Goal: Task Accomplishment & Management: Complete application form

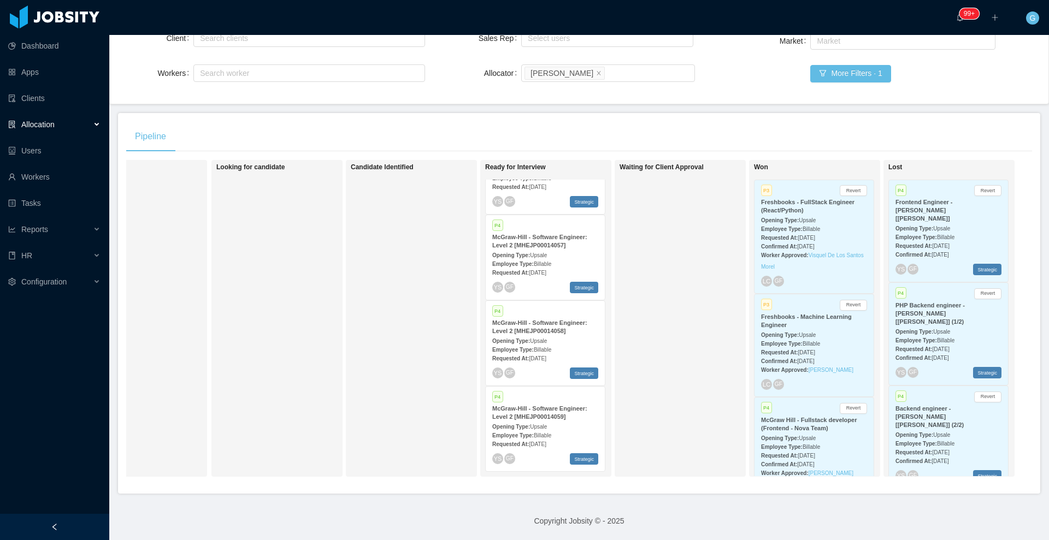
scroll to position [50, 0]
click at [557, 430] on div "Employee Type: Billable" at bounding box center [545, 435] width 106 height 11
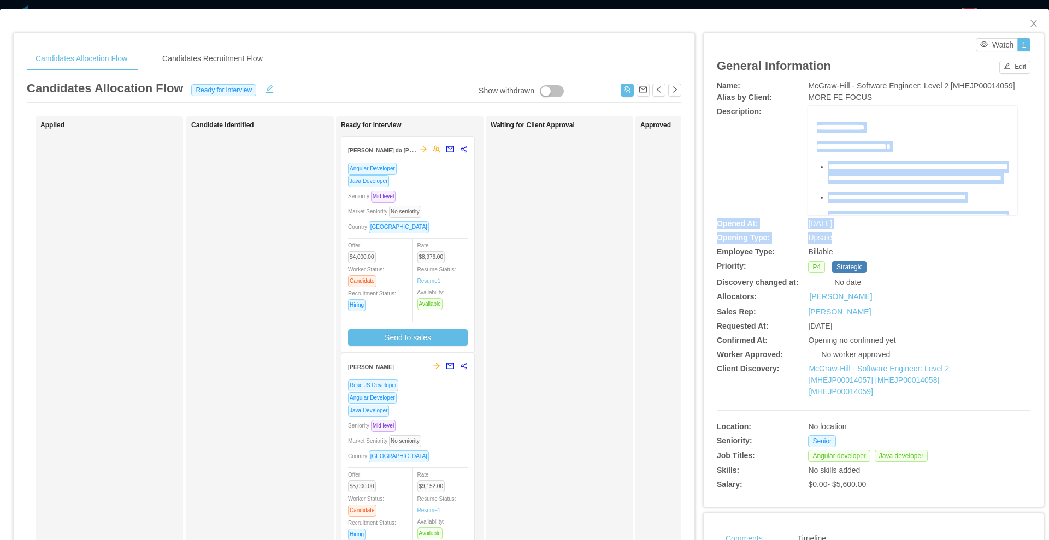
scroll to position [249, 0]
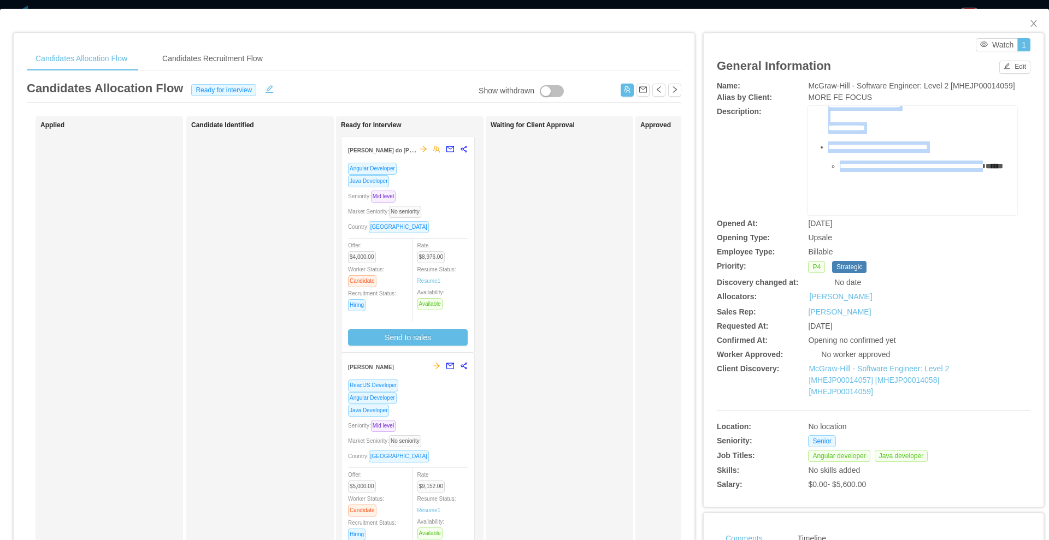
drag, startPoint x: 806, startPoint y: 123, endPoint x: 873, endPoint y: 158, distance: 75.2
click at [873, 158] on div "**********" at bounding box center [912, 160] width 209 height 109
copy div "**********"
click at [668, 168] on div "Approved" at bounding box center [716, 389] width 153 height 536
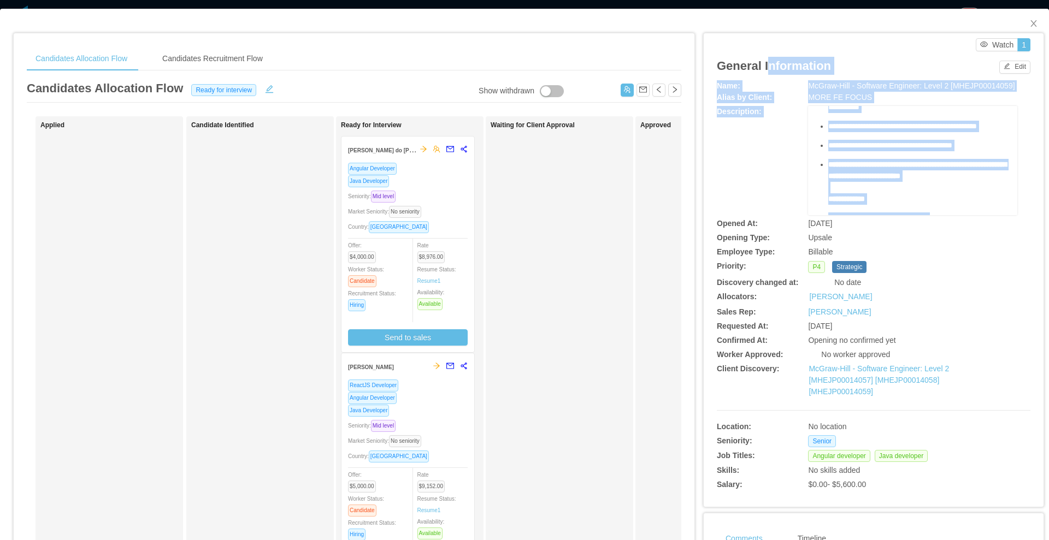
scroll to position [0, 0]
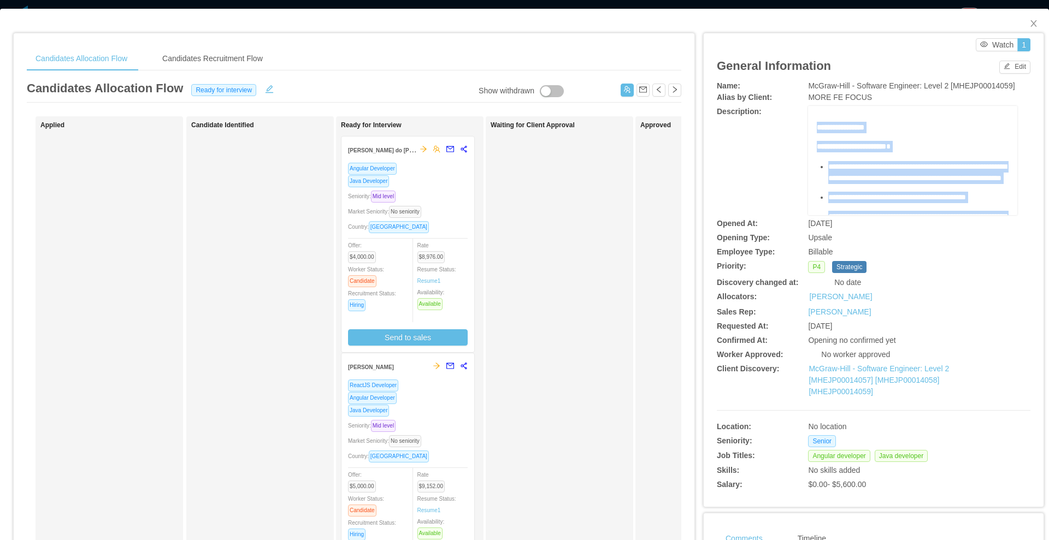
drag, startPoint x: 877, startPoint y: 151, endPoint x: 811, endPoint y: 128, distance: 70.0
click at [817, 128] on div "**********" at bounding box center [913, 264] width 192 height 285
click at [856, 366] on link "McGraw-Hill - Software Engineer: Level 2 [MHEJP00014057] [MHEJP00014058] [MHEJP…" at bounding box center [878, 380] width 140 height 32
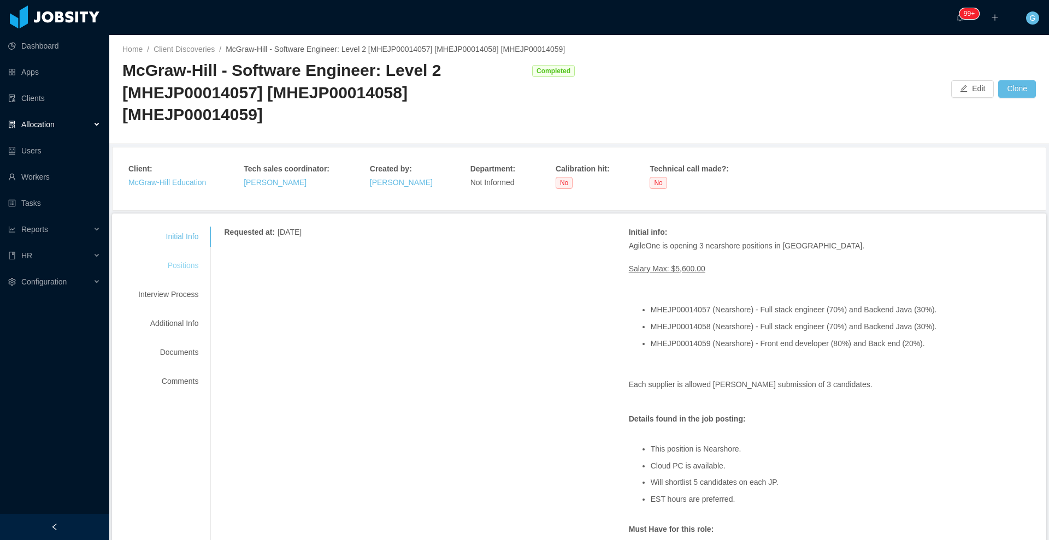
click at [175, 261] on div "Positions" at bounding box center [168, 266] width 86 height 20
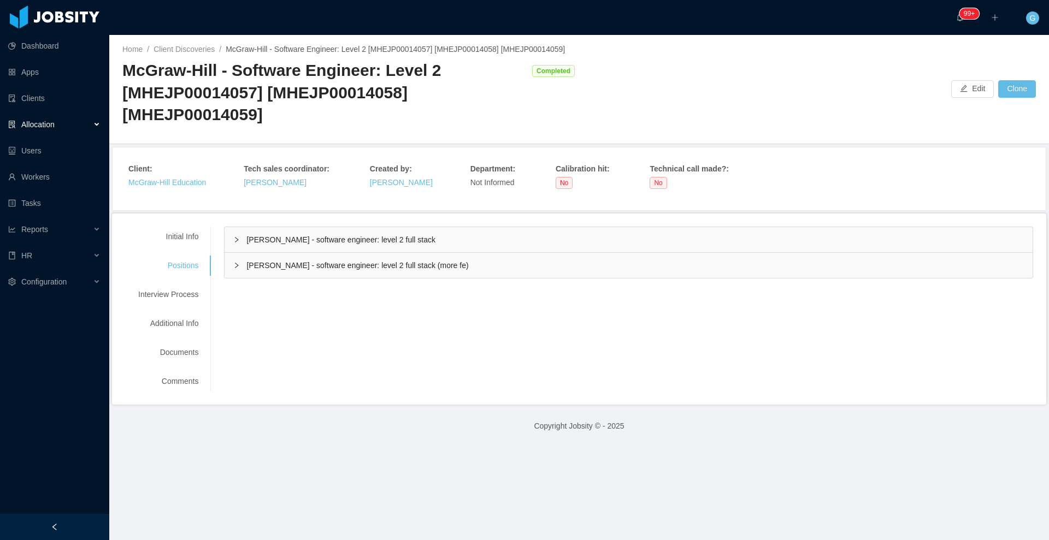
click at [318, 244] on span "[PERSON_NAME] - software engineer: level 2 full stack" at bounding box center [340, 239] width 188 height 9
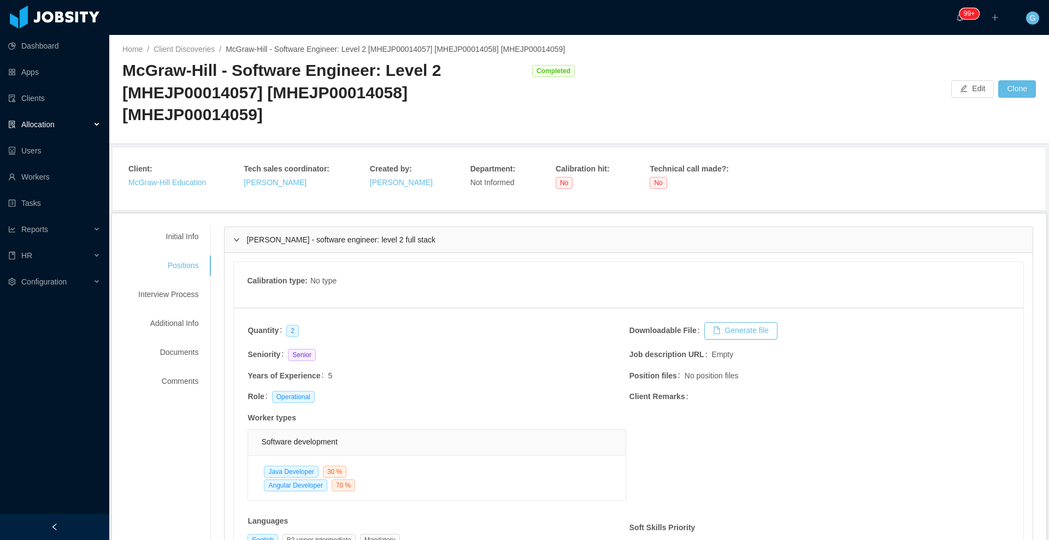
click at [318, 244] on span "[PERSON_NAME] - software engineer: level 2 full stack" at bounding box center [340, 239] width 188 height 9
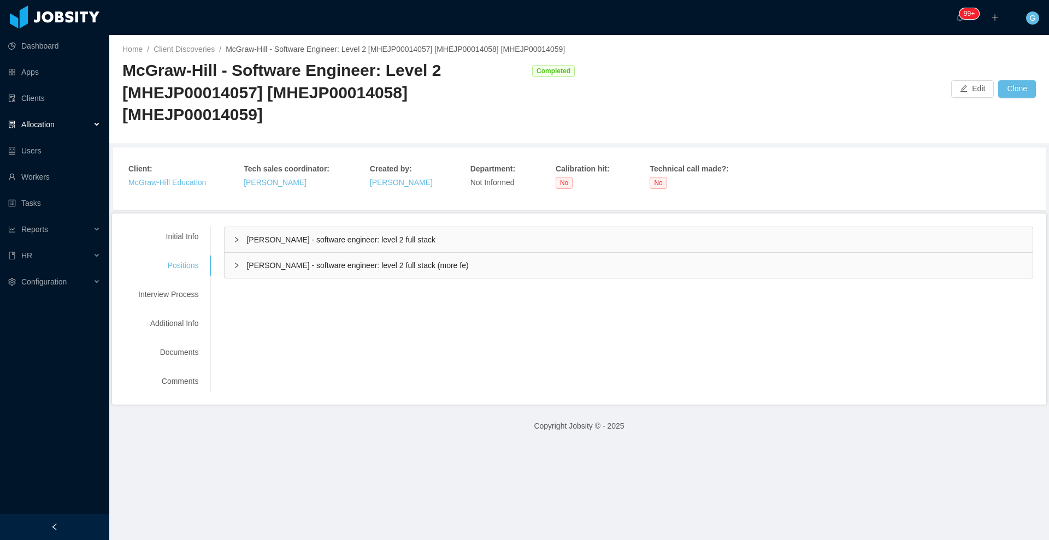
click at [316, 272] on div "Mcgraw-hill - software engineer: level 2 full stack (more fe)" at bounding box center [628, 265] width 808 height 25
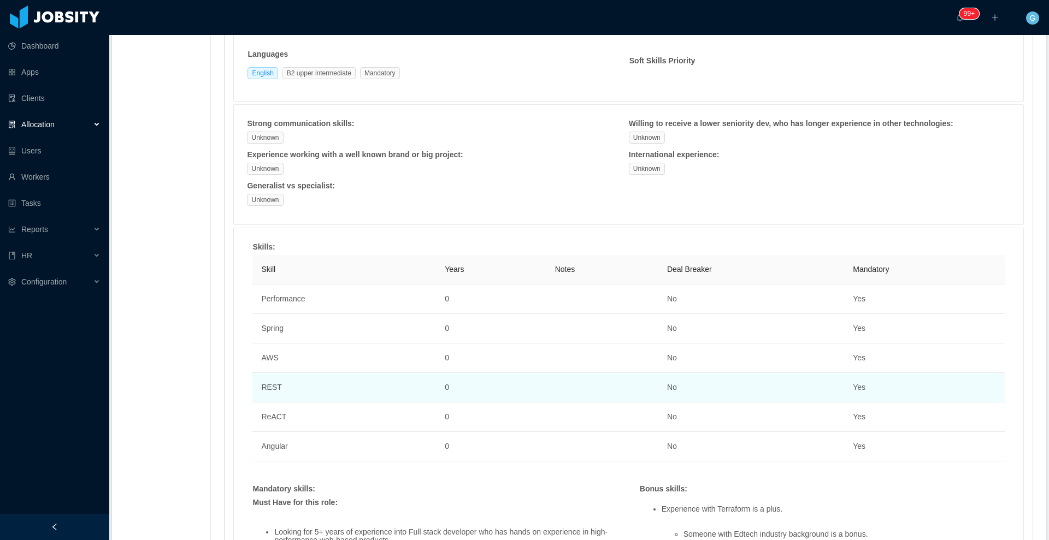
scroll to position [491, 0]
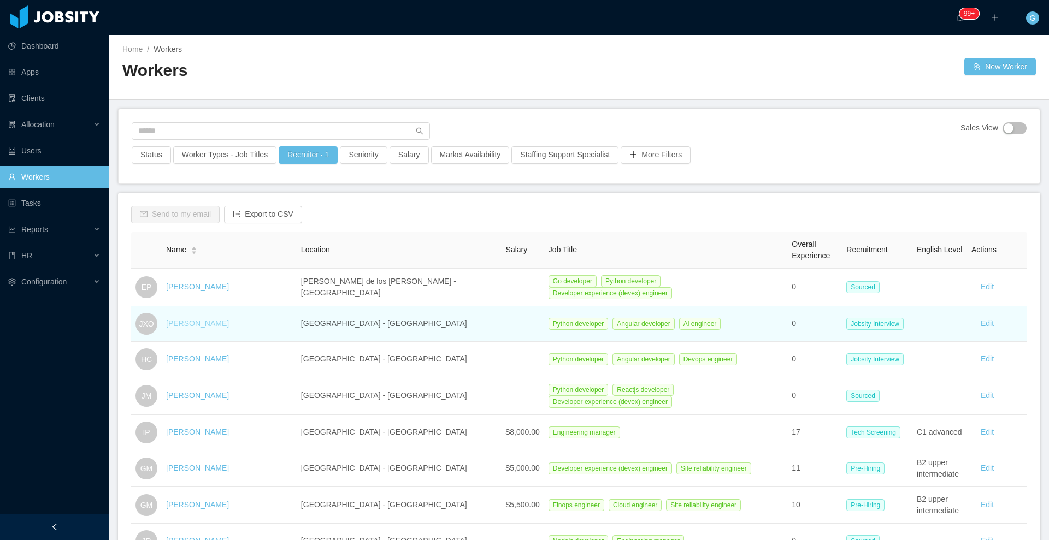
click at [229, 319] on link "[PERSON_NAME]" at bounding box center [197, 323] width 63 height 9
click at [251, 335] on td "[PERSON_NAME]" at bounding box center [229, 324] width 135 height 36
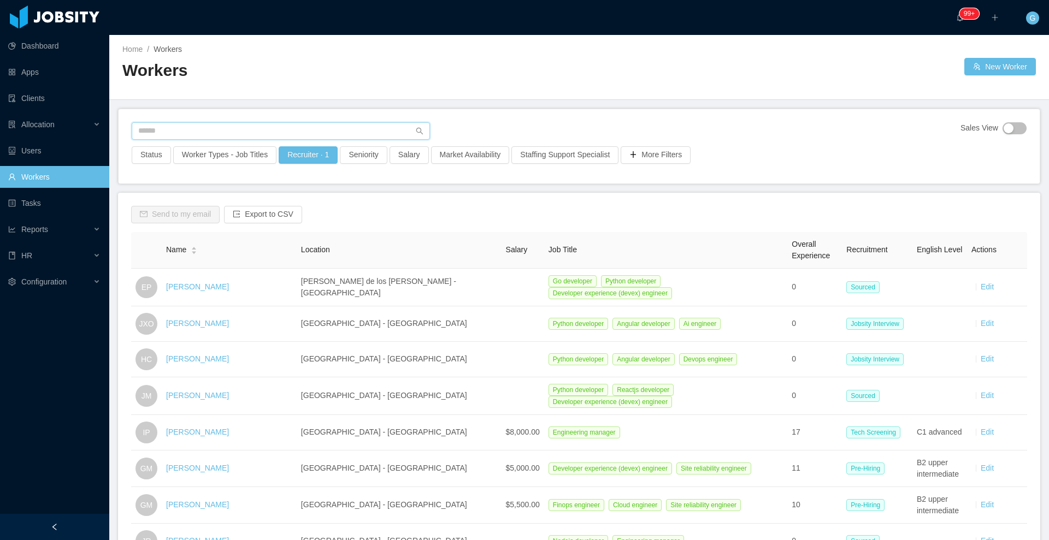
click at [202, 131] on input "text" at bounding box center [281, 130] width 298 height 17
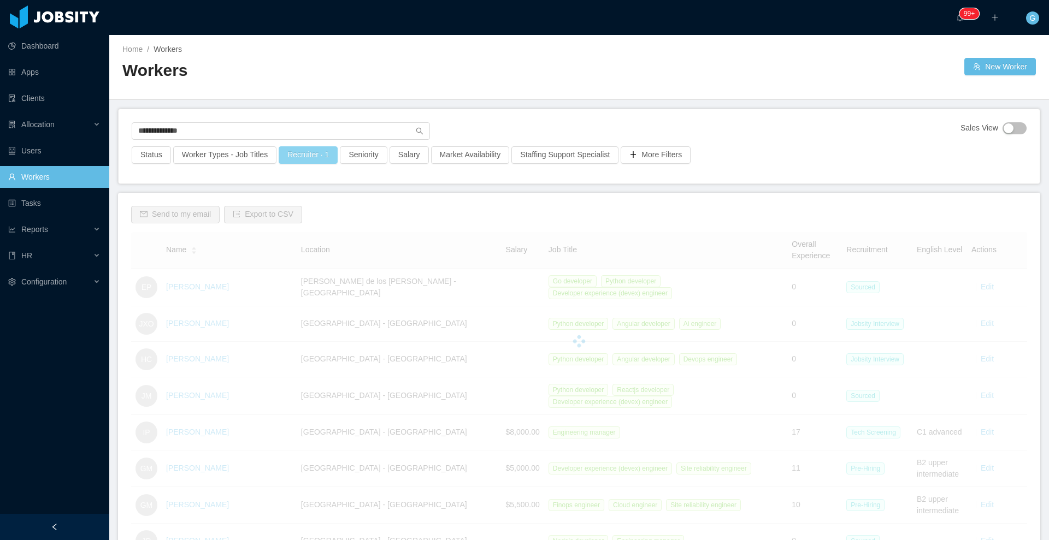
click at [326, 156] on button "Recruiter · 1" at bounding box center [308, 154] width 59 height 17
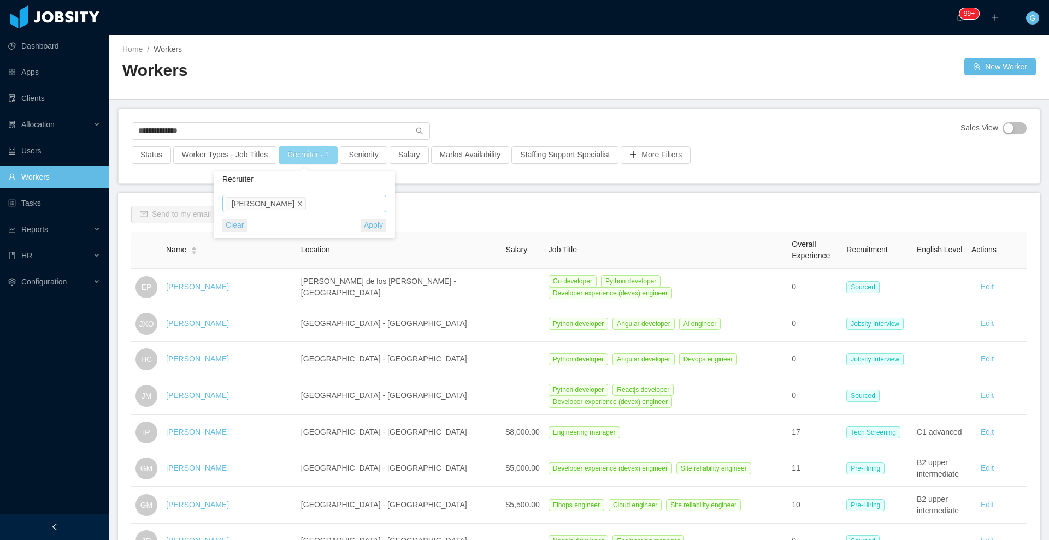
click at [297, 200] on span at bounding box center [299, 204] width 5 height 10
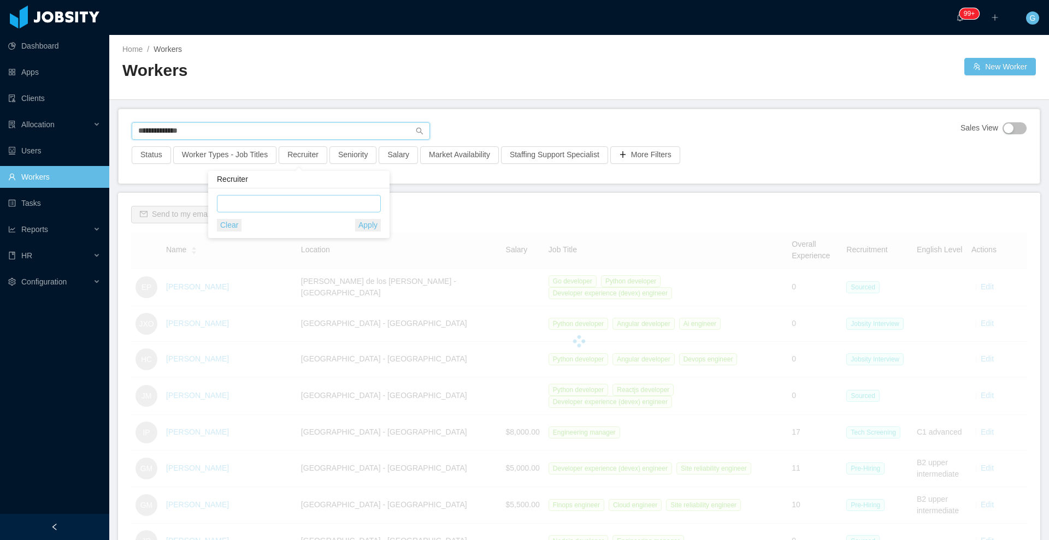
click at [205, 127] on input "**********" at bounding box center [281, 130] width 298 height 17
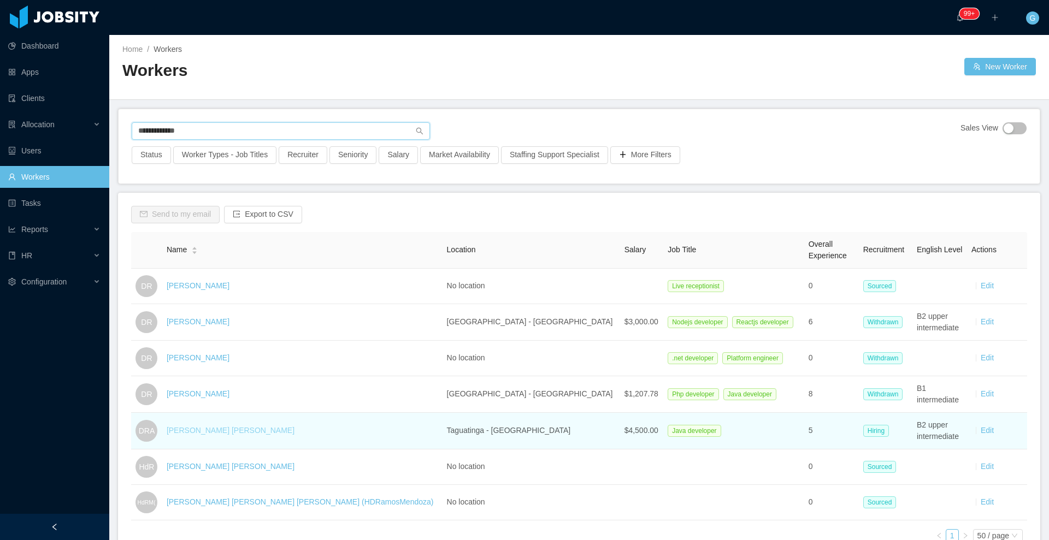
type input "**********"
click at [230, 431] on link "Daniel Ramos Aguiar" at bounding box center [231, 430] width 128 height 9
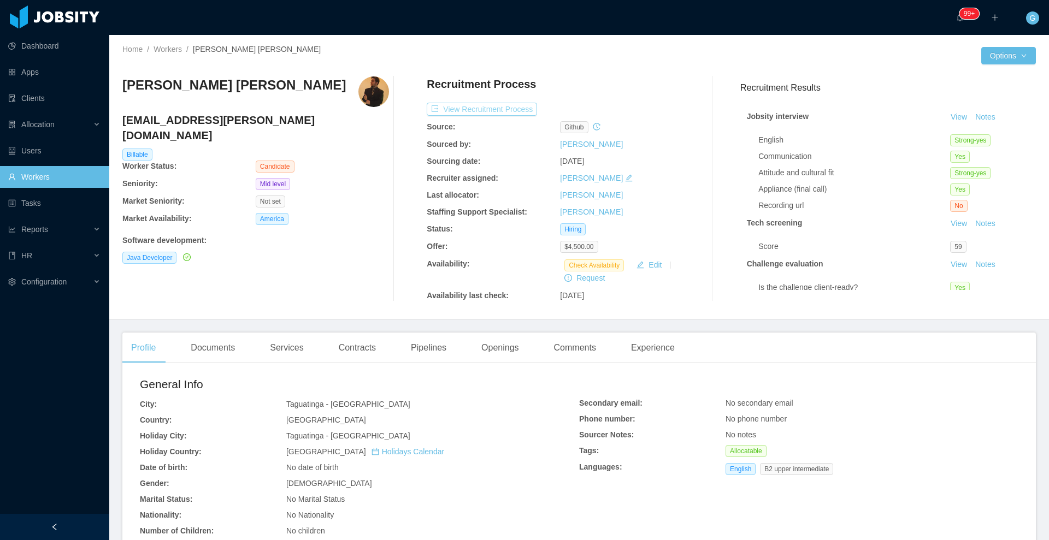
click at [514, 111] on button "View Recruitment Process" at bounding box center [482, 109] width 110 height 13
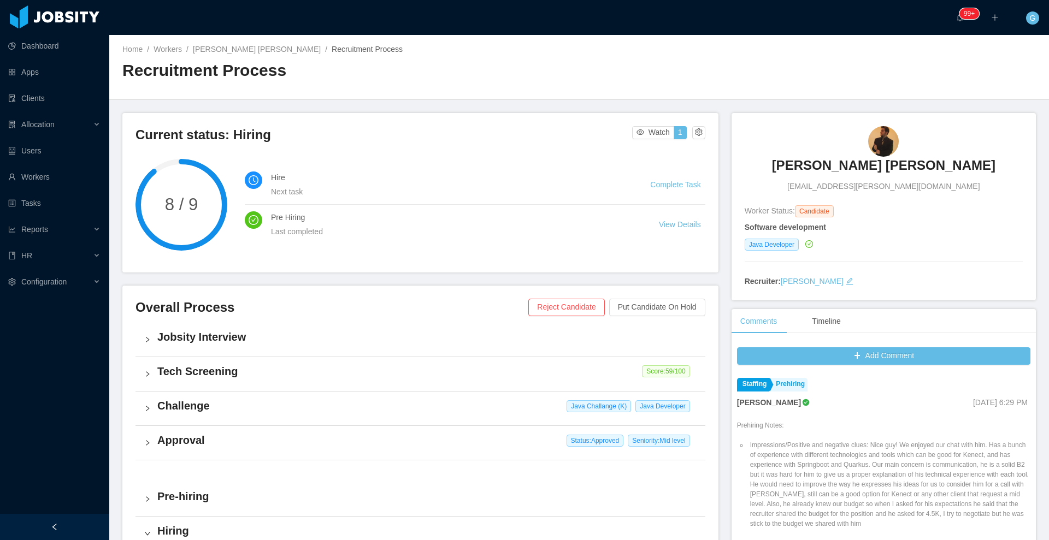
click at [839, 171] on h3 "Daniel Ramos Aguiar" at bounding box center [883, 165] width 223 height 17
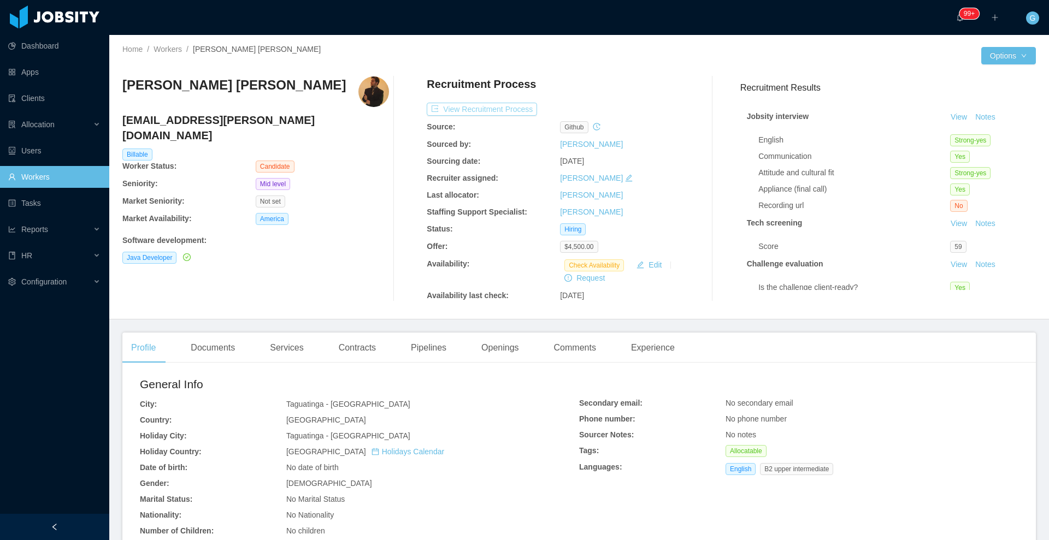
click at [501, 112] on button "View Recruitment Process" at bounding box center [482, 109] width 110 height 13
click at [992, 67] on div "Experience Extra Challenges Profiles Edit Worker Worker File" at bounding box center [981, 126] width 93 height 119
click at [969, 156] on button "Edit Worker" at bounding box center [976, 148] width 69 height 17
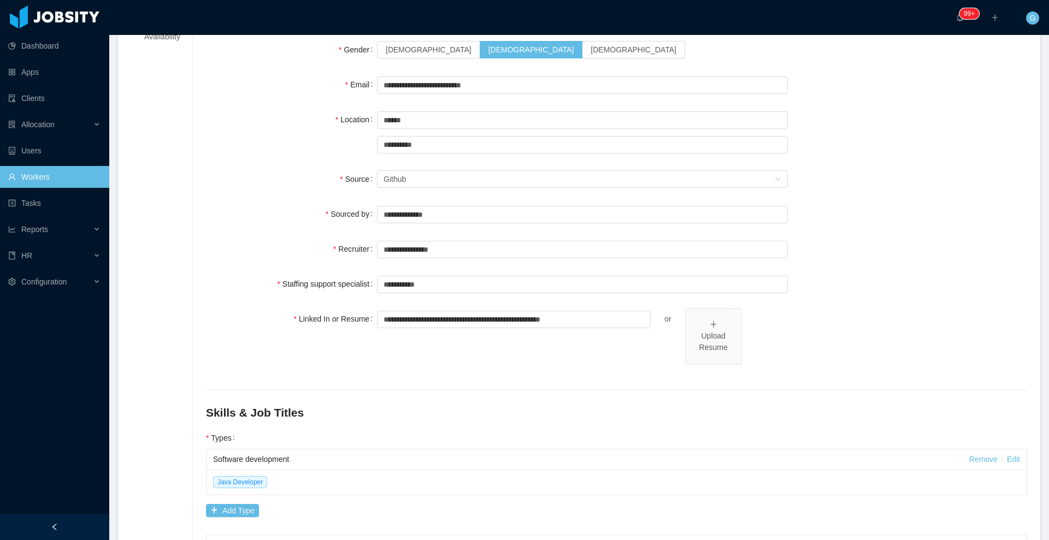
scroll to position [144, 0]
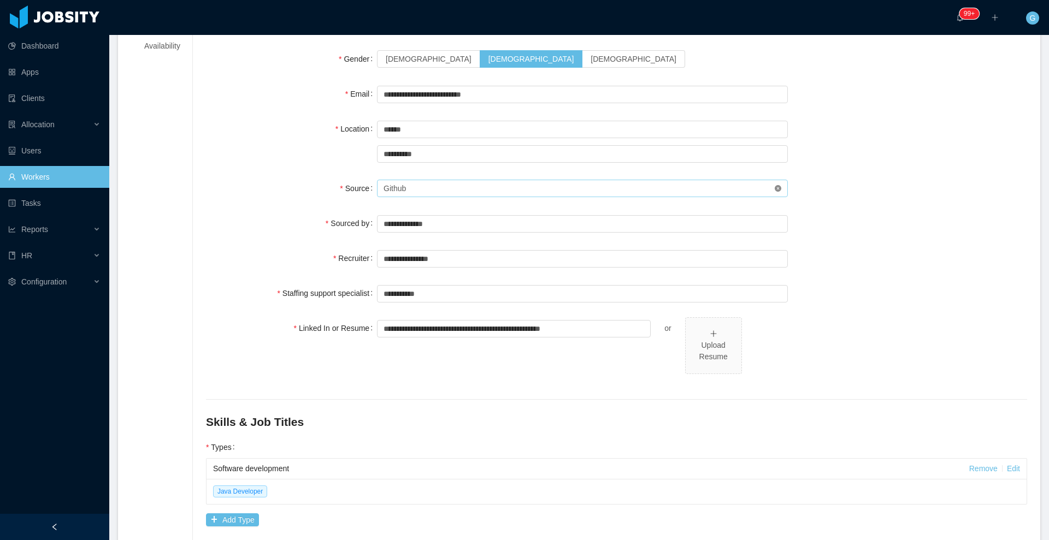
click at [774, 191] on icon "icon: close-circle" at bounding box center [777, 188] width 7 height 7
click at [557, 190] on div "Seniority" at bounding box center [578, 188] width 391 height 16
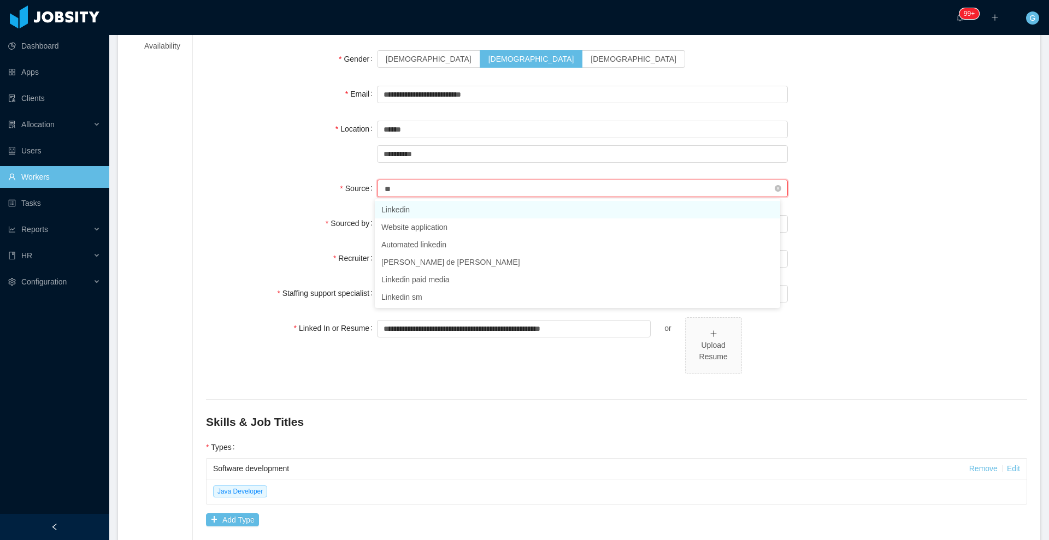
type input "***"
click at [504, 212] on li "Linkedin" at bounding box center [577, 209] width 405 height 17
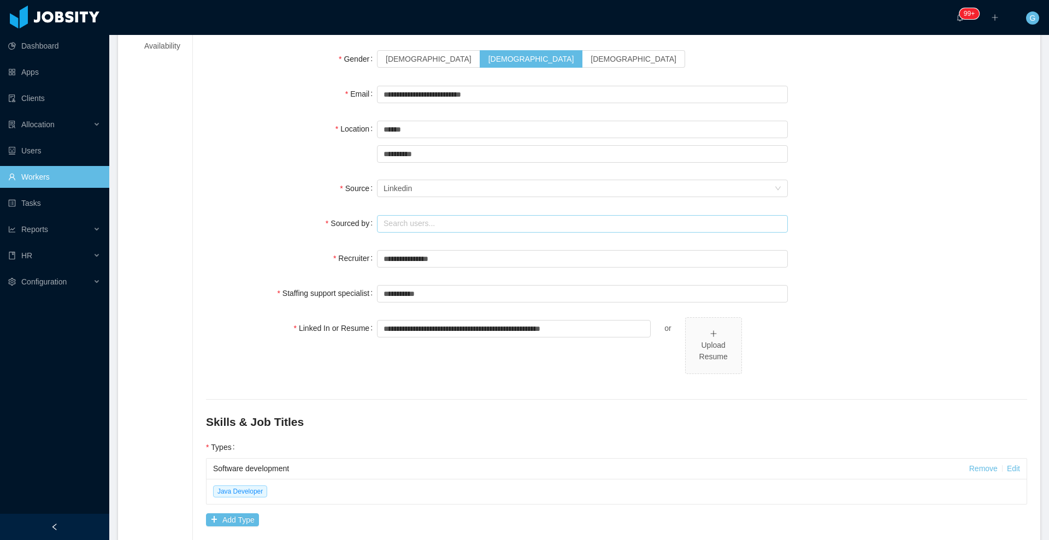
click at [479, 224] on input "text" at bounding box center [582, 223] width 411 height 17
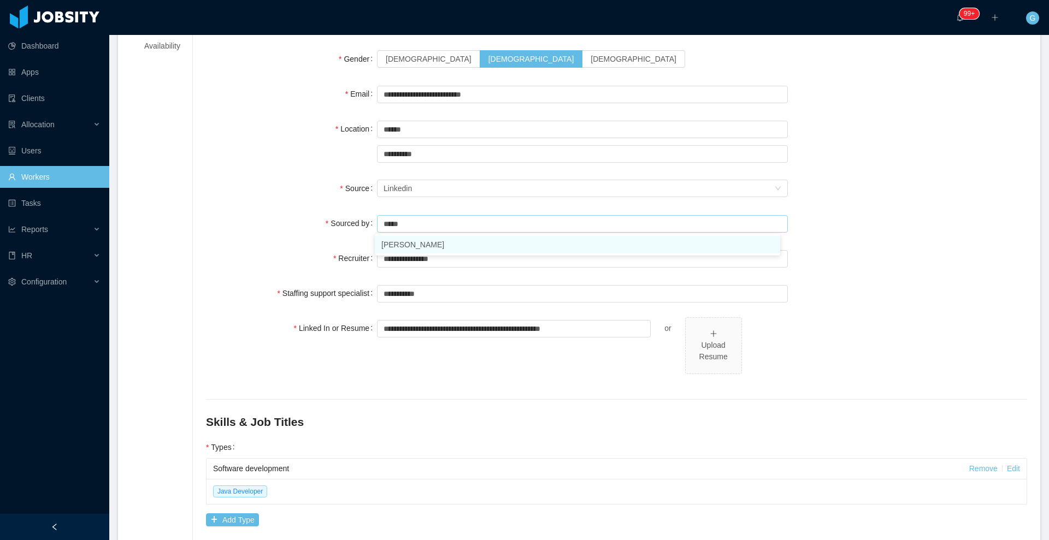
click at [437, 250] on li "Guido Fernandez" at bounding box center [577, 244] width 405 height 17
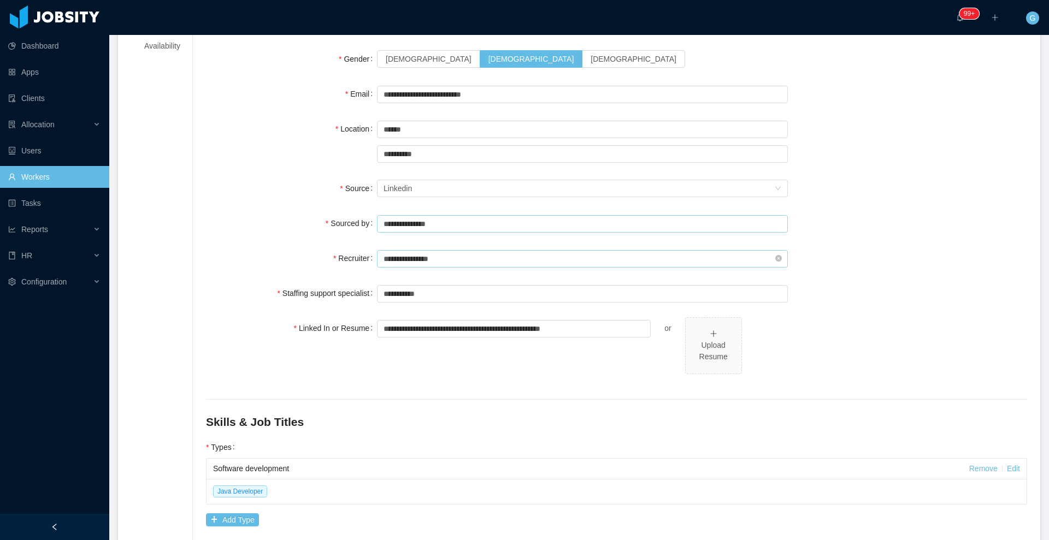
type input "**********"
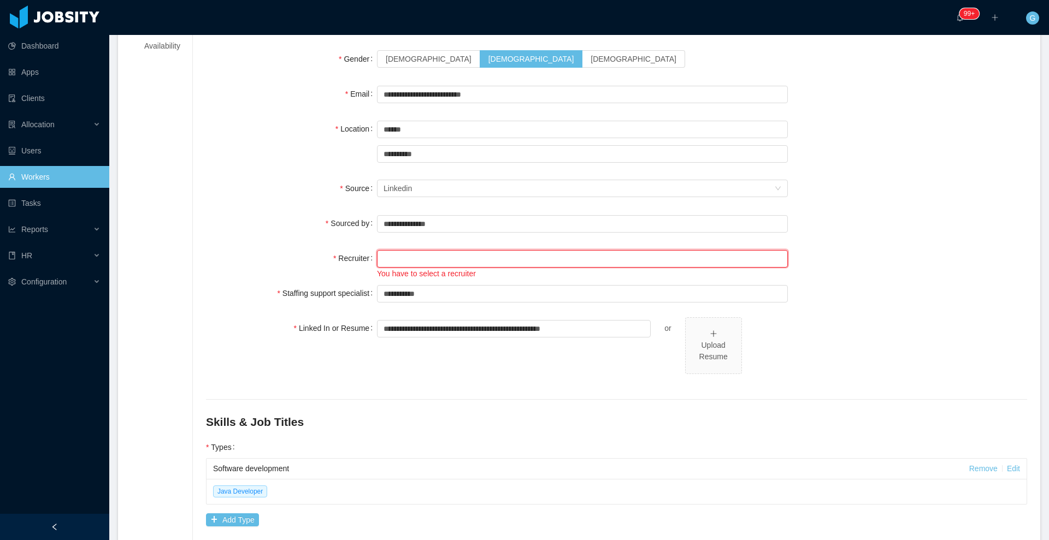
click at [442, 259] on input "text" at bounding box center [582, 258] width 411 height 17
click at [431, 272] on li "Guido Fernandez" at bounding box center [577, 279] width 405 height 17
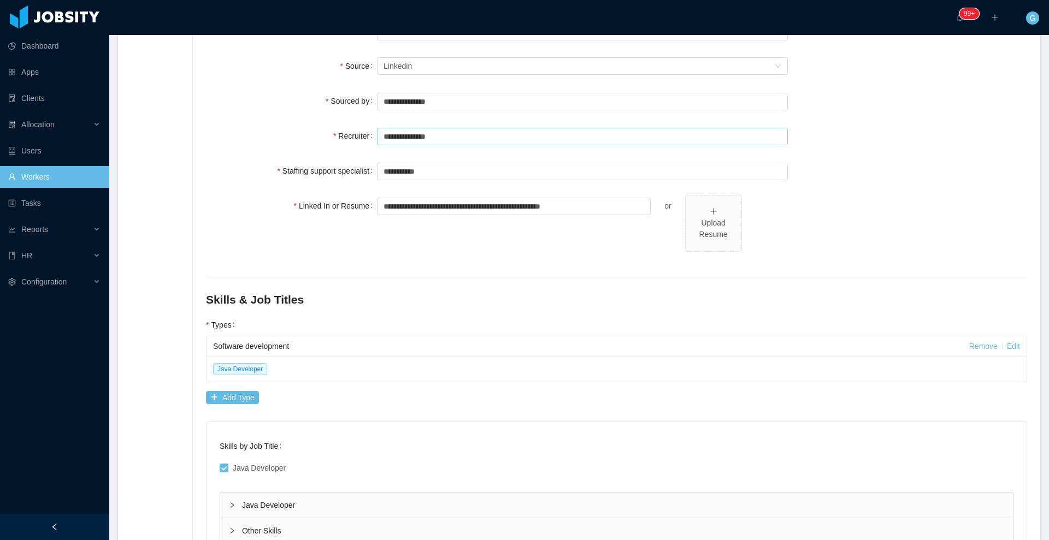
scroll to position [267, 0]
type input "**********"
click at [1007, 346] on link "Edit" at bounding box center [1013, 345] width 13 height 9
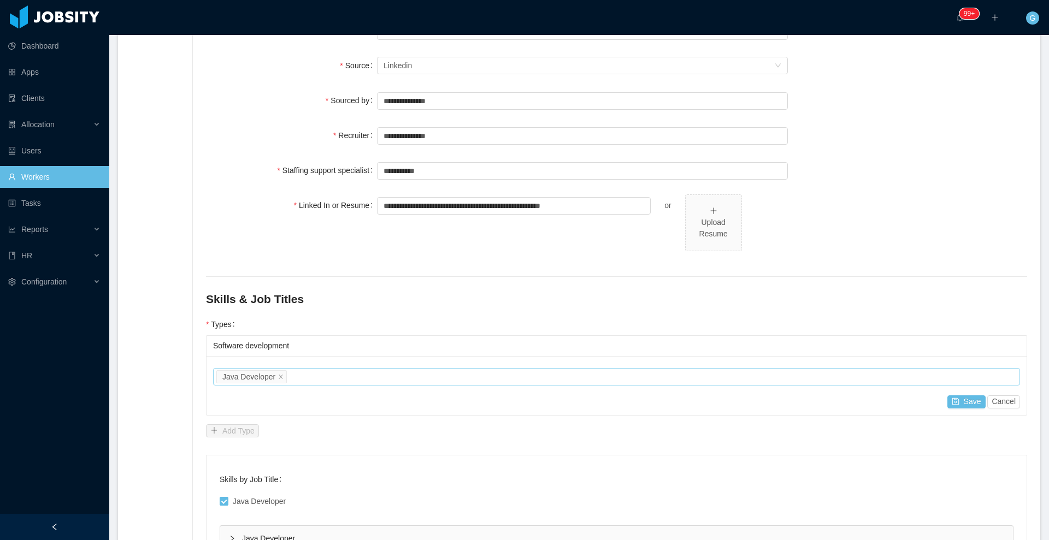
click at [333, 376] on div "Job titles Java Developer" at bounding box center [614, 377] width 797 height 16
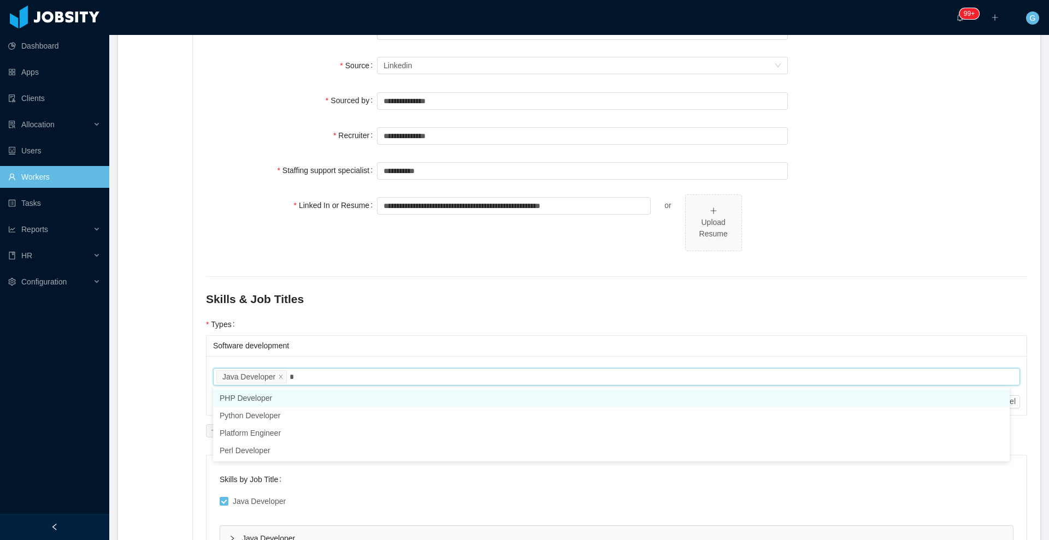
type input "**"
click at [321, 404] on li "Python Developer" at bounding box center [611, 397] width 796 height 17
type input "**"
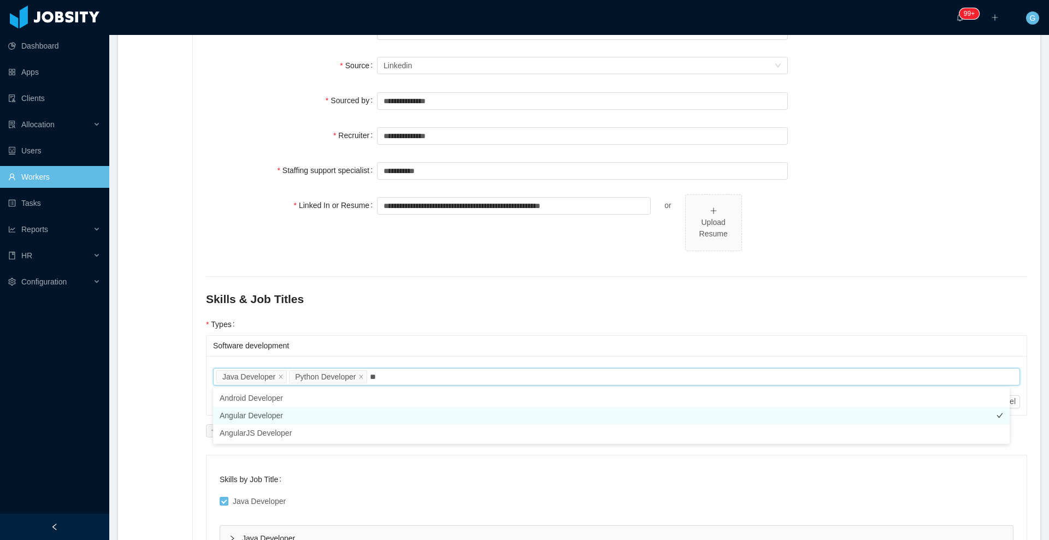
click at [269, 412] on li "Angular Developer" at bounding box center [611, 415] width 796 height 17
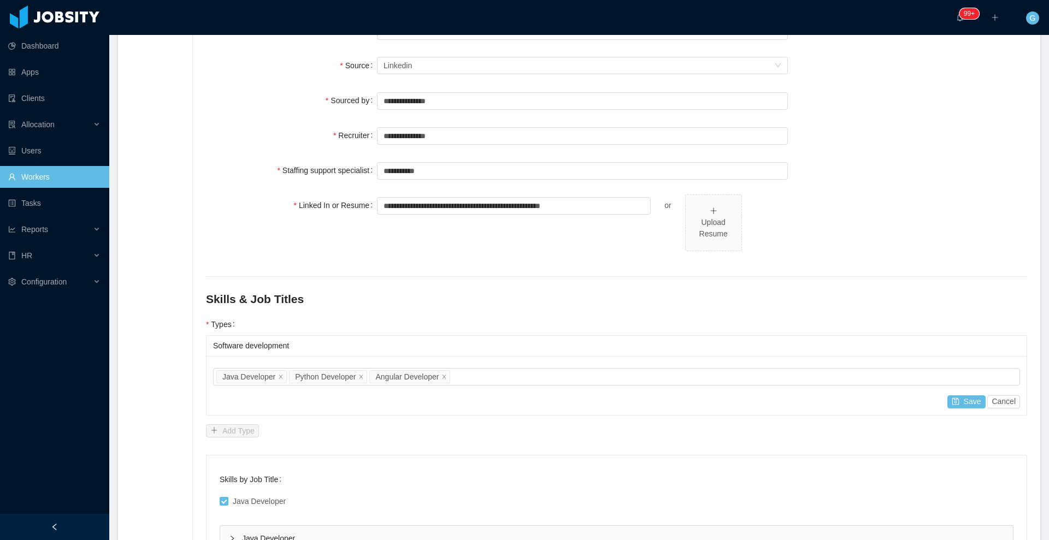
click at [202, 259] on div "**********" at bounding box center [609, 229] width 835 height 749
click at [956, 398] on button "Save" at bounding box center [966, 401] width 38 height 13
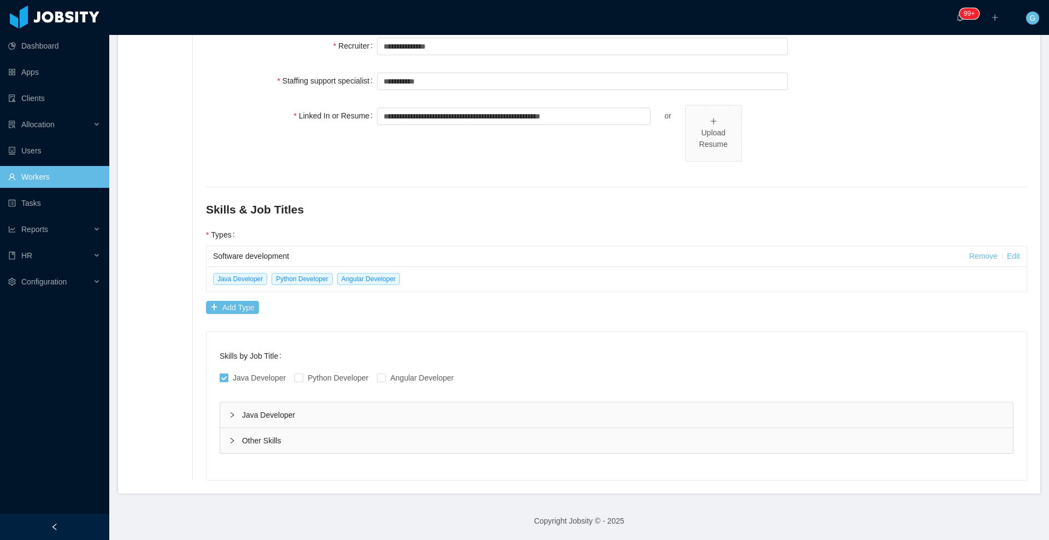
scroll to position [0, 0]
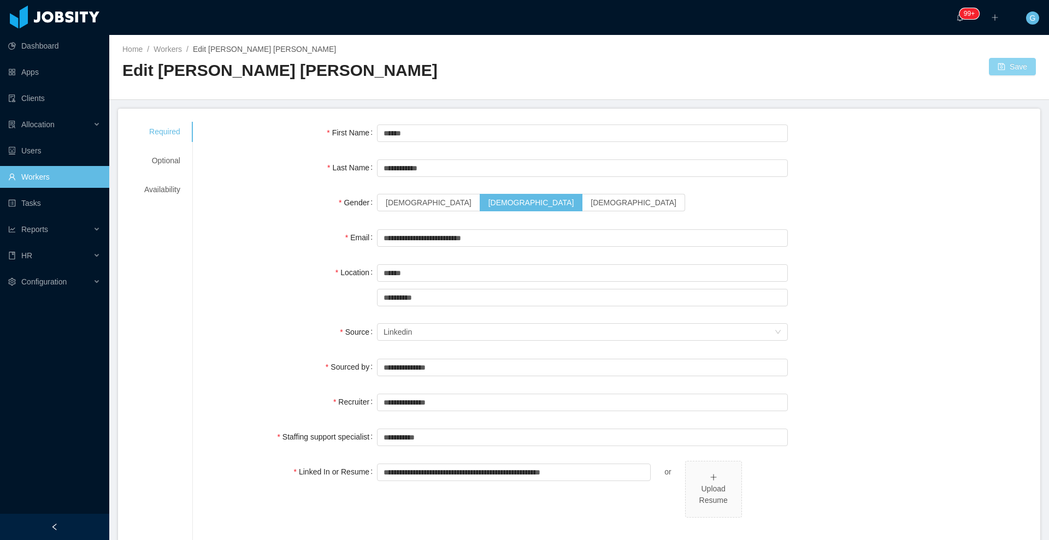
click at [997, 64] on button "Save" at bounding box center [1012, 66] width 47 height 17
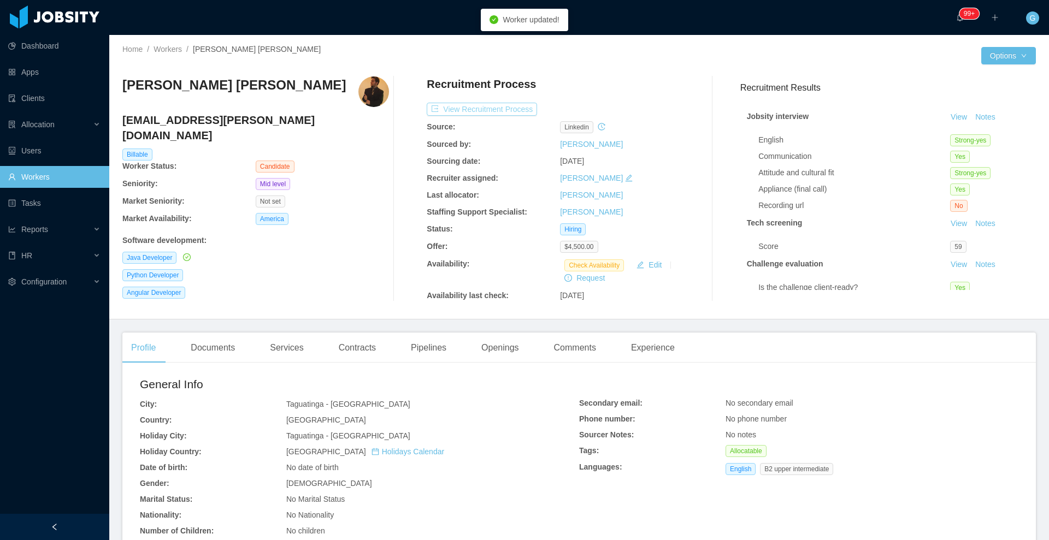
click at [496, 108] on button "View Recruitment Process" at bounding box center [482, 109] width 110 height 13
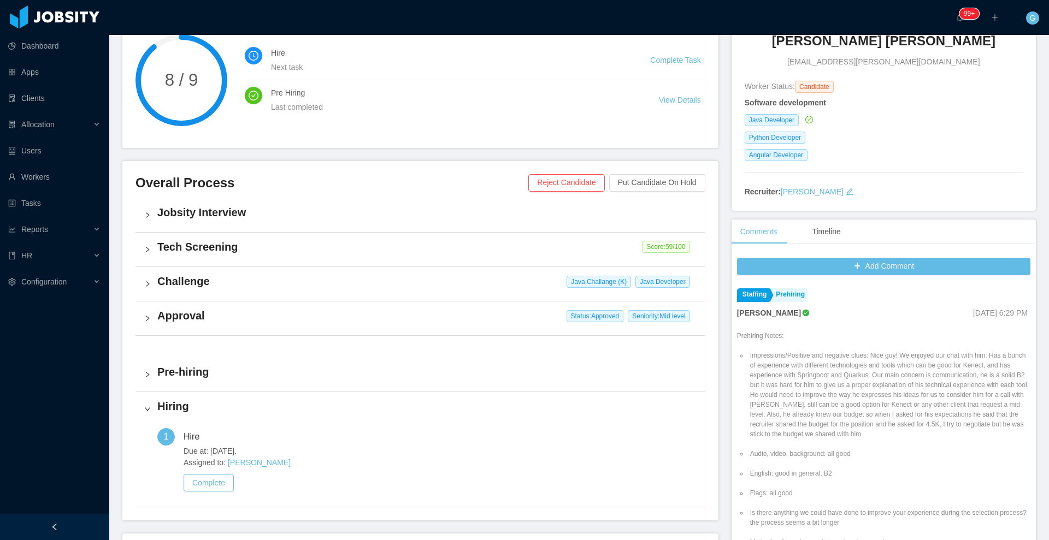
scroll to position [252, 0]
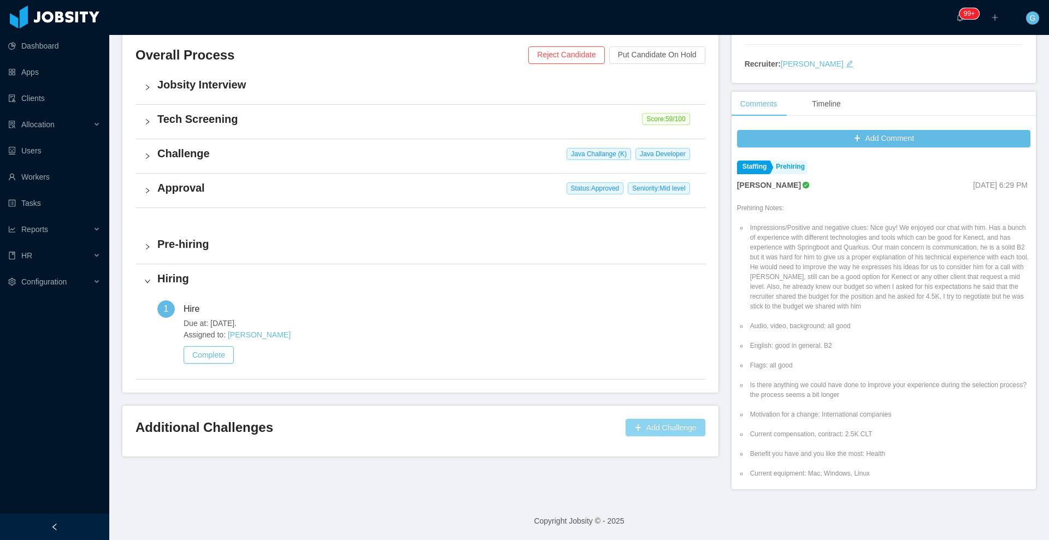
click at [687, 427] on button "Add Challenge" at bounding box center [665, 427] width 80 height 17
click at [694, 398] on button "OK" at bounding box center [690, 395] width 20 height 13
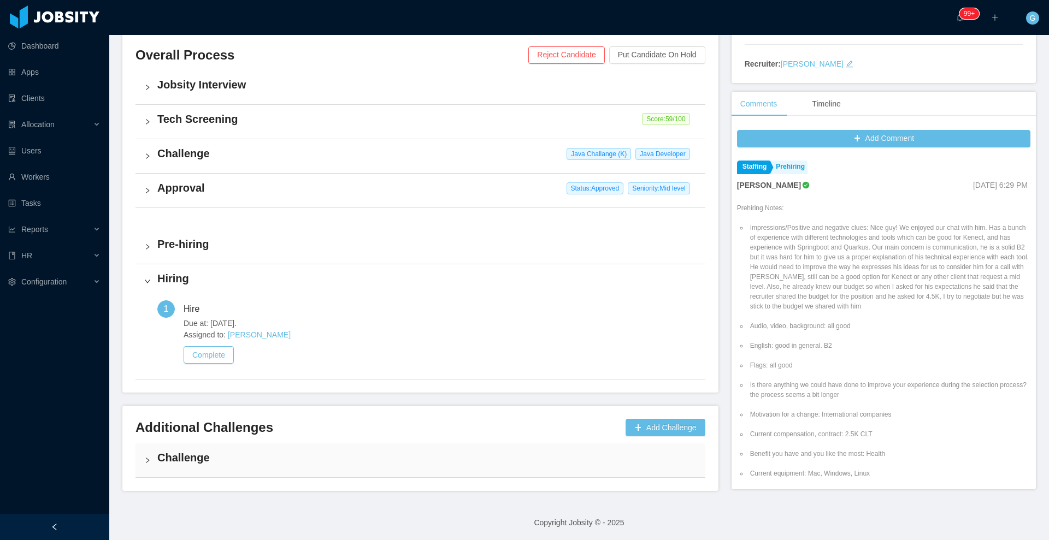
scroll to position [254, 0]
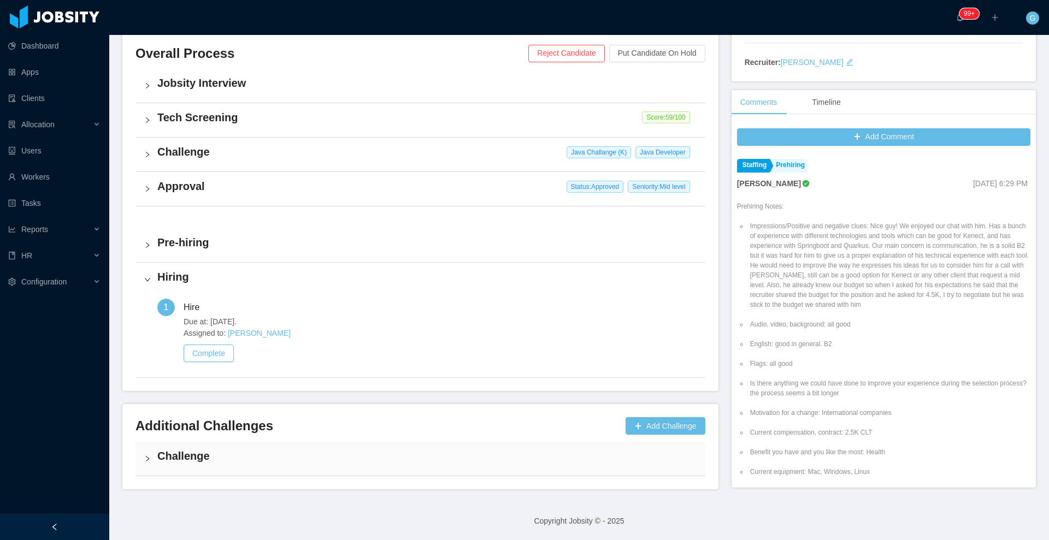
click at [186, 468] on div "Challenge" at bounding box center [420, 459] width 570 height 34
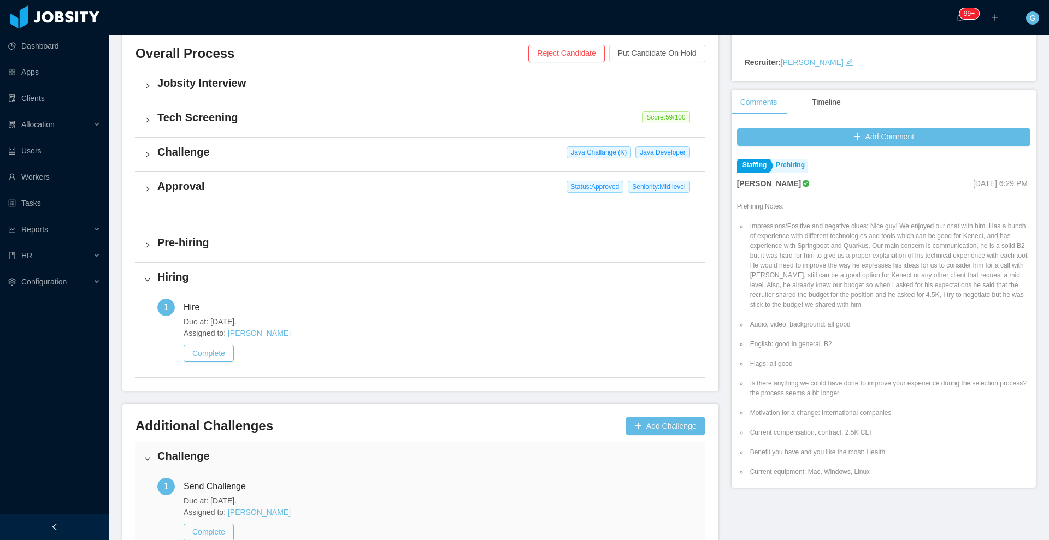
scroll to position [335, 0]
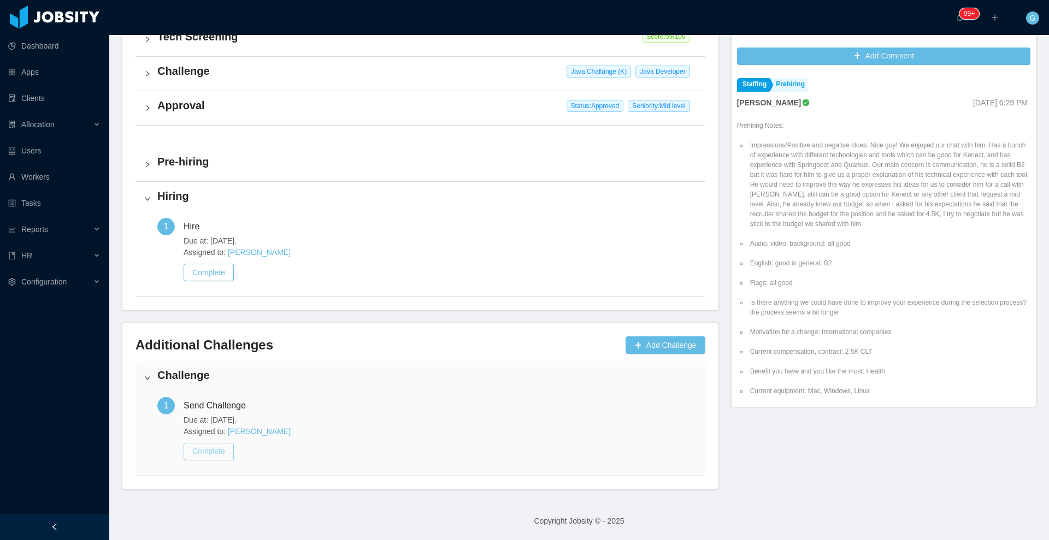
click at [210, 450] on button "Complete" at bounding box center [209, 451] width 50 height 17
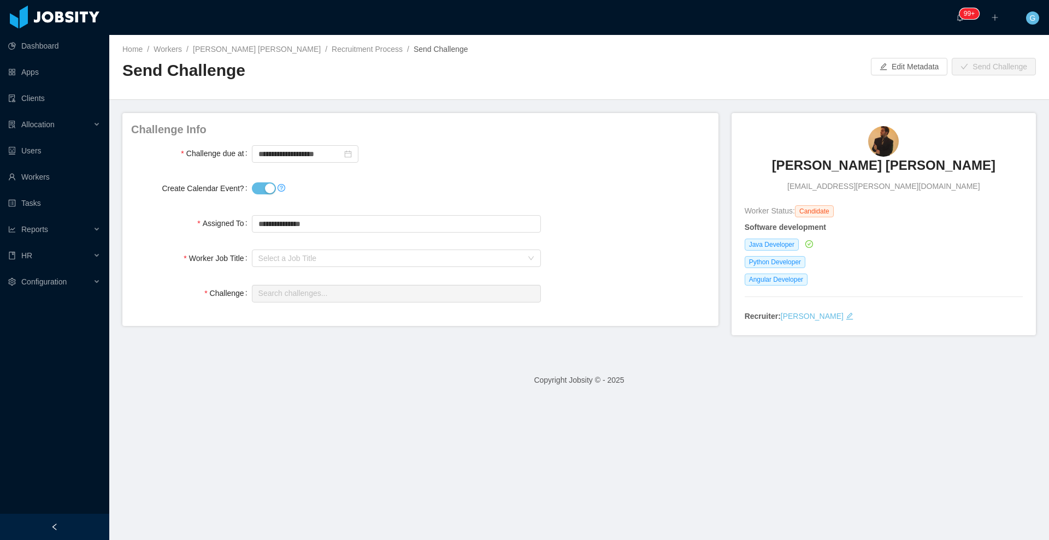
click at [258, 187] on button "Create Calendar Event?" at bounding box center [264, 188] width 24 height 12
click at [297, 157] on input "**********" at bounding box center [305, 153] width 107 height 17
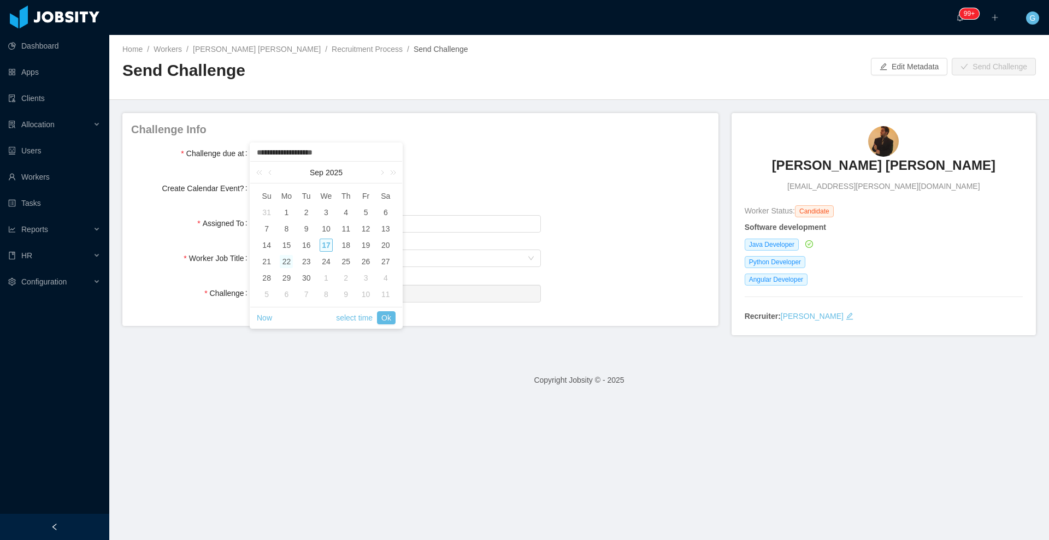
click at [287, 262] on div "22" at bounding box center [286, 261] width 13 height 13
type input "**********"
click at [348, 318] on link "select time" at bounding box center [354, 317] width 37 height 21
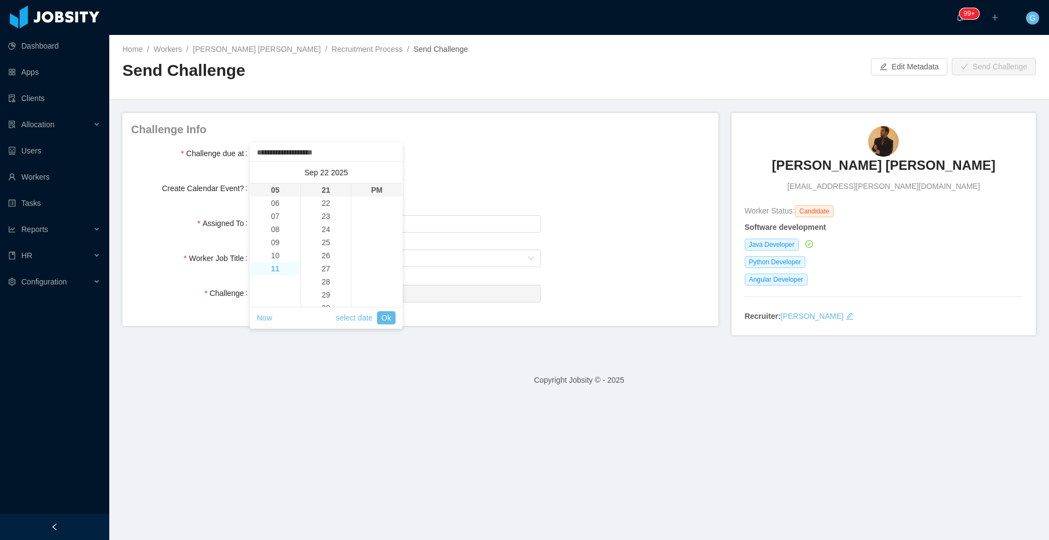
click at [276, 265] on li "11" at bounding box center [275, 268] width 50 height 13
type input "**********"
click at [320, 185] on li "59" at bounding box center [326, 190] width 50 height 13
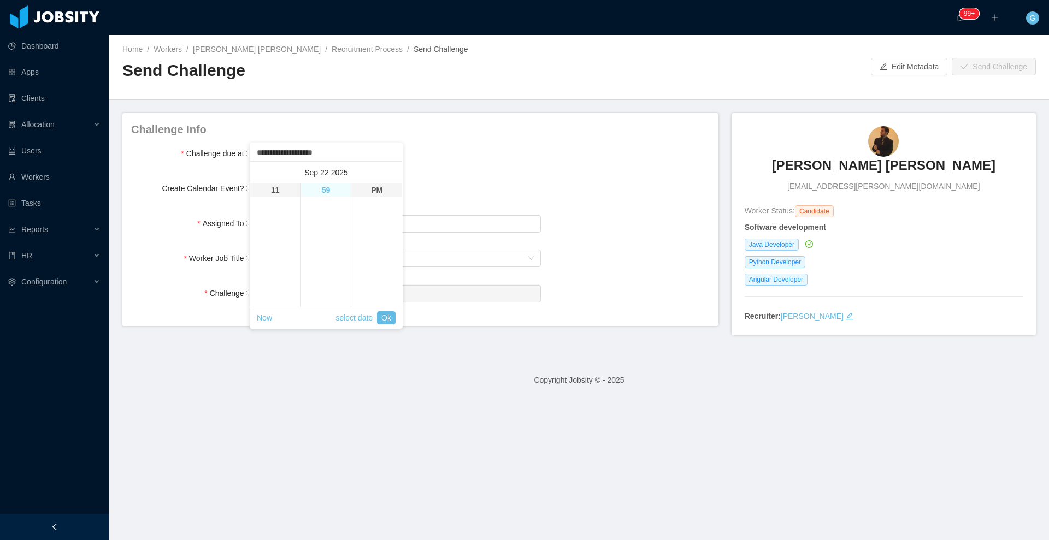
type input "**********"
click at [389, 312] on link "Ok" at bounding box center [386, 317] width 19 height 13
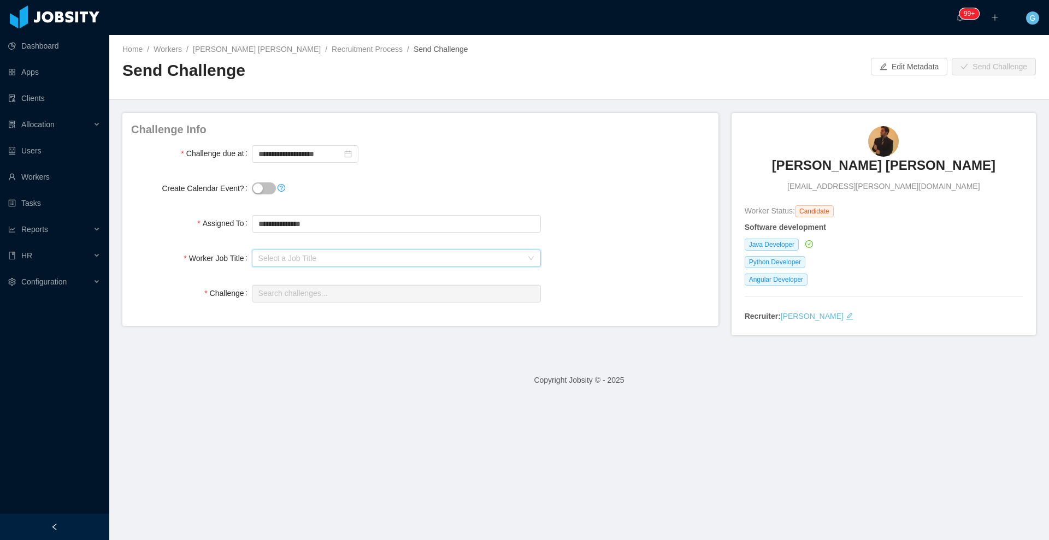
click at [326, 263] on div "Select a Job Title" at bounding box center [392, 258] width 269 height 16
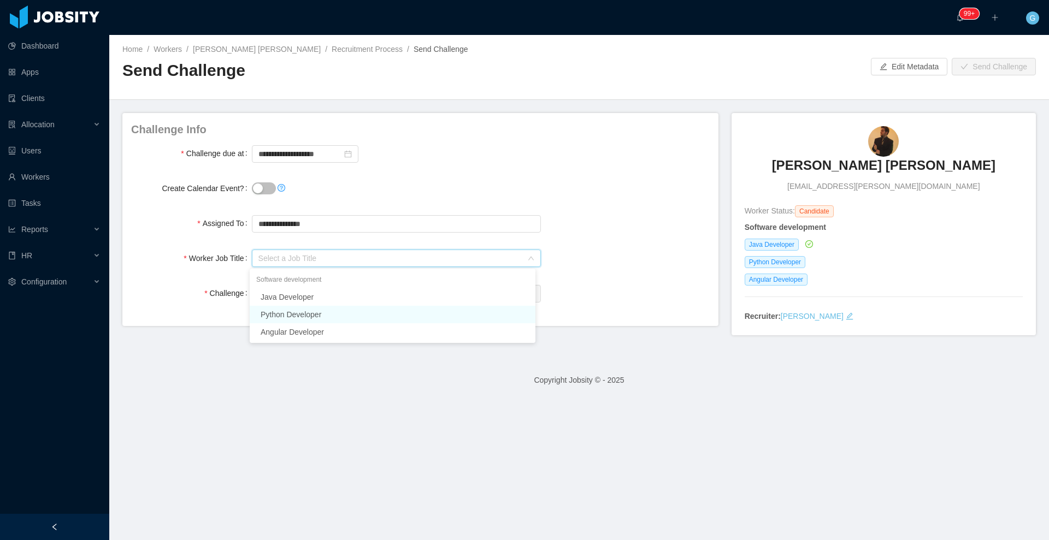
click at [314, 320] on li "Python Developer" at bounding box center [393, 314] width 286 height 17
click at [276, 287] on input "text" at bounding box center [396, 293] width 289 height 17
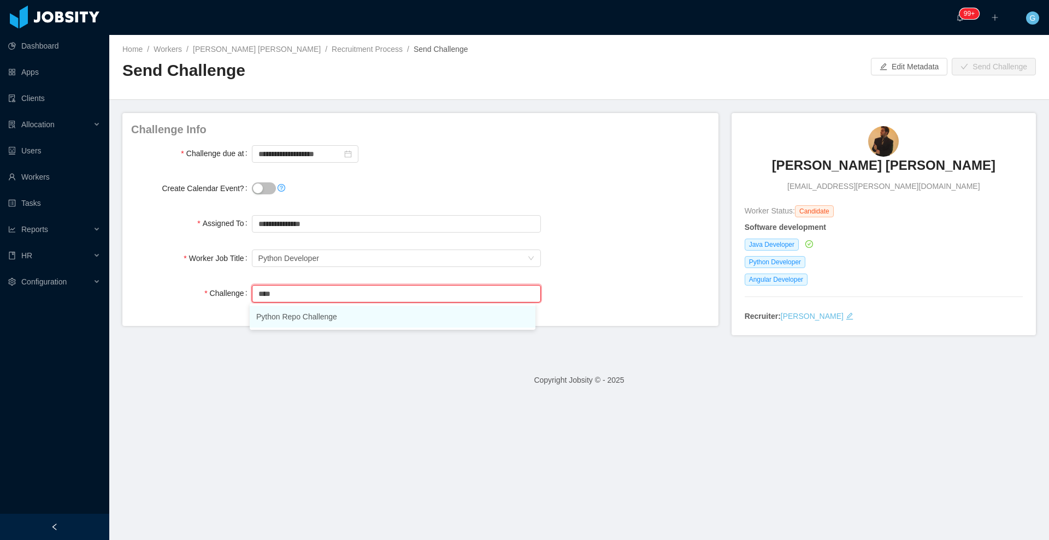
click at [292, 326] on li "Python Repo Challenge" at bounding box center [393, 317] width 286 height 22
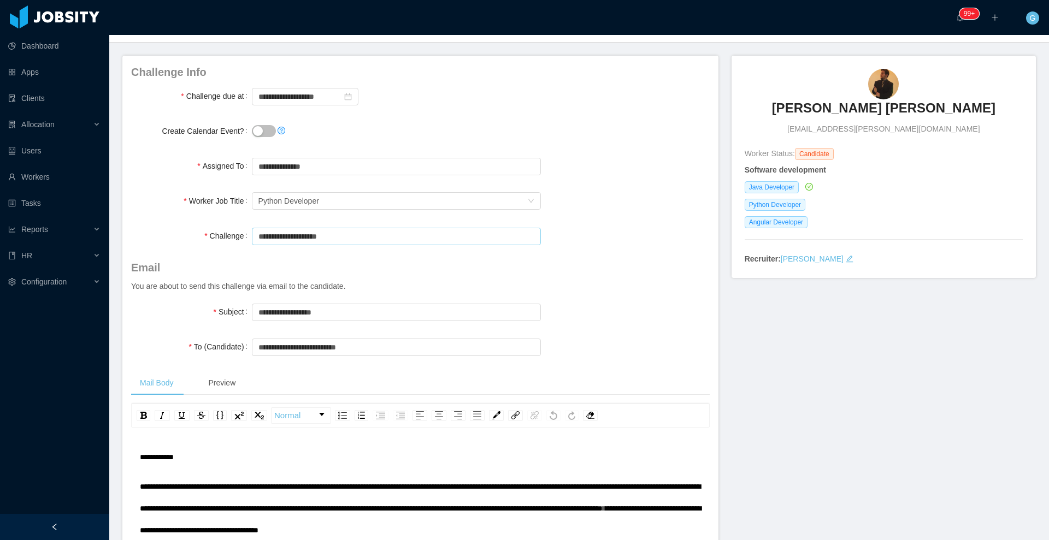
scroll to position [0, 0]
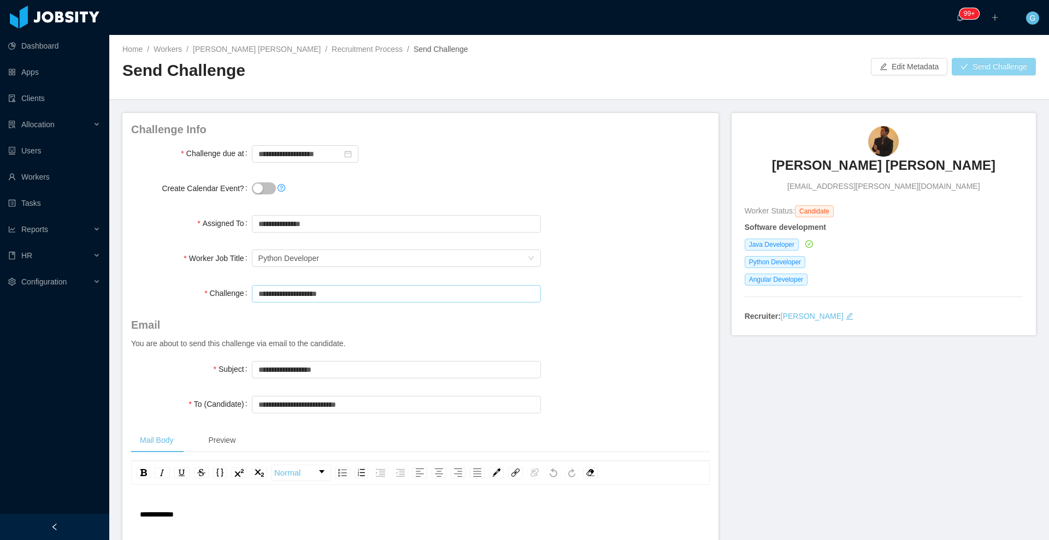
type input "**********"
click at [1014, 73] on button "Send Challenge" at bounding box center [993, 66] width 84 height 17
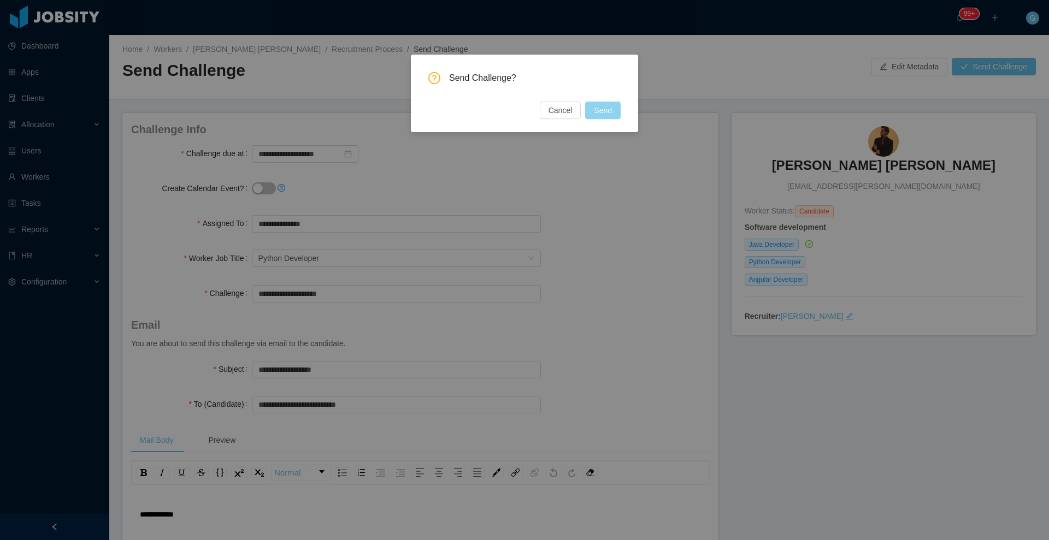
click at [605, 113] on button "Send" at bounding box center [603, 110] width 36 height 17
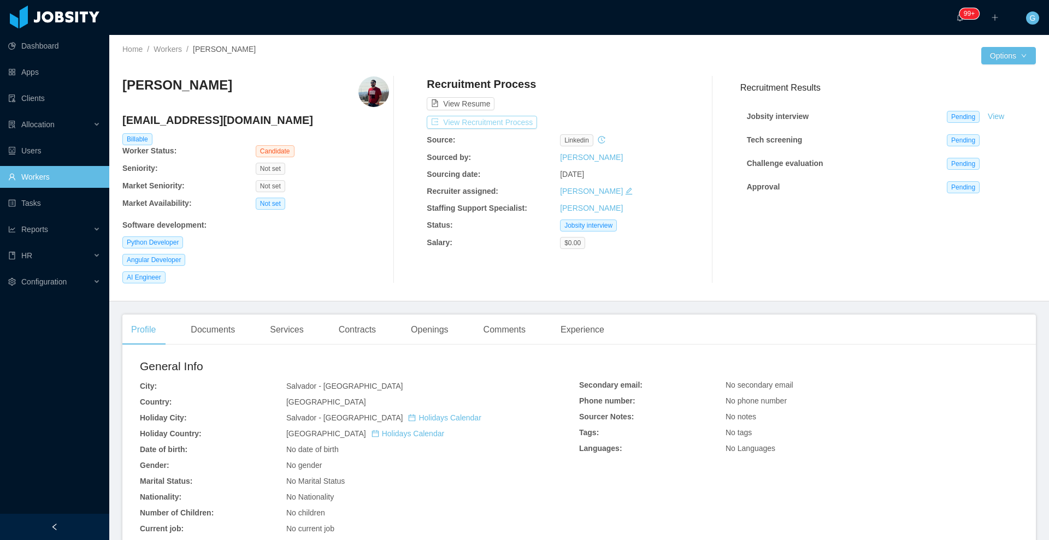
click at [482, 119] on button "View Recruitment Process" at bounding box center [482, 122] width 110 height 13
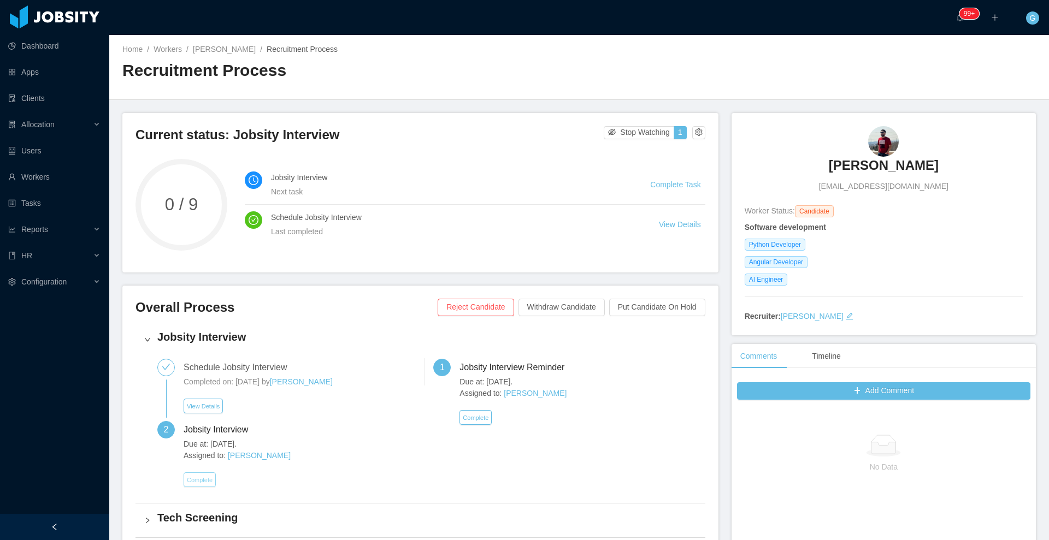
click at [201, 483] on button "Complete" at bounding box center [200, 479] width 32 height 15
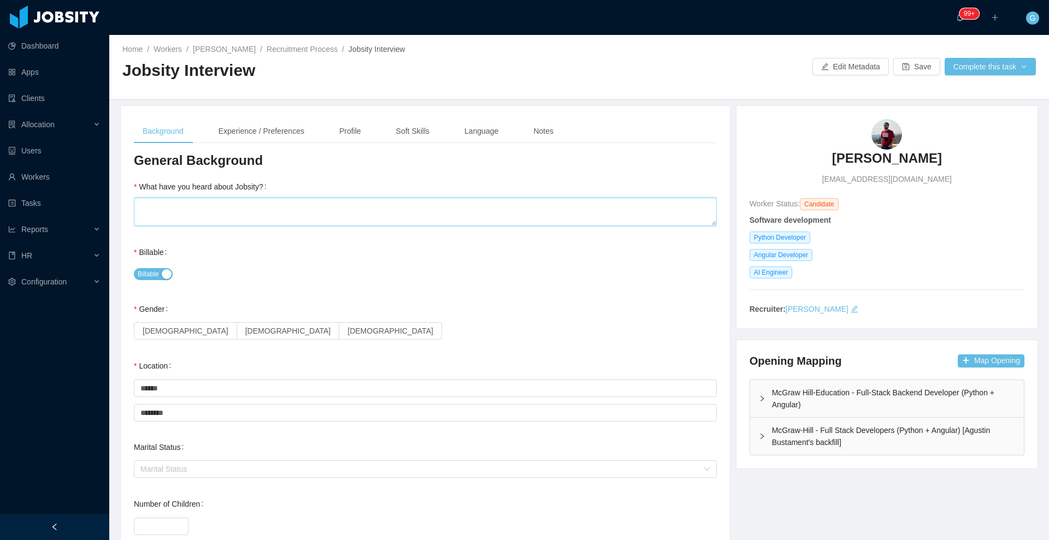
click at [299, 206] on textarea "What have you heard about Jobsity?" at bounding box center [425, 212] width 583 height 28
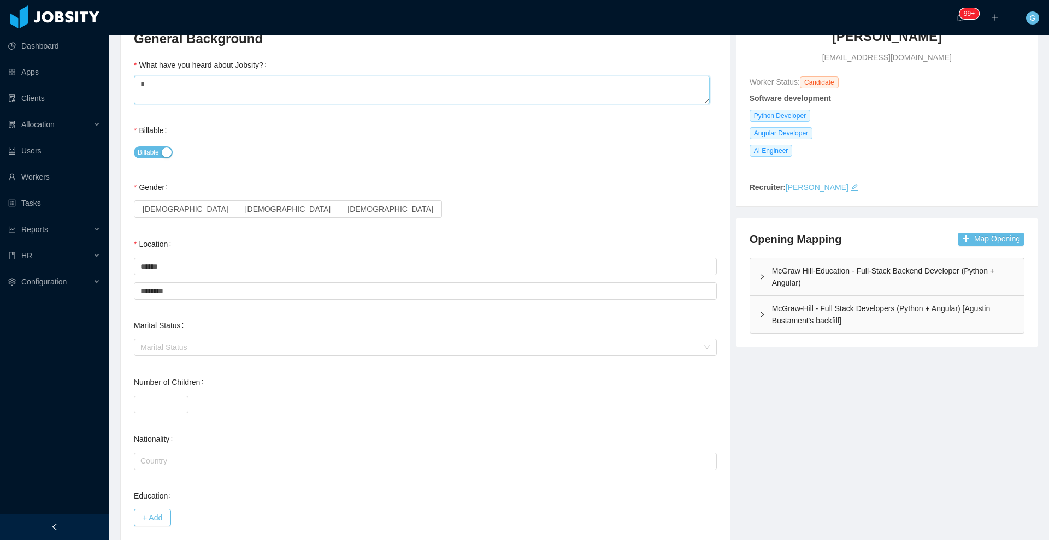
scroll to position [123, 0]
type textarea "*"
click at [237, 201] on label "Male" at bounding box center [288, 207] width 103 height 17
drag, startPoint x: 220, startPoint y: 326, endPoint x: 215, endPoint y: 351, distance: 25.6
click at [215, 351] on div "Marital Status Marital Status" at bounding box center [425, 335] width 583 height 44
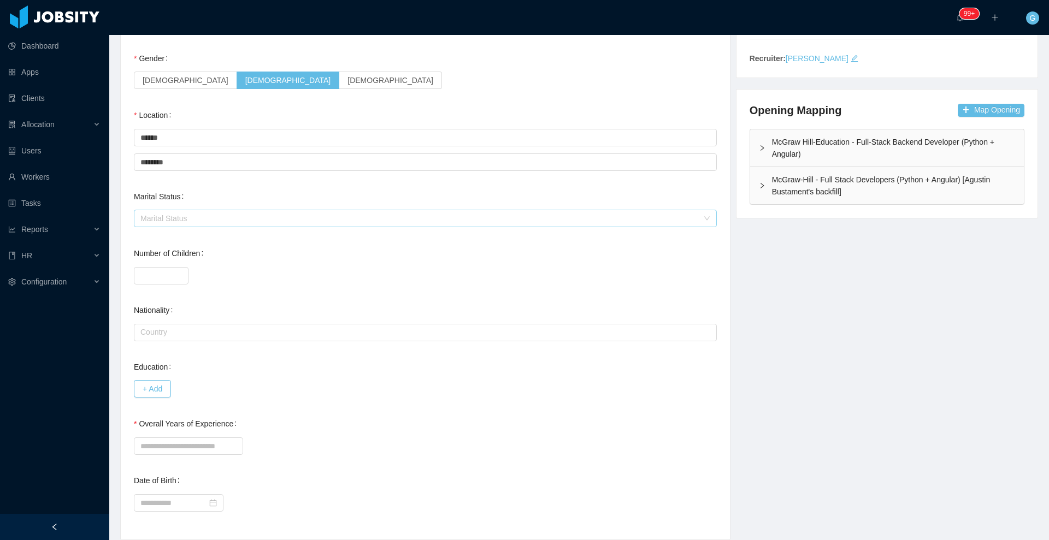
scroll to position [251, 0]
click at [160, 437] on input "Overall Years of Experience" at bounding box center [188, 445] width 109 height 17
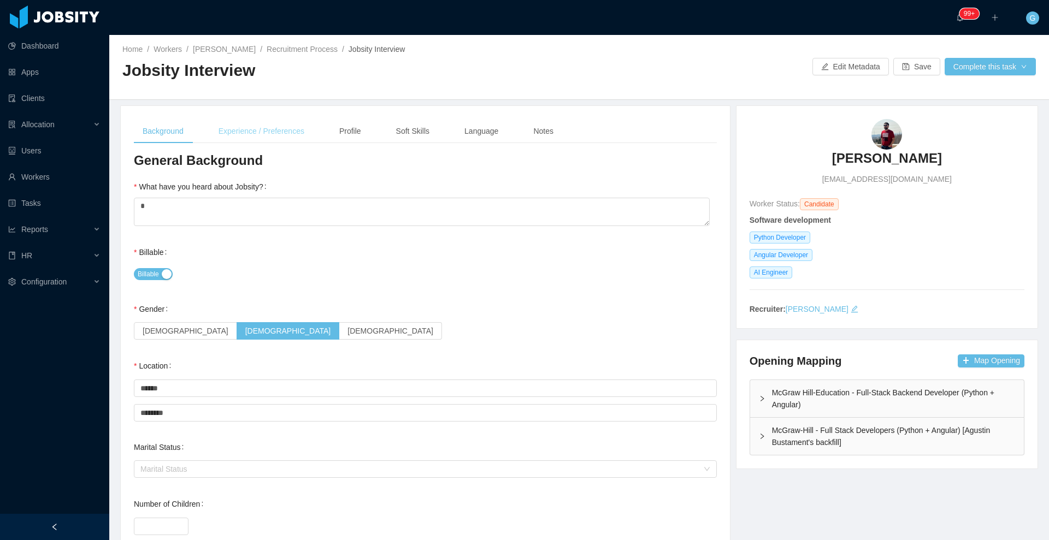
type input "*"
click at [268, 136] on div "Experience / Preferences" at bounding box center [261, 131] width 103 height 25
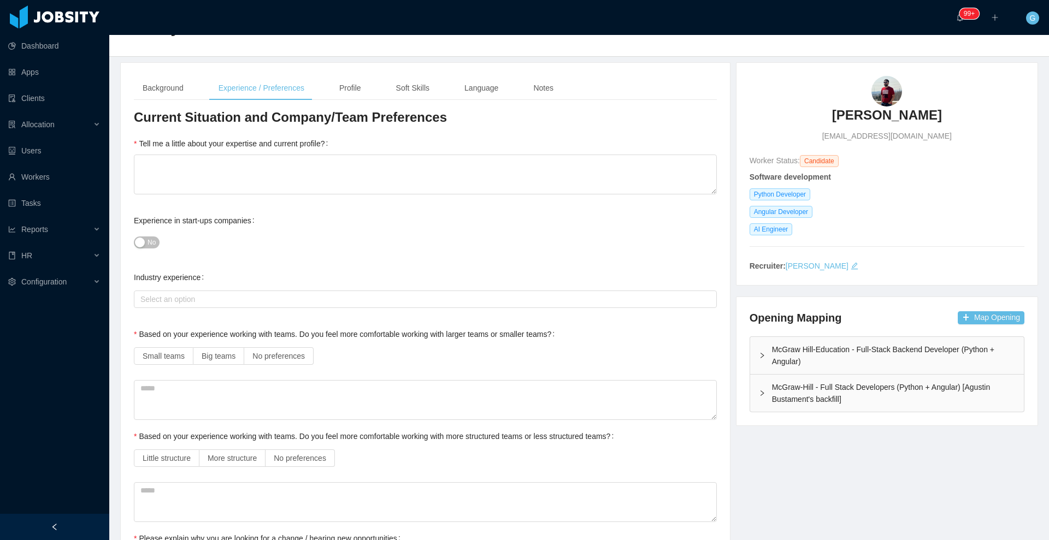
scroll to position [44, 0]
click at [195, 185] on textarea "Tell me a little about your expertise and current profile?" at bounding box center [425, 174] width 583 height 40
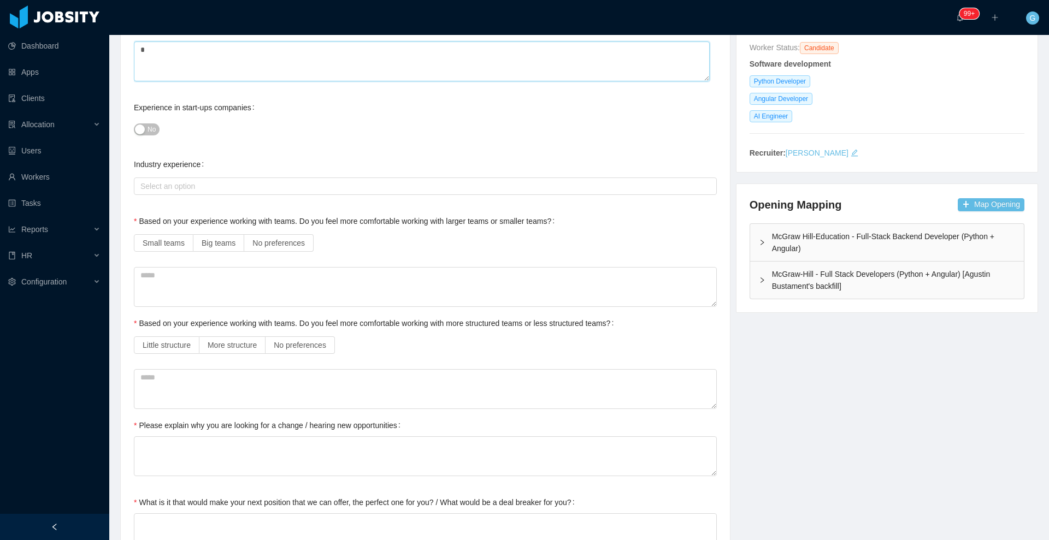
scroll to position [159, 0]
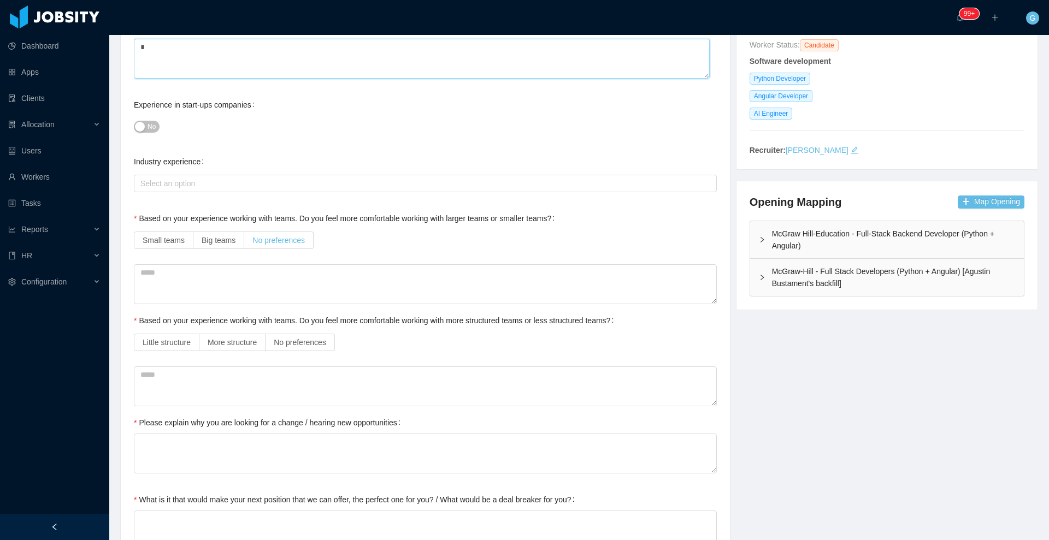
type textarea "*"
click at [281, 249] on label "No preferences" at bounding box center [278, 240] width 69 height 17
click at [297, 338] on span "No preferences" at bounding box center [300, 342] width 52 height 9
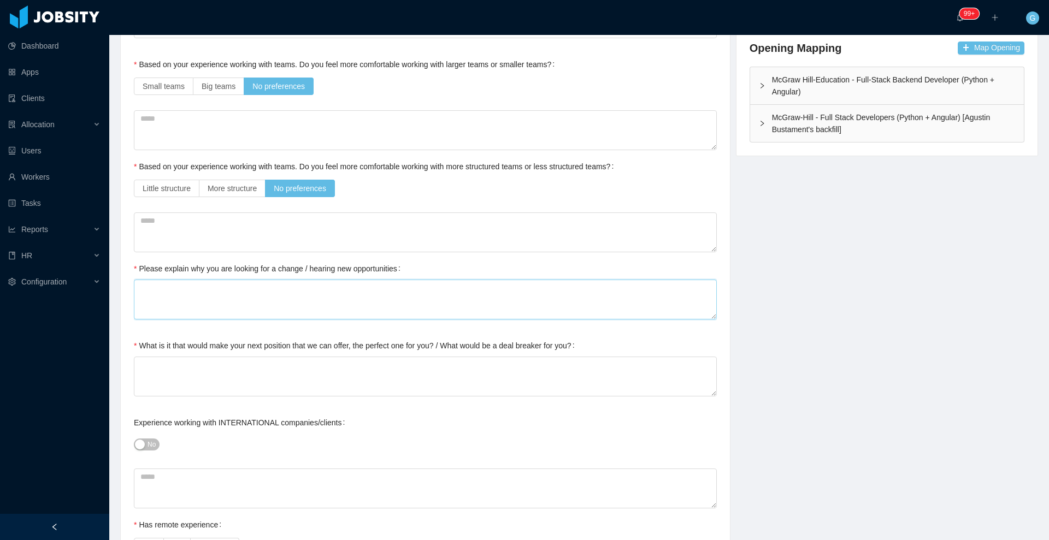
click at [250, 314] on textarea "Please explain why you are looking for a change / hearing new opportunities" at bounding box center [425, 300] width 583 height 40
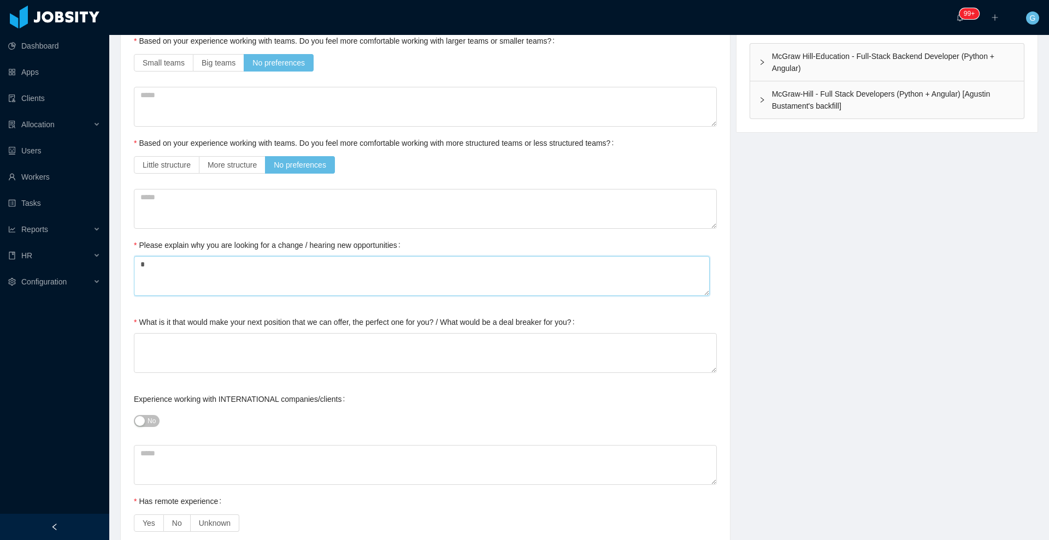
scroll to position [338, 0]
type textarea "*"
click at [210, 341] on textarea "What is it that would make your next position that we can offer, the perfect on…" at bounding box center [425, 352] width 583 height 40
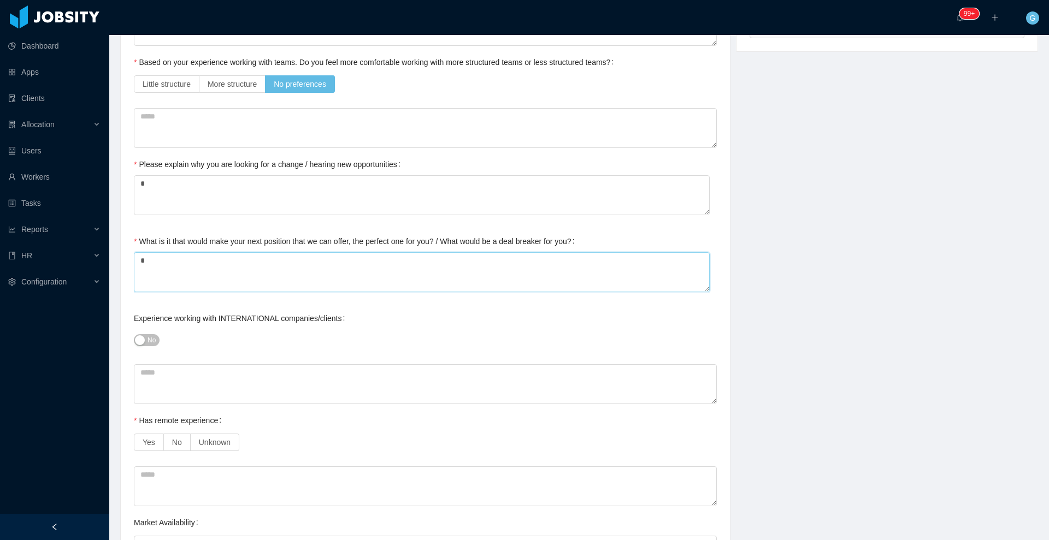
scroll to position [423, 0]
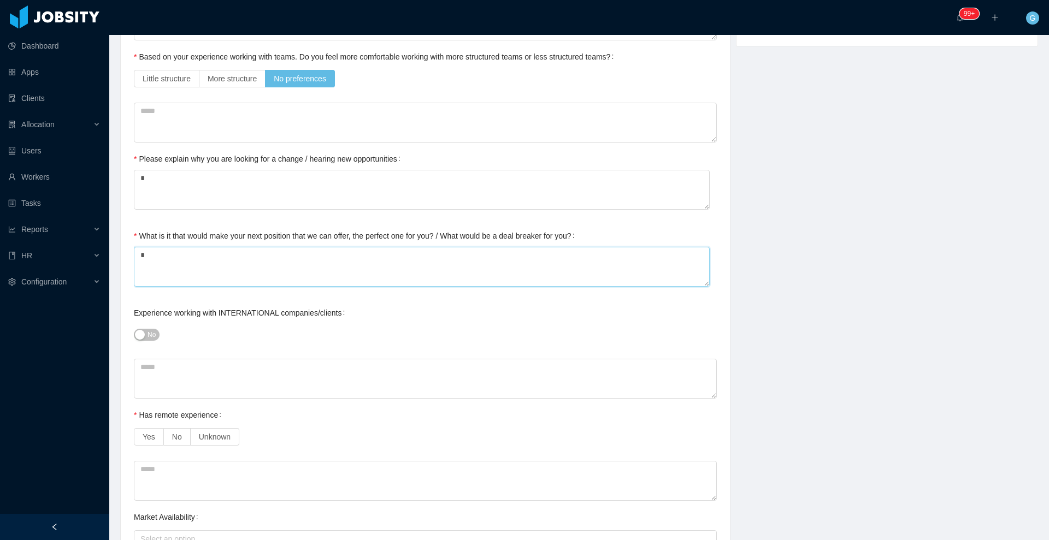
type textarea "*"
click at [149, 334] on span "No" at bounding box center [151, 334] width 8 height 11
click at [149, 441] on span "Yes" at bounding box center [149, 437] width 13 height 9
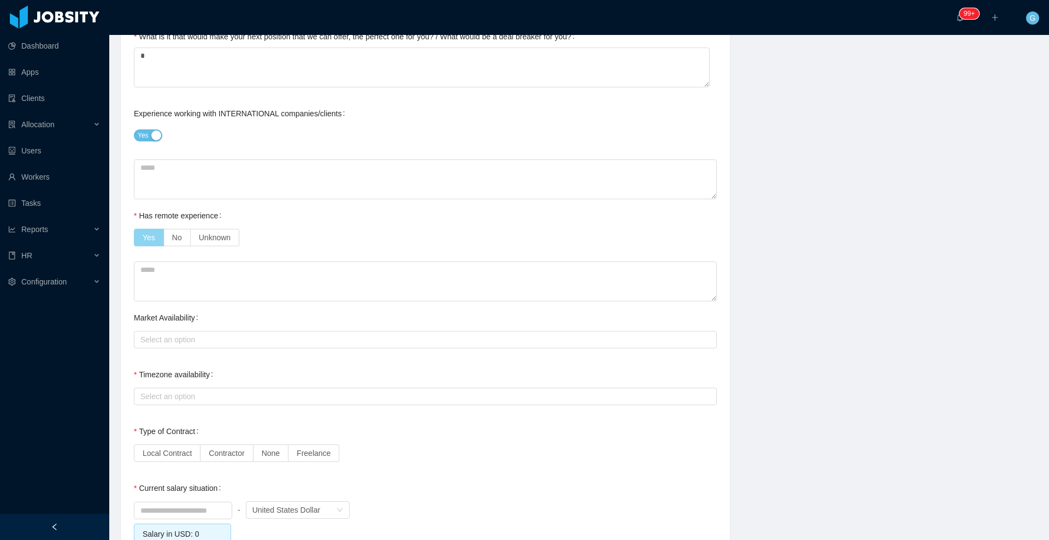
scroll to position [626, 0]
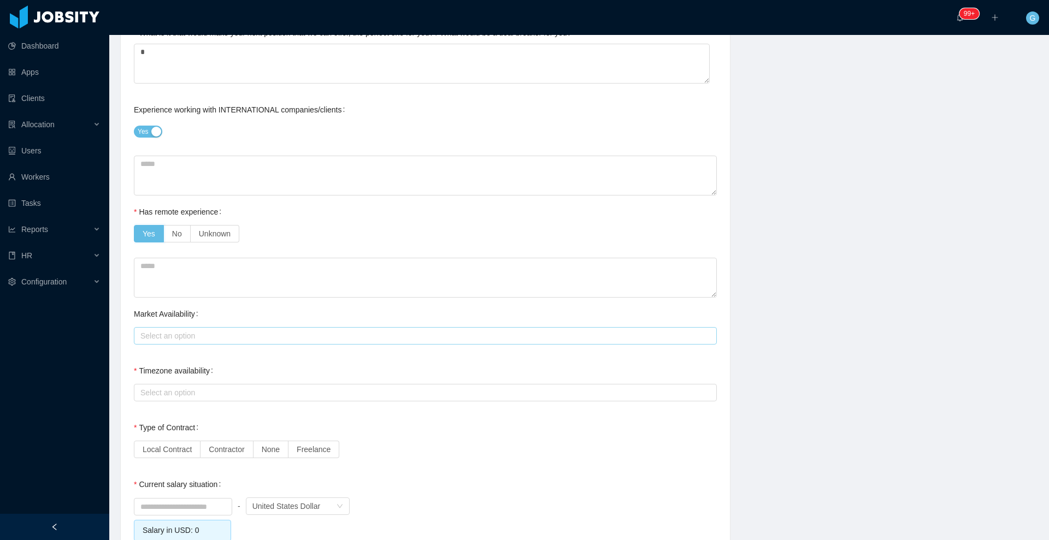
click at [173, 339] on div "Select an option" at bounding box center [422, 335] width 565 height 11
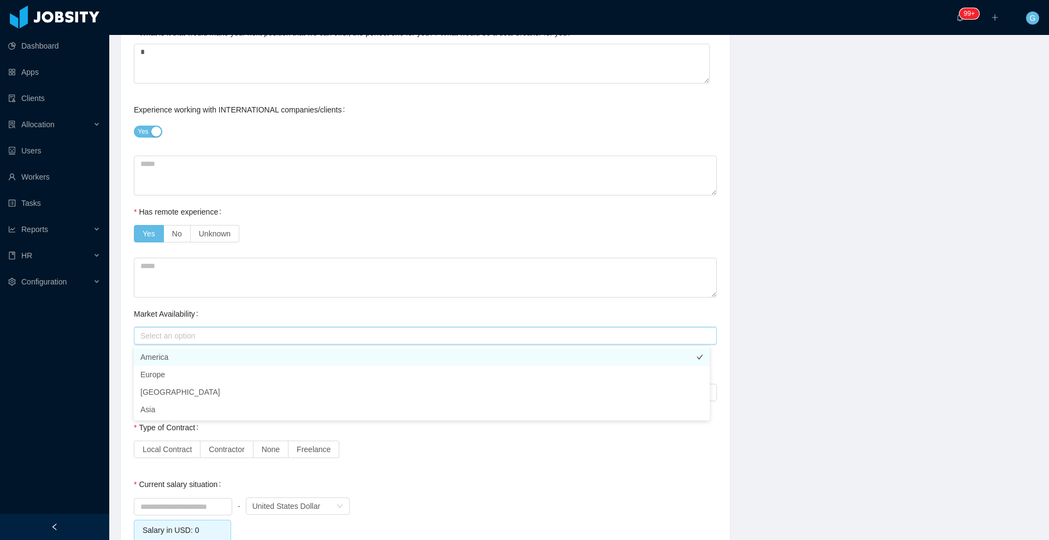
click at [168, 351] on li "America" at bounding box center [422, 356] width 576 height 17
click at [223, 328] on div "Select an option America" at bounding box center [423, 336] width 573 height 16
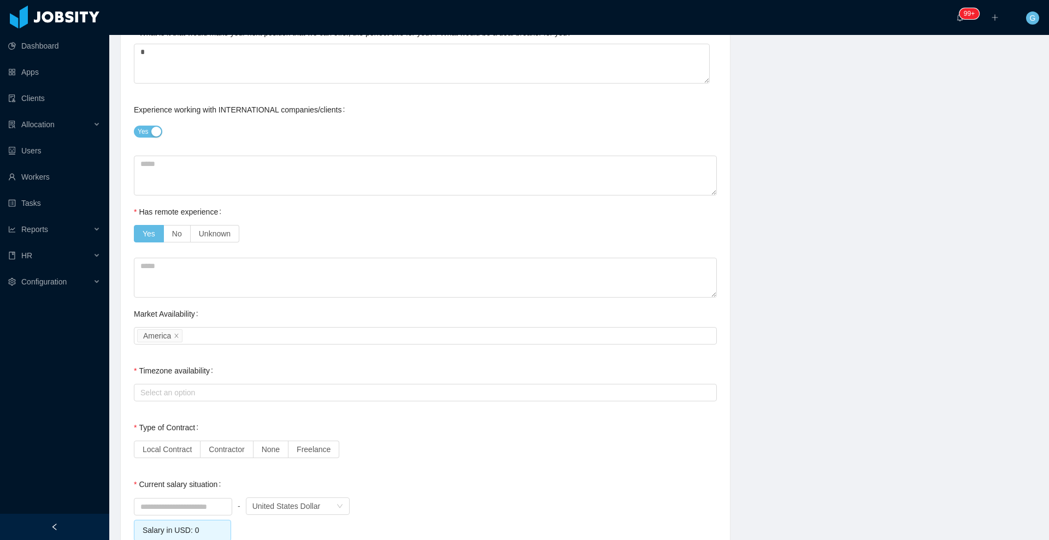
click at [211, 309] on div "Market Availability Select an option America" at bounding box center [425, 325] width 583 height 44
click at [179, 387] on div "Select an option" at bounding box center [422, 392] width 565 height 11
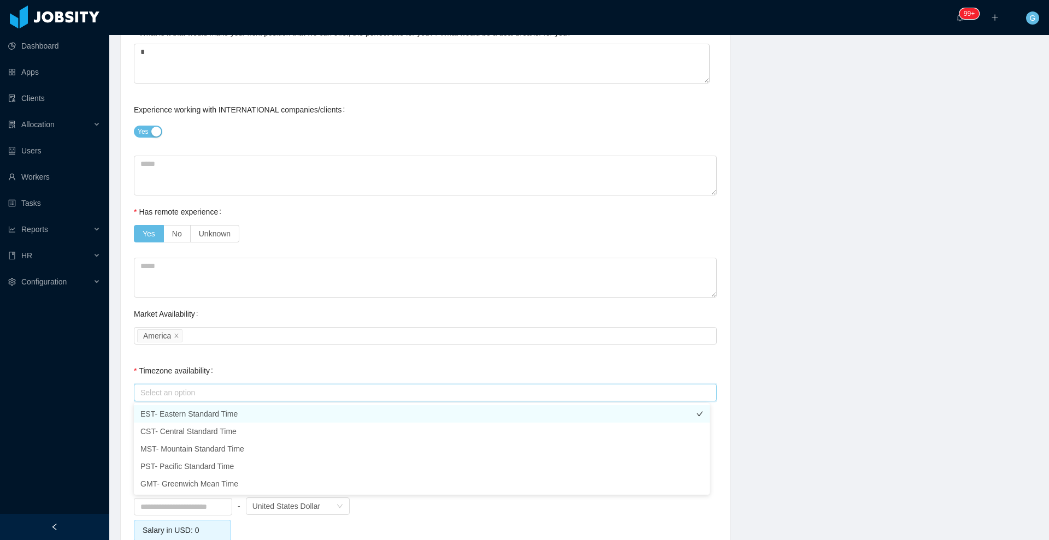
click at [173, 411] on li "EST- Eastern Standard Time" at bounding box center [422, 413] width 576 height 17
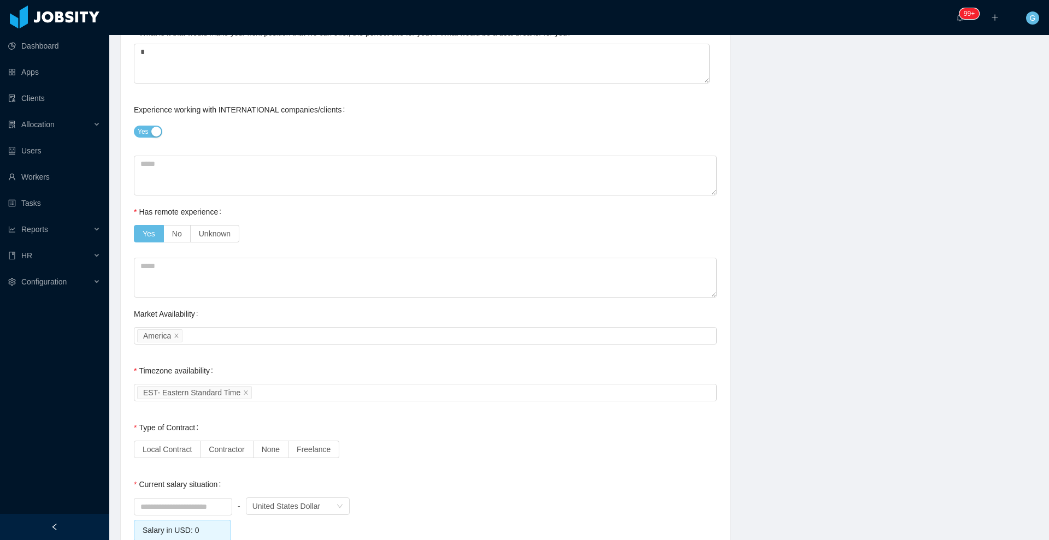
click at [262, 326] on div "Select an option America" at bounding box center [425, 336] width 583 height 22
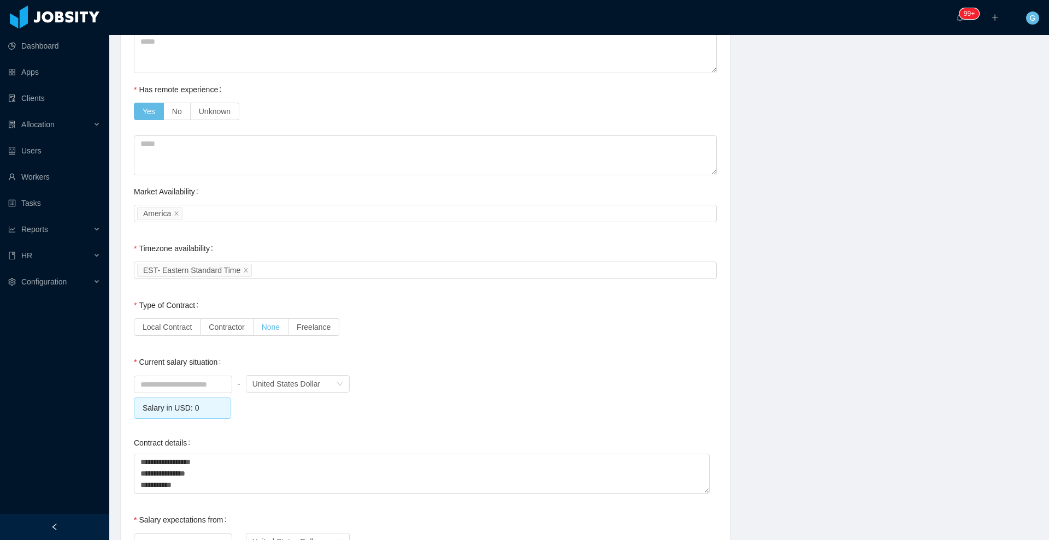
scroll to position [749, 0]
click at [244, 326] on label "Contractor" at bounding box center [226, 326] width 52 height 17
click at [201, 371] on div "Current salary situation" at bounding box center [179, 362] width 91 height 22
click at [195, 385] on input at bounding box center [182, 384] width 97 height 16
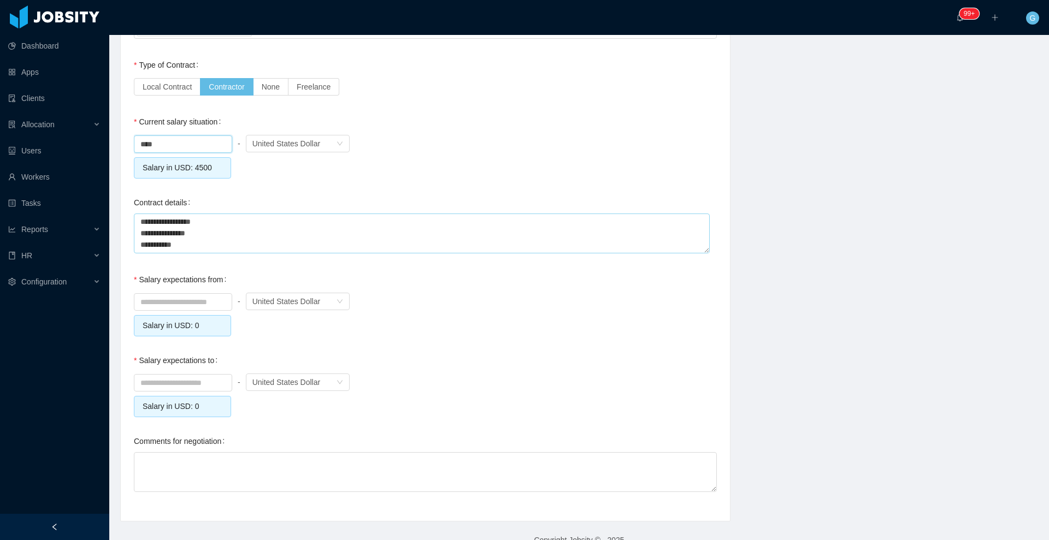
scroll to position [999, 0]
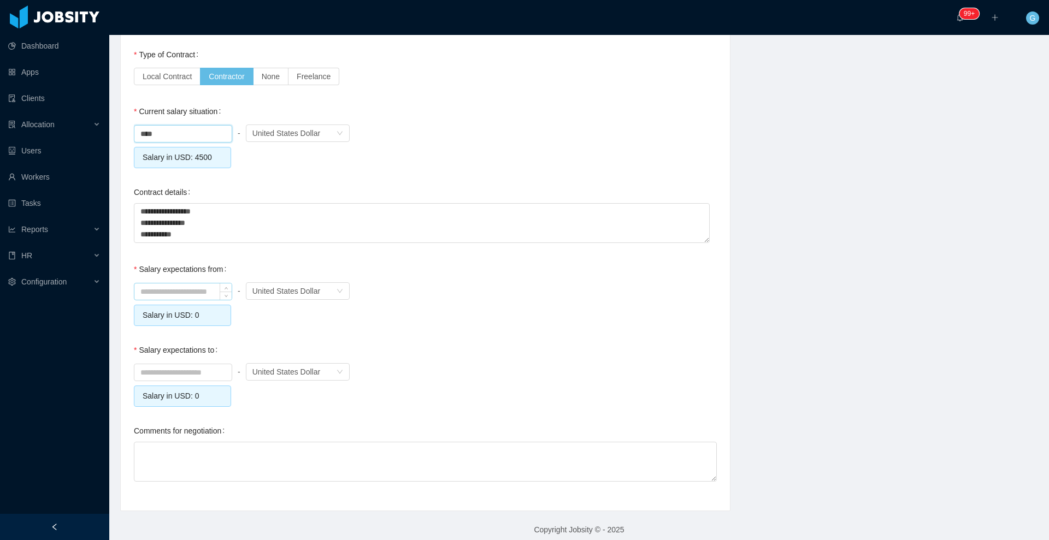
type input "*******"
click at [173, 283] on input at bounding box center [182, 291] width 97 height 16
type input "*******"
click at [172, 366] on input at bounding box center [182, 372] width 97 height 16
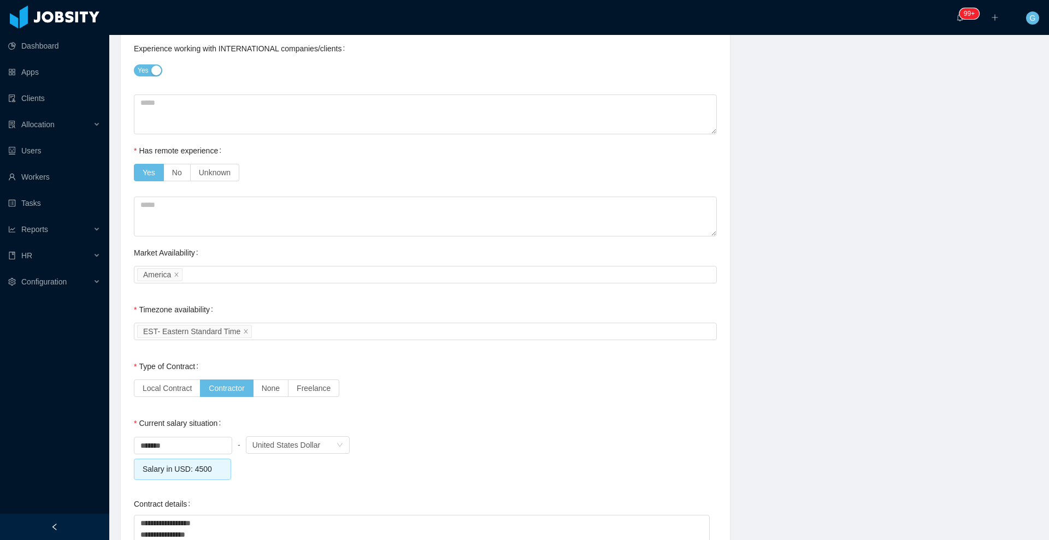
scroll to position [0, 0]
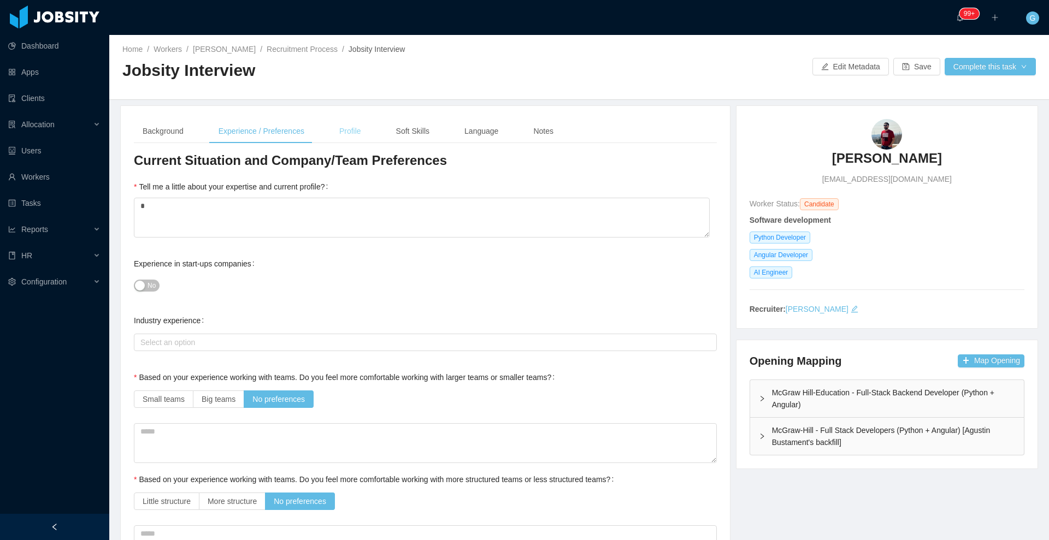
type input "*******"
click at [355, 134] on div "Profile" at bounding box center [349, 131] width 39 height 25
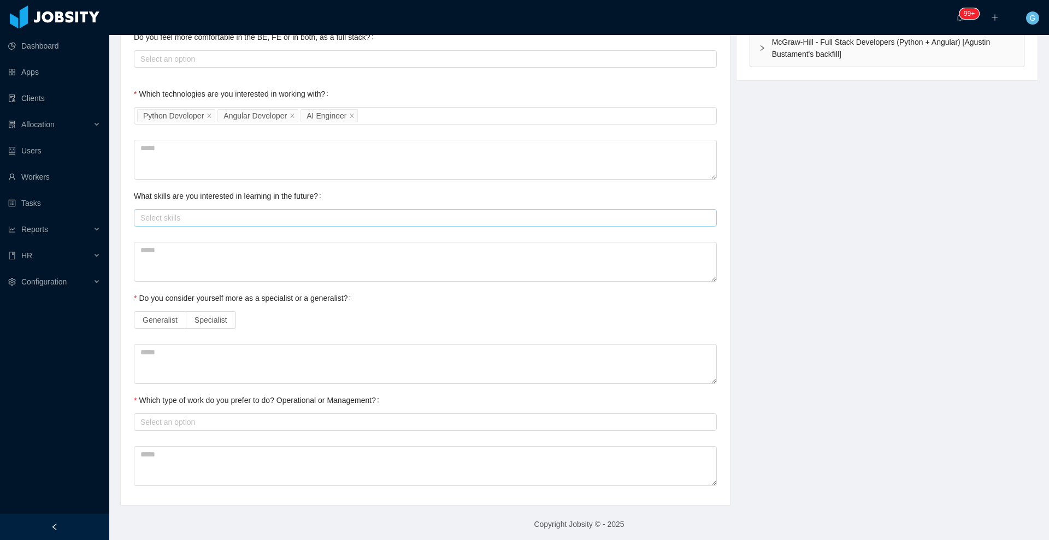
scroll to position [388, 0]
click at [156, 323] on span "Generalist" at bounding box center [160, 320] width 35 height 9
click at [186, 429] on div "Select an option" at bounding box center [423, 423] width 573 height 16
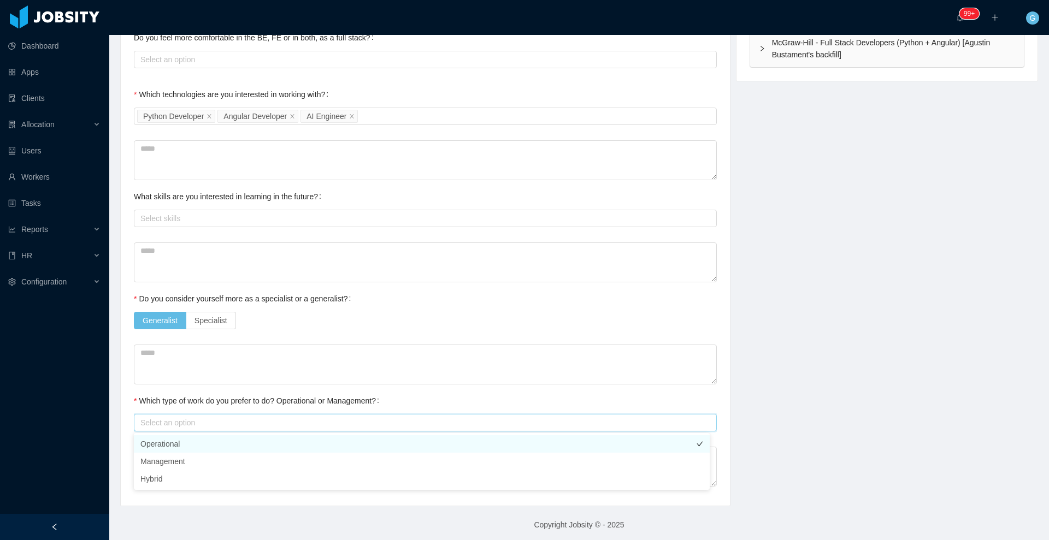
click at [174, 445] on li "Operational" at bounding box center [422, 443] width 576 height 17
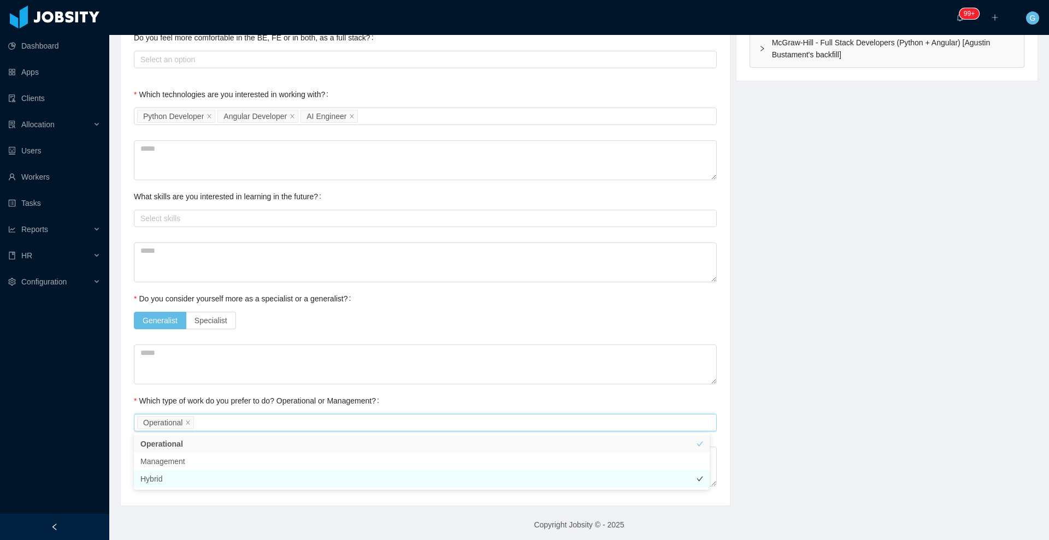
click at [201, 479] on li "Hybrid" at bounding box center [422, 478] width 576 height 17
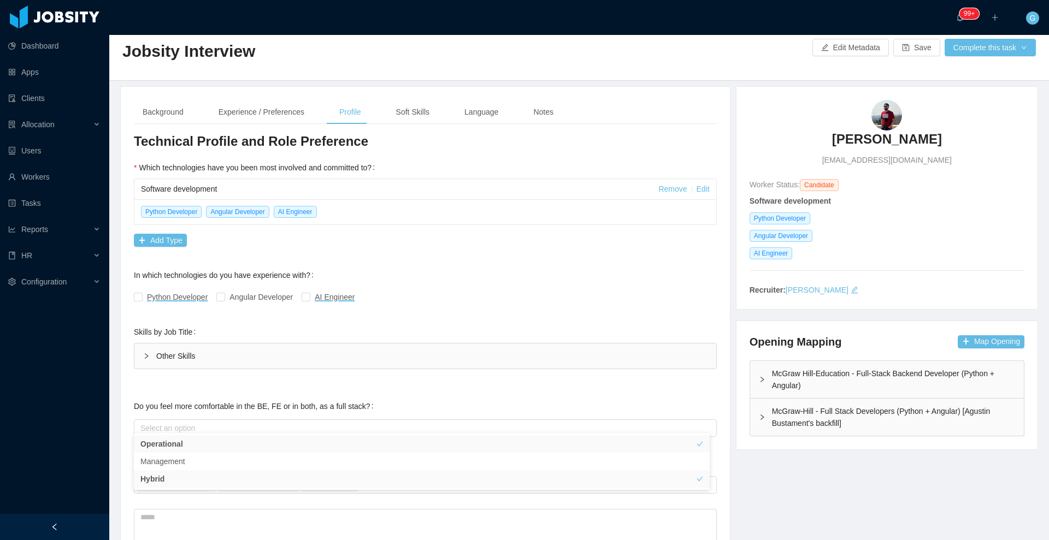
scroll to position [0, 0]
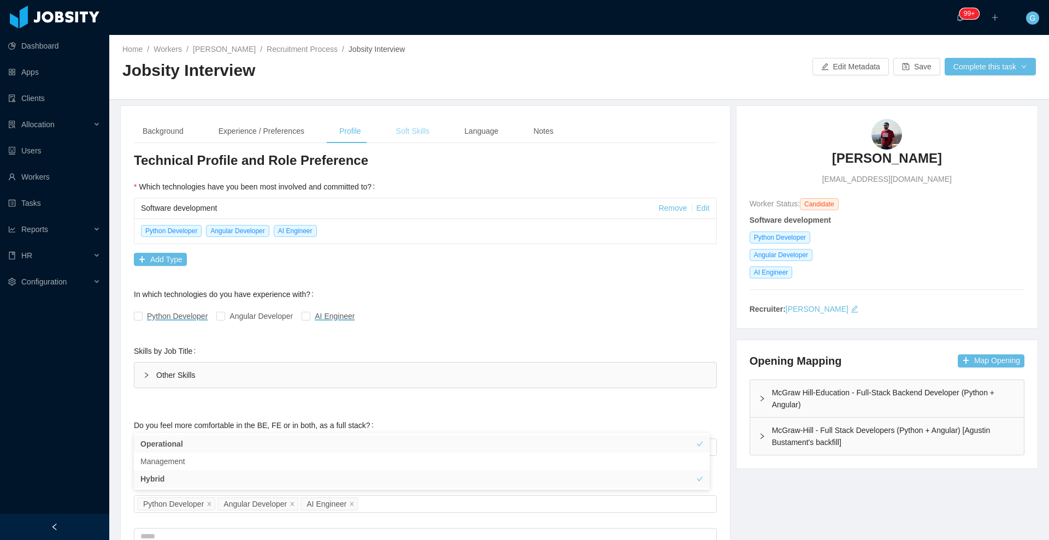
click at [395, 134] on div "Soft Skills" at bounding box center [412, 131] width 51 height 25
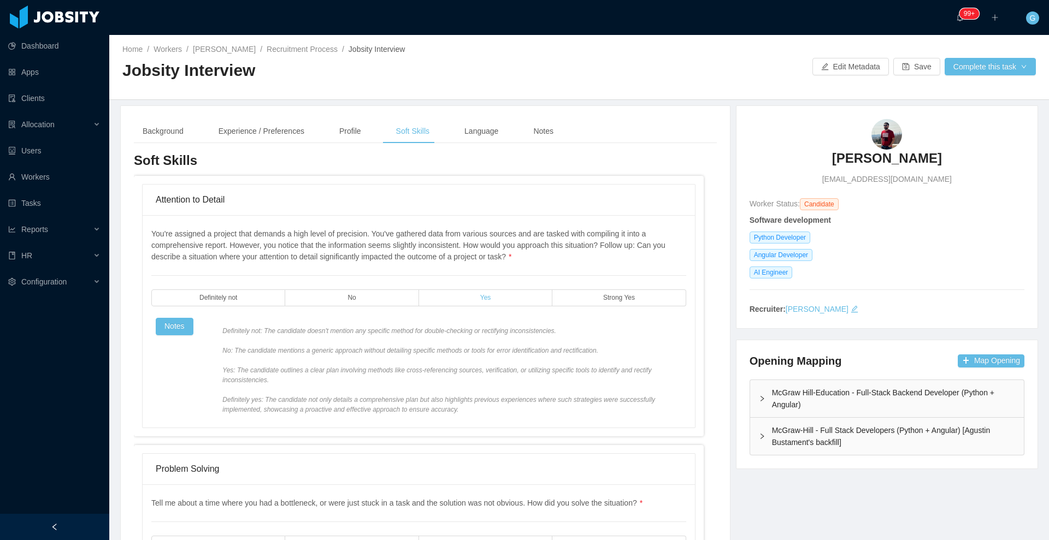
click at [511, 293] on label "Yes" at bounding box center [485, 297] width 133 height 17
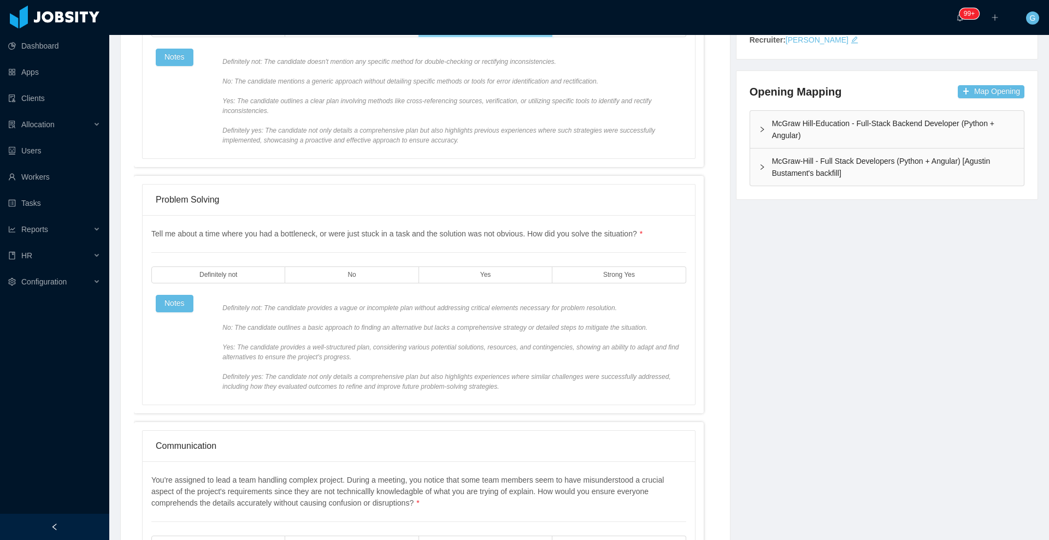
scroll to position [314, 0]
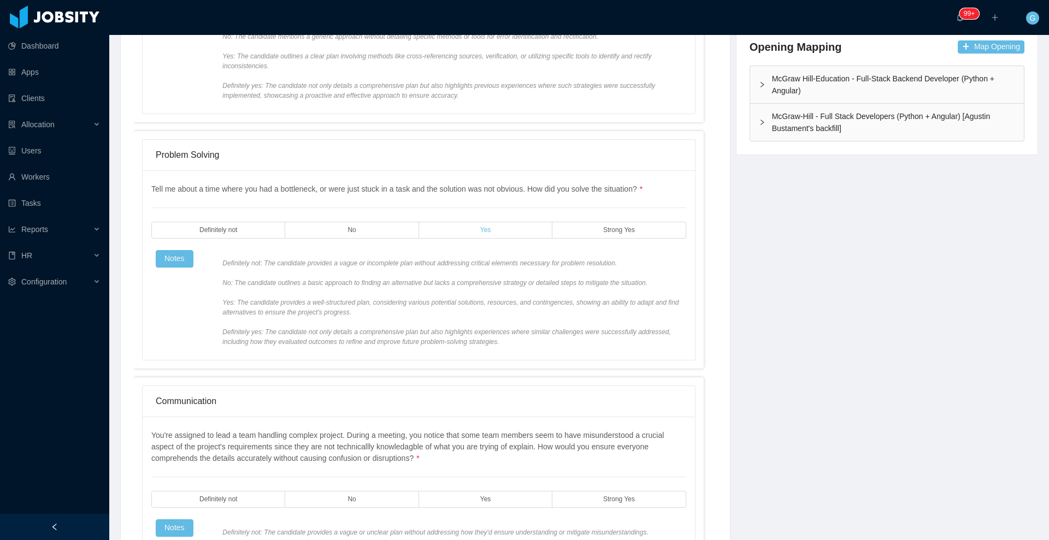
click at [502, 230] on label "Yes" at bounding box center [485, 230] width 133 height 17
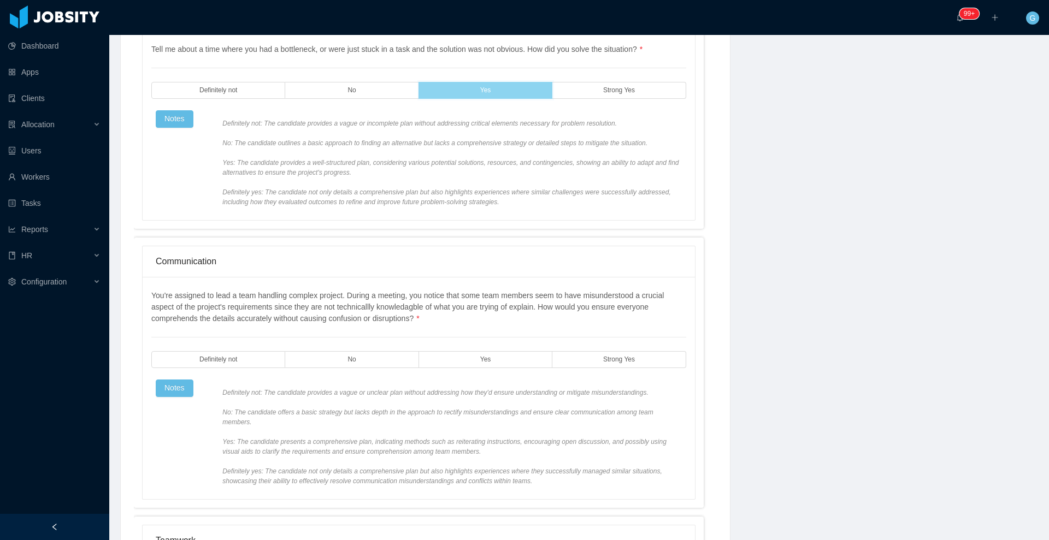
scroll to position [455, 0]
click at [502, 359] on label "Yes" at bounding box center [485, 358] width 133 height 17
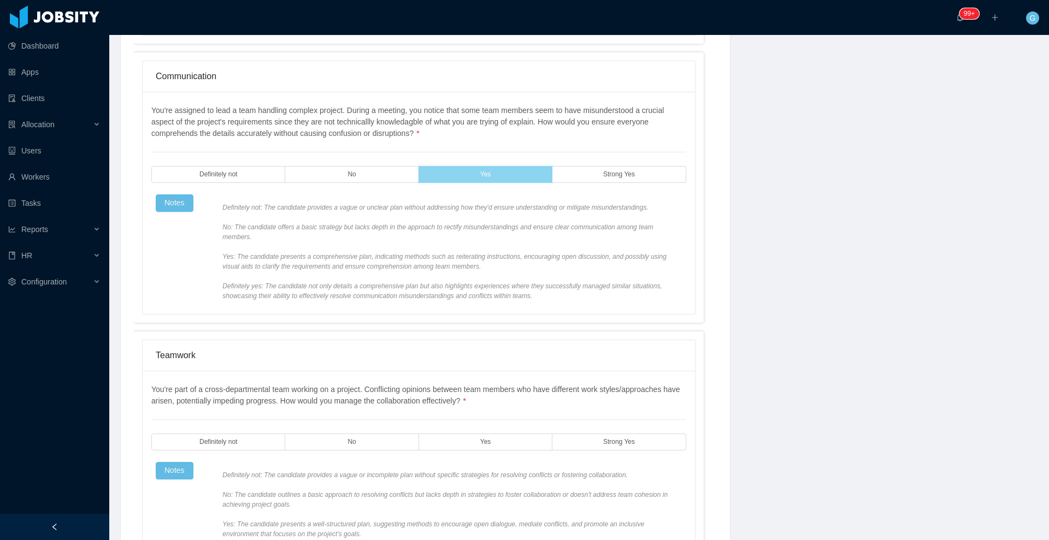
scroll to position [744, 0]
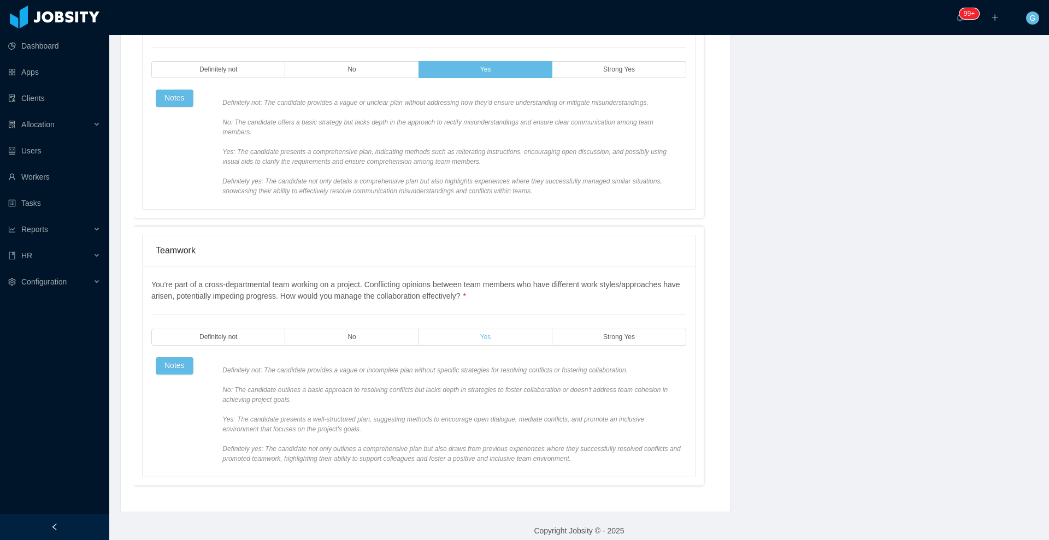
click at [489, 329] on label "Yes" at bounding box center [485, 337] width 133 height 17
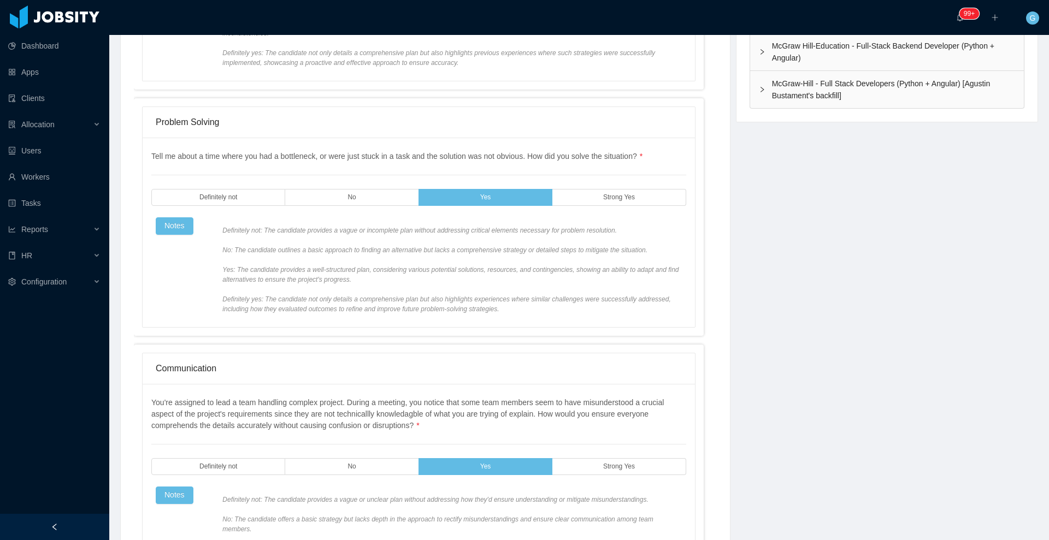
scroll to position [0, 0]
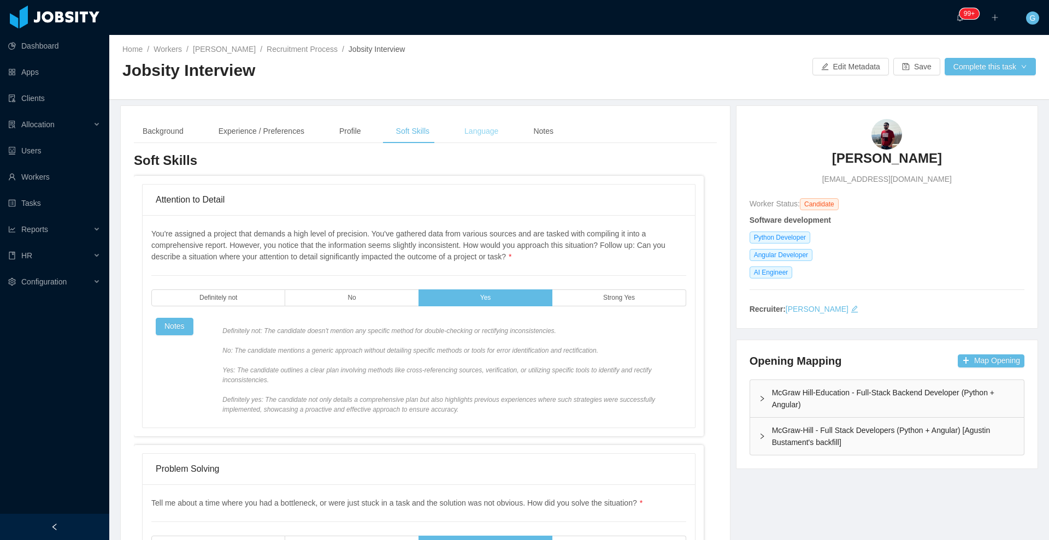
click at [479, 135] on div "Language" at bounding box center [481, 131] width 51 height 25
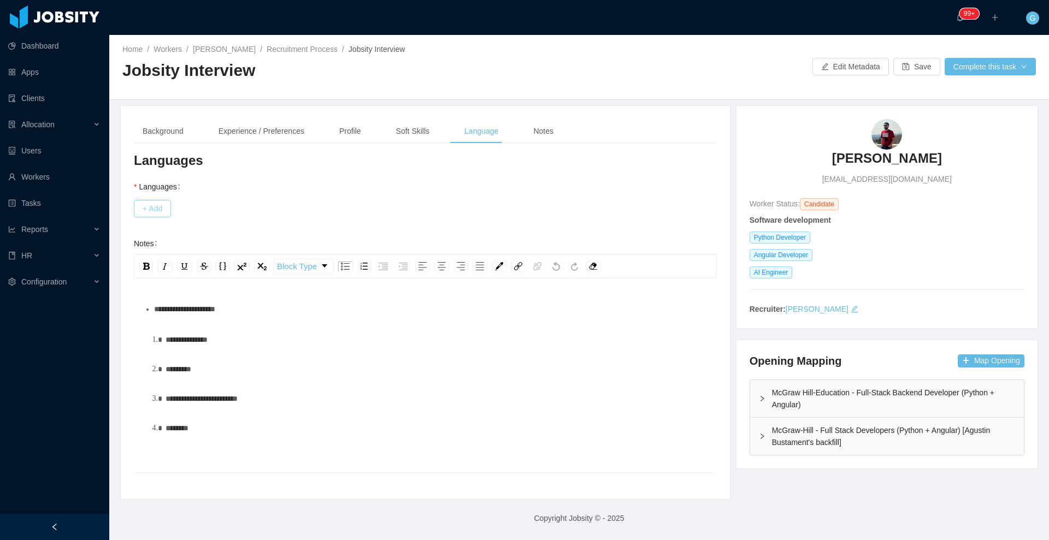
click at [152, 204] on button "+ Add" at bounding box center [152, 208] width 37 height 17
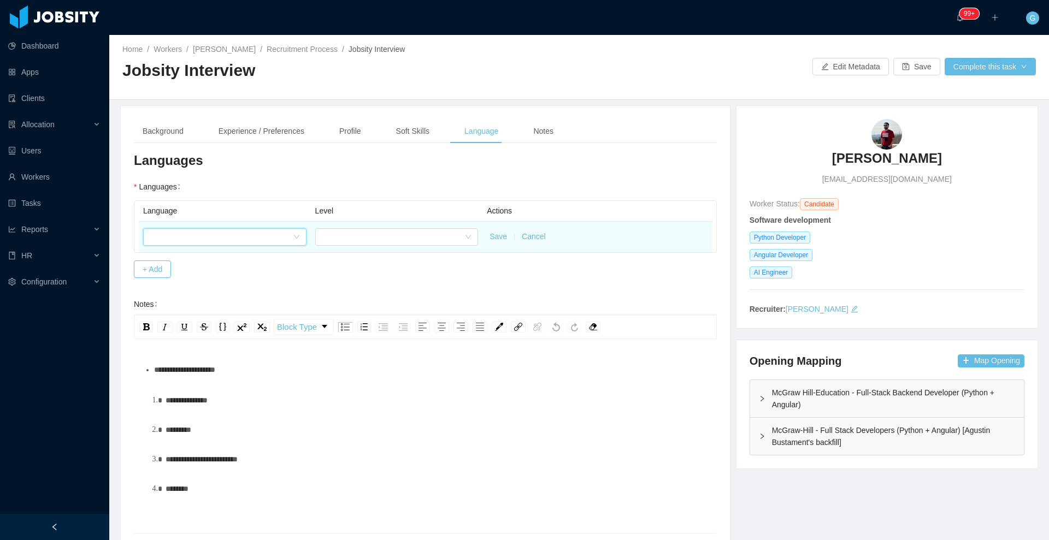
click at [195, 236] on div at bounding box center [221, 237] width 143 height 16
type input "**"
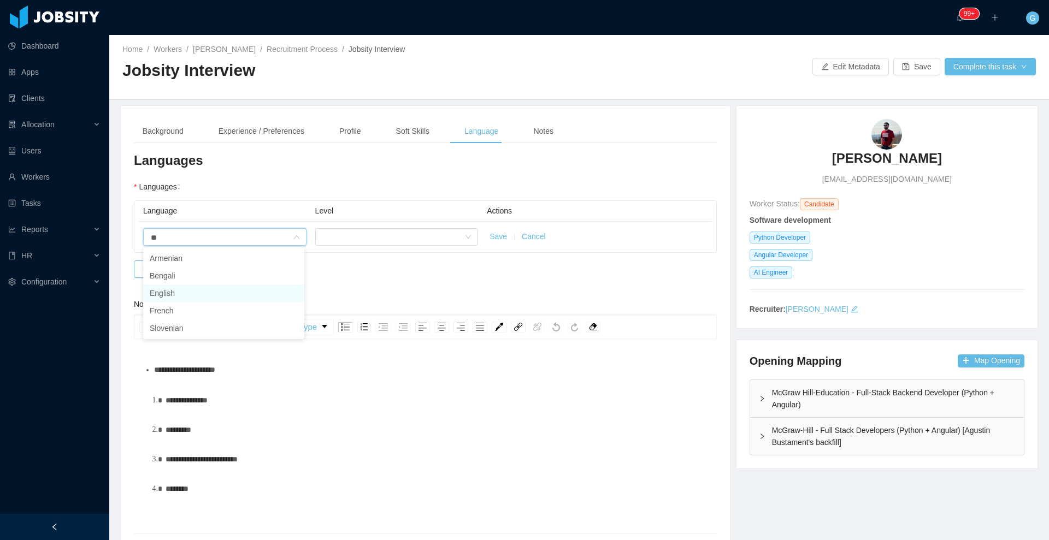
click at [179, 287] on li "English" at bounding box center [223, 293] width 161 height 17
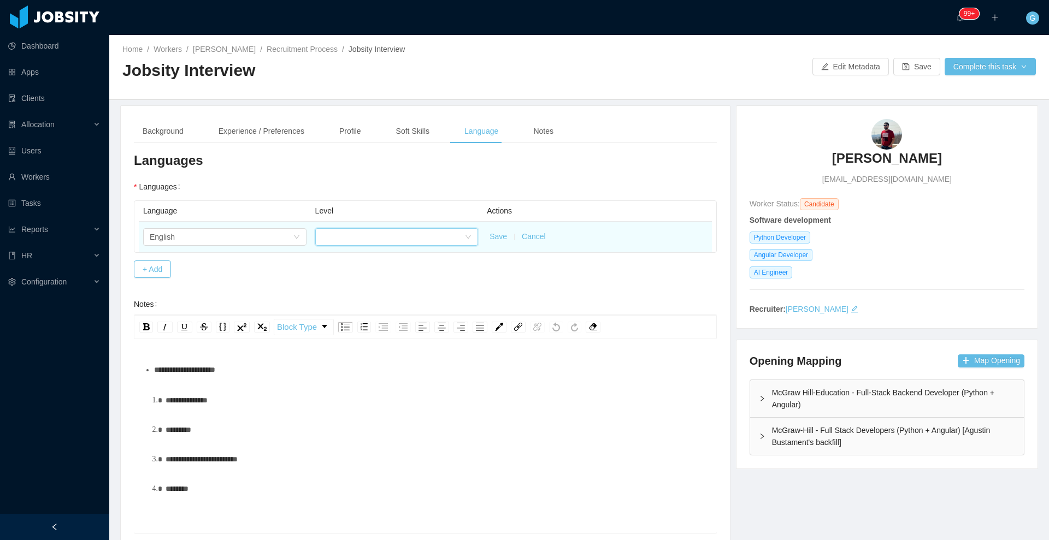
click at [358, 242] on div at bounding box center [393, 237] width 143 height 16
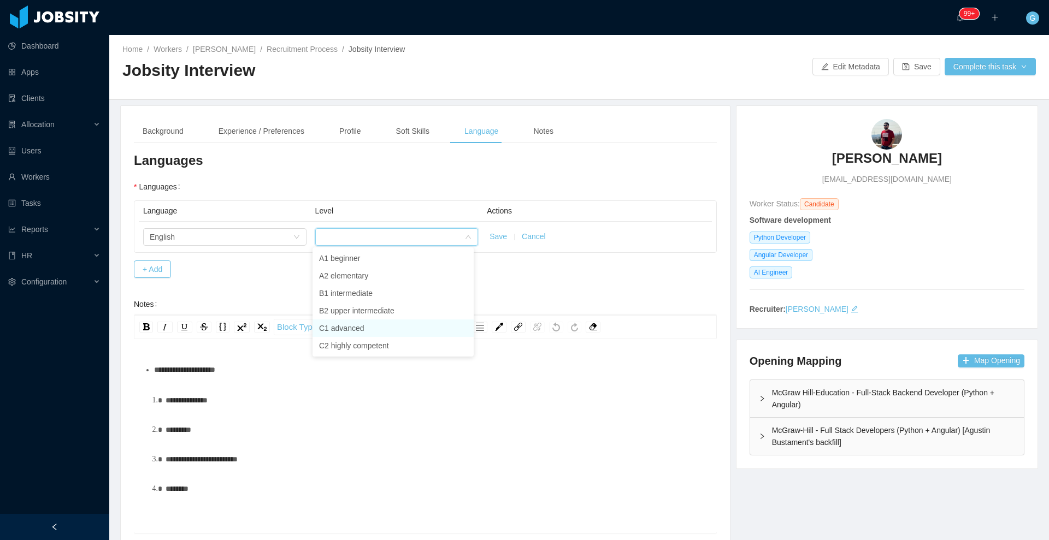
click at [350, 333] on li "C1 advanced" at bounding box center [392, 328] width 161 height 17
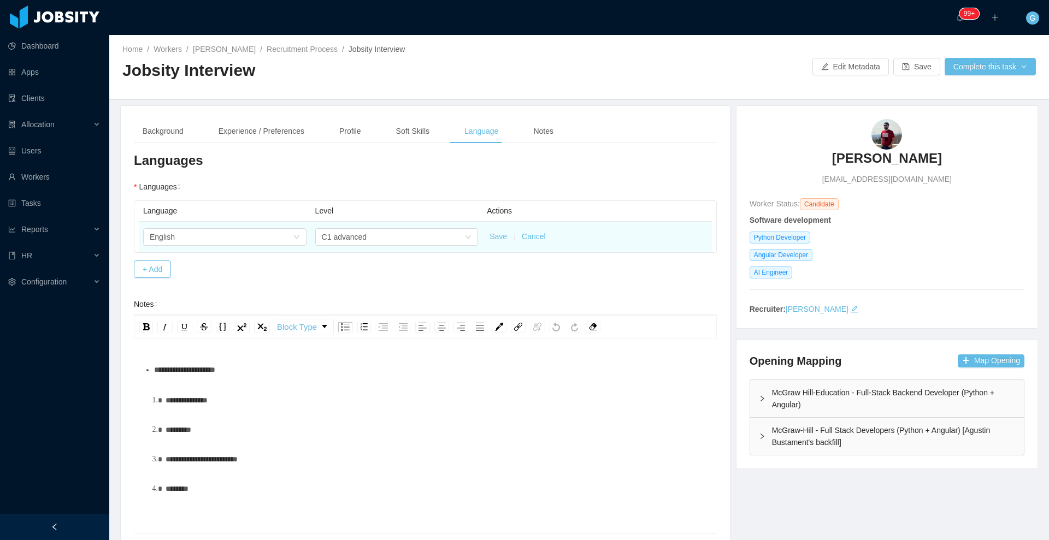
click at [495, 240] on button "Save" at bounding box center [497, 236] width 17 height 11
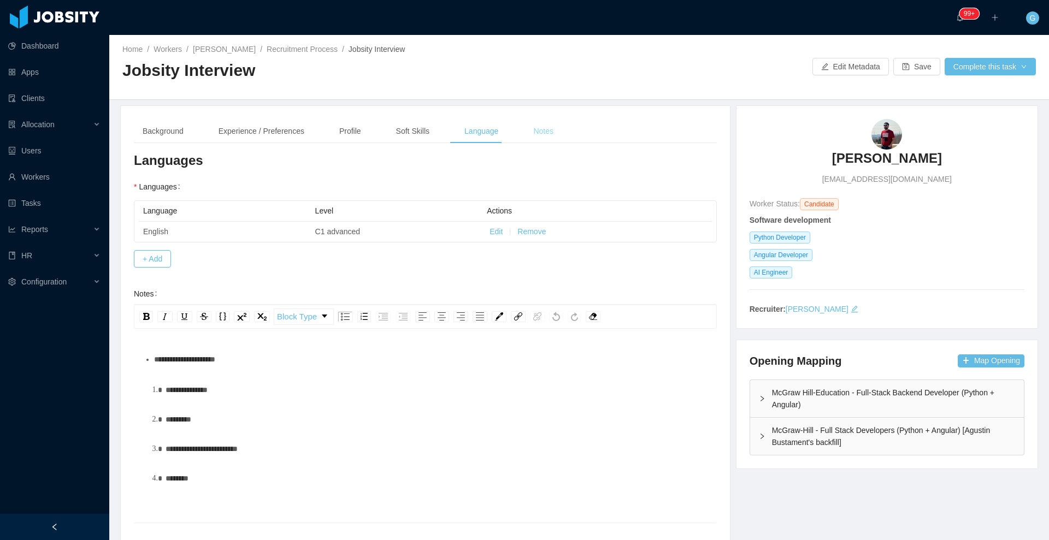
click at [536, 124] on div "Notes" at bounding box center [543, 131] width 38 height 25
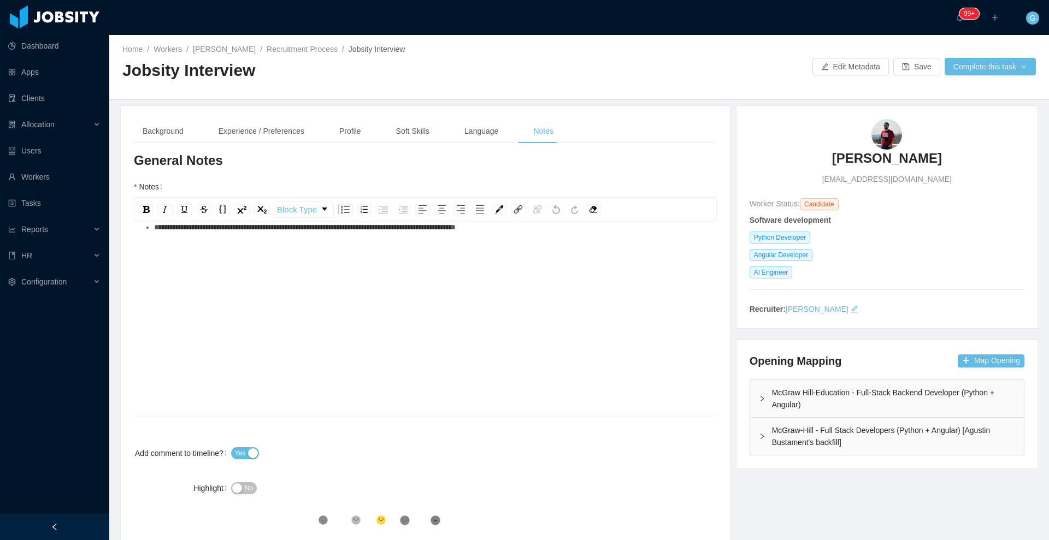
scroll to position [25, 0]
click at [251, 496] on div "No" at bounding box center [352, 488] width 243 height 22
click at [251, 486] on span "No" at bounding box center [249, 488] width 8 height 11
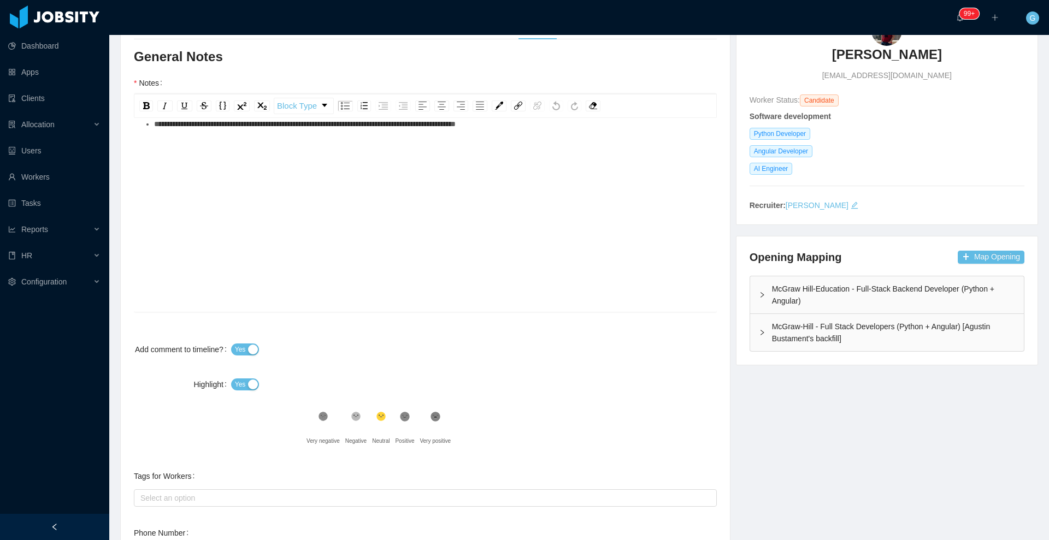
scroll to position [0, 0]
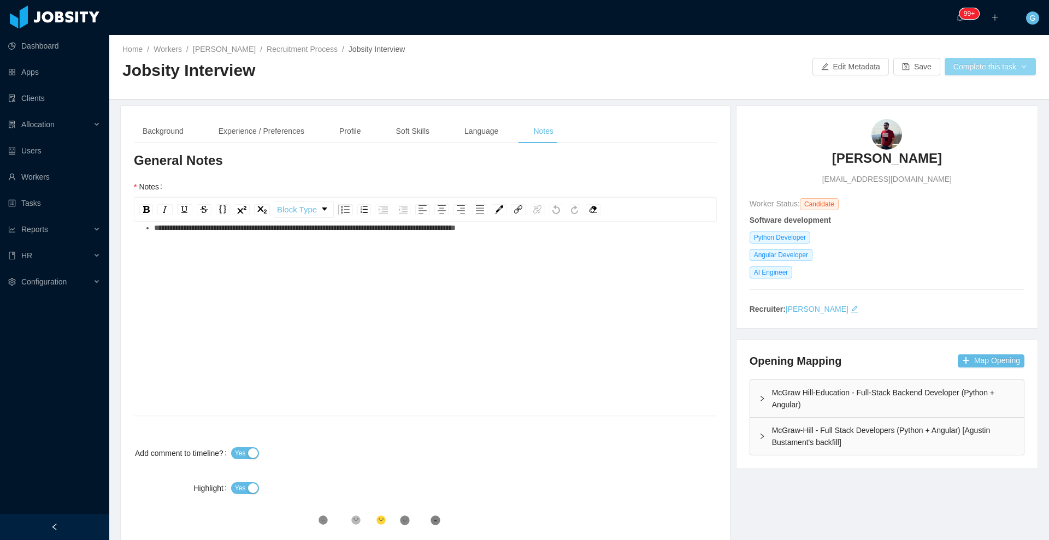
click at [971, 61] on button "Complete this task" at bounding box center [989, 66] width 91 height 17
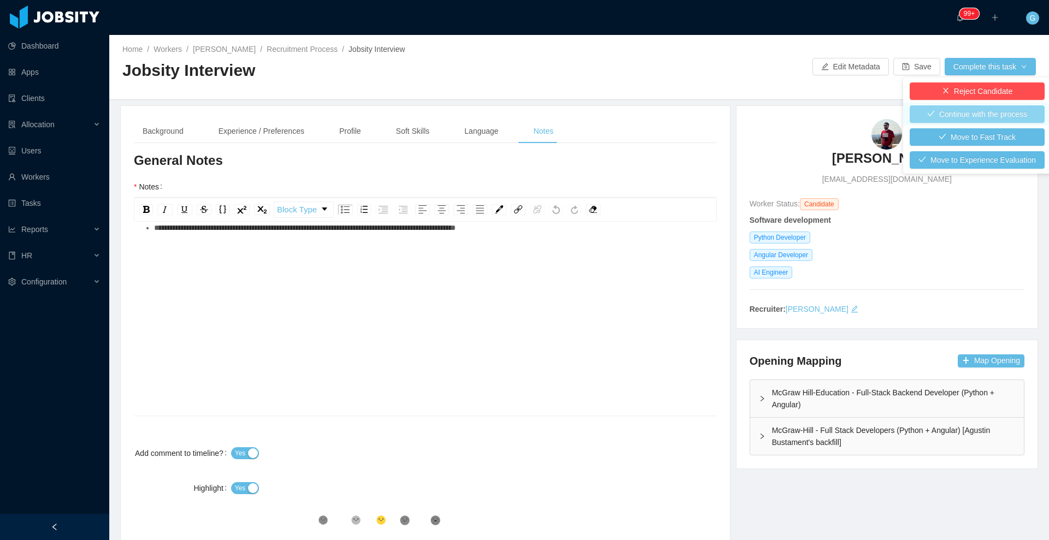
click at [965, 121] on button "Continue with the process" at bounding box center [976, 113] width 135 height 17
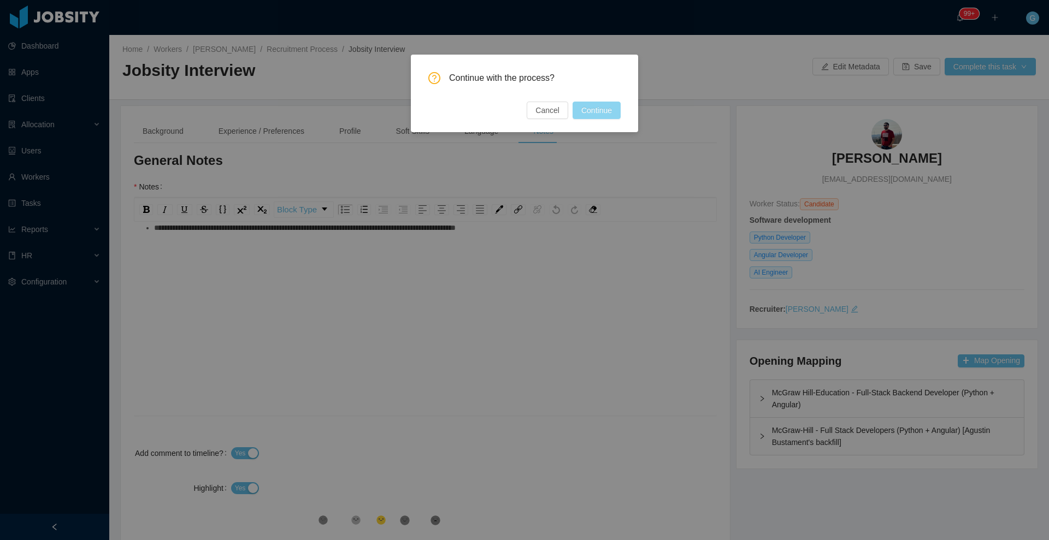
click at [595, 113] on button "Continue" at bounding box center [596, 110] width 48 height 17
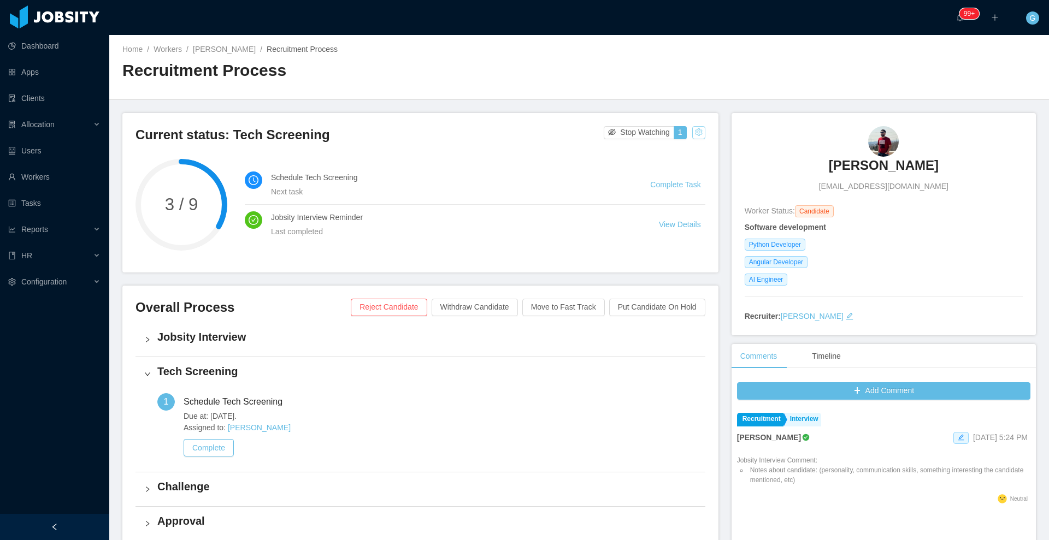
click at [692, 133] on button "button" at bounding box center [698, 132] width 13 height 13
click at [668, 164] on div "Change status" at bounding box center [667, 167] width 49 height 12
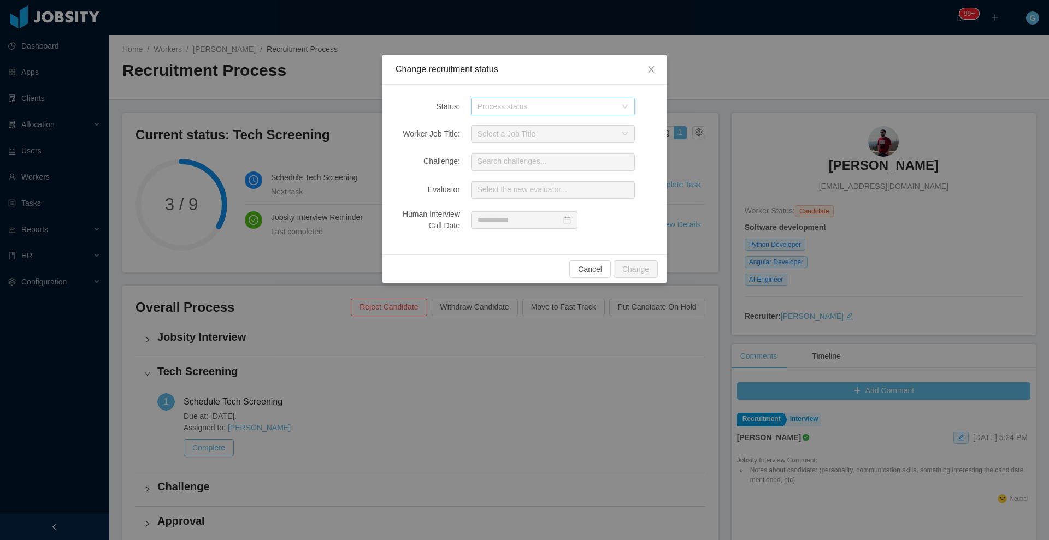
click at [505, 98] on div "Process status" at bounding box center [549, 106] width 144 height 16
click at [515, 178] on li "Challenge" at bounding box center [552, 180] width 164 height 17
click at [639, 270] on button "Change" at bounding box center [635, 269] width 44 height 17
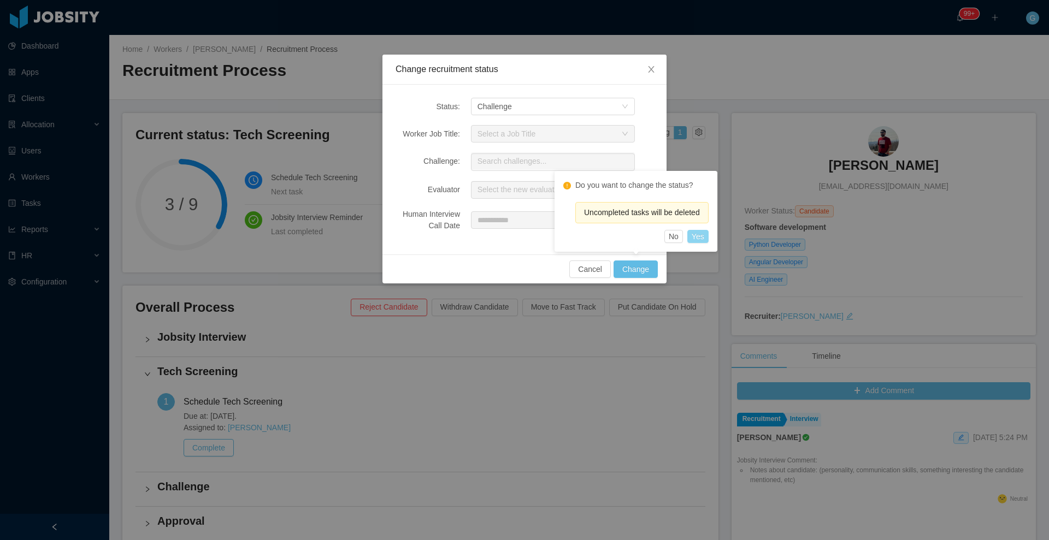
click at [706, 233] on button "Yes" at bounding box center [697, 236] width 21 height 13
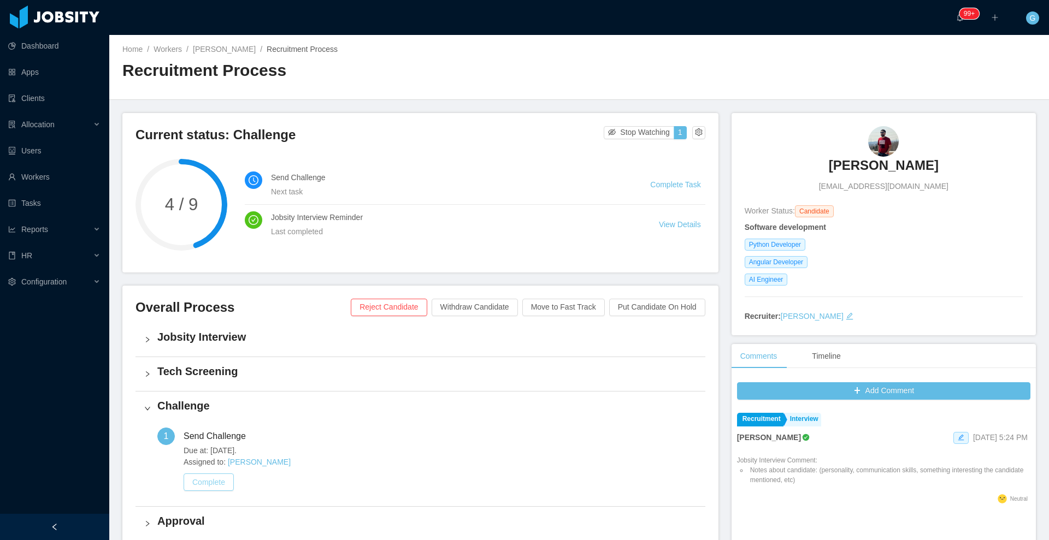
click at [205, 478] on button "Complete" at bounding box center [209, 482] width 50 height 17
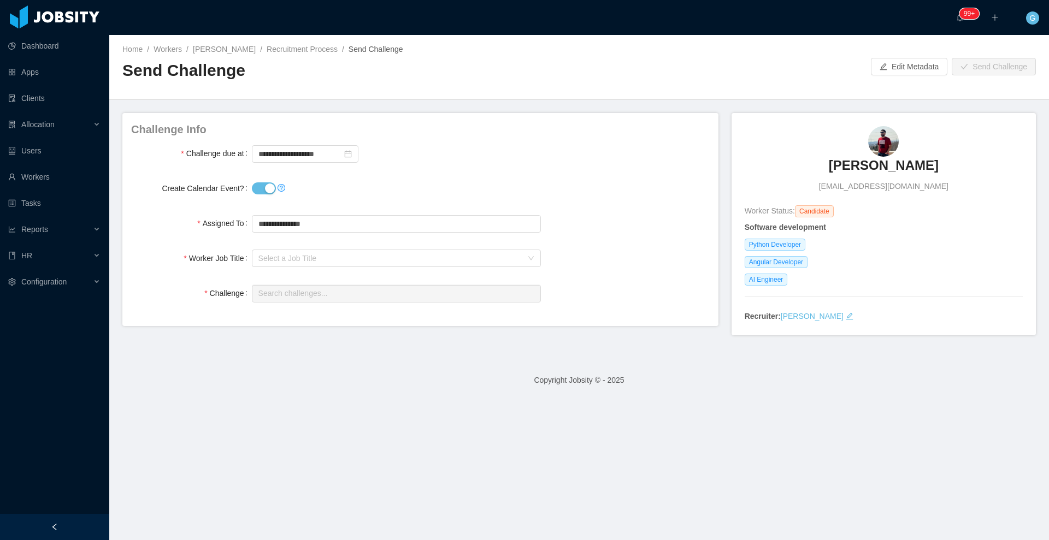
click at [257, 187] on button "Create Calendar Event?" at bounding box center [264, 188] width 24 height 12
click at [267, 162] on div "**********" at bounding box center [396, 154] width 289 height 22
click at [271, 160] on input "**********" at bounding box center [305, 153] width 107 height 17
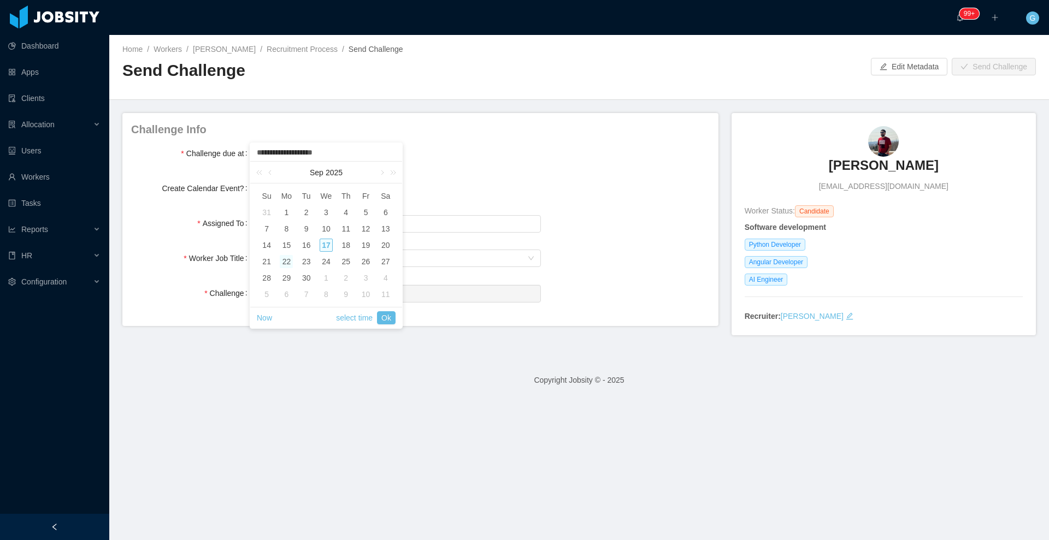
click at [284, 261] on div "22" at bounding box center [286, 261] width 13 height 13
type input "**********"
click at [353, 316] on link "select time" at bounding box center [354, 317] width 37 height 21
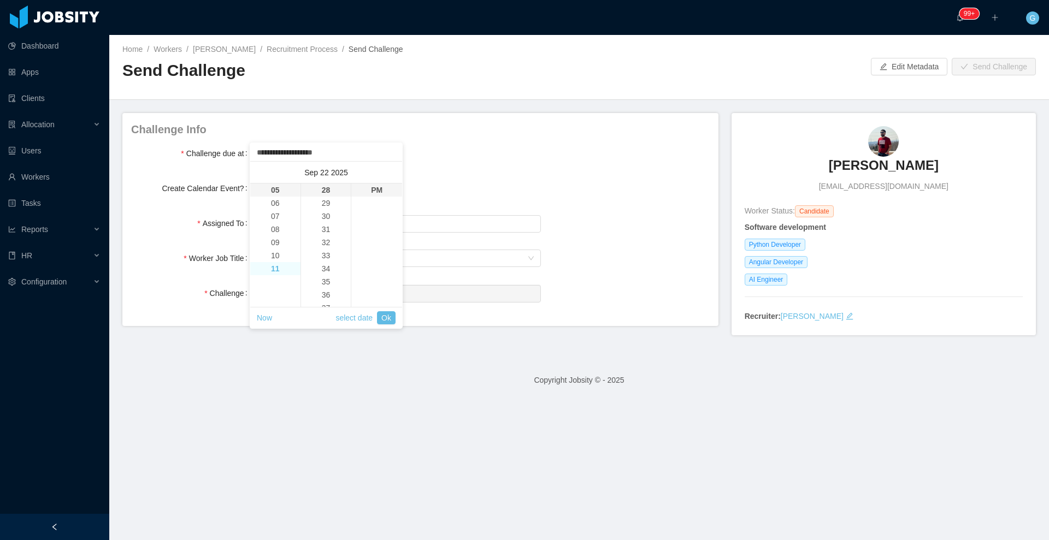
click at [271, 267] on li "11" at bounding box center [275, 268] width 50 height 13
type input "**********"
click at [338, 261] on li "59" at bounding box center [326, 258] width 50 height 13
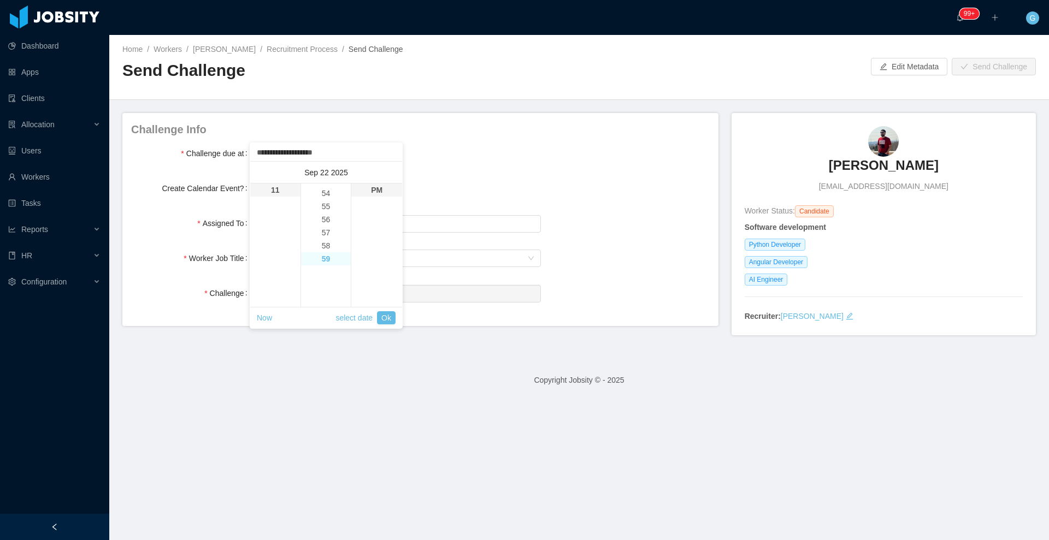
type input "**********"
click at [386, 314] on link "Ok" at bounding box center [386, 317] width 19 height 13
click at [318, 268] on div "Select a Job Title" at bounding box center [396, 258] width 289 height 22
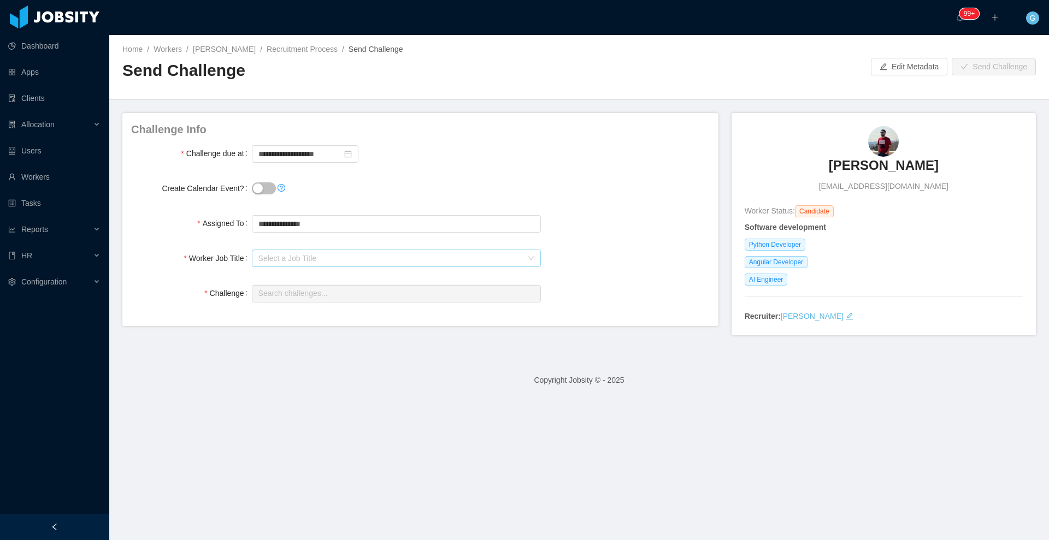
click at [322, 260] on div "Select a Job Title" at bounding box center [390, 258] width 264 height 11
click at [300, 294] on li "Python Developer" at bounding box center [393, 296] width 286 height 17
click at [310, 299] on input "text" at bounding box center [396, 293] width 289 height 17
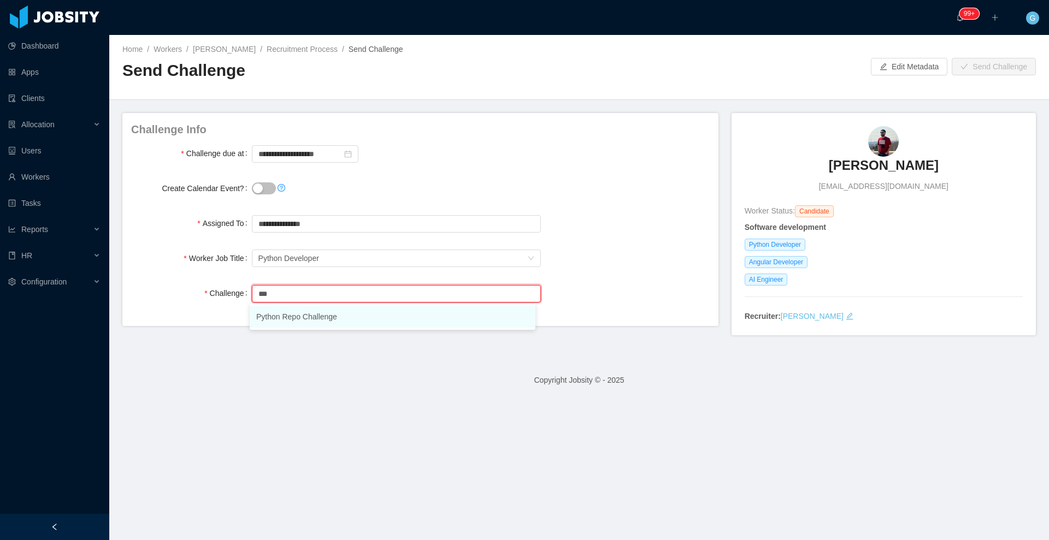
click at [299, 316] on li "Python Repo Challenge" at bounding box center [393, 317] width 286 height 22
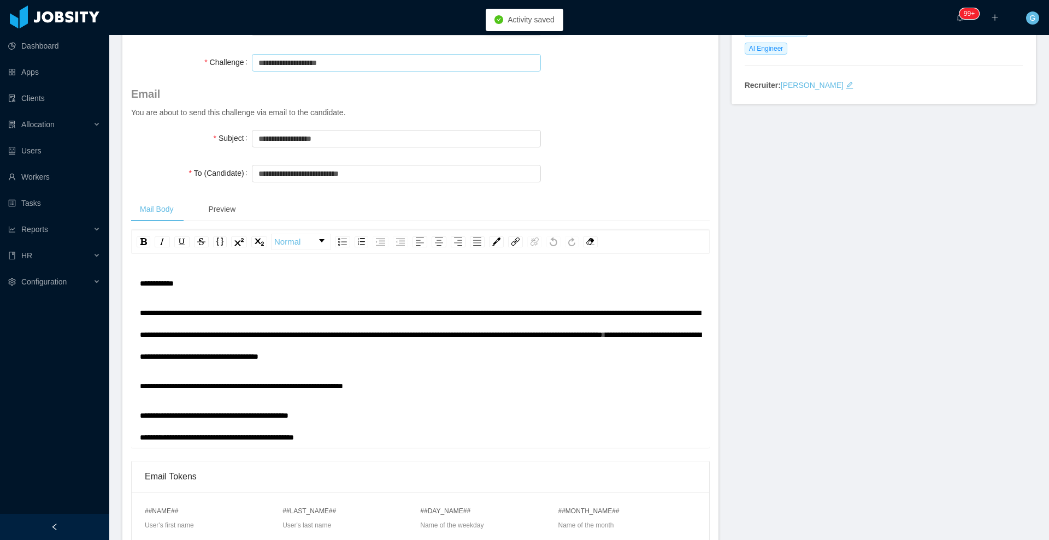
scroll to position [0, 0]
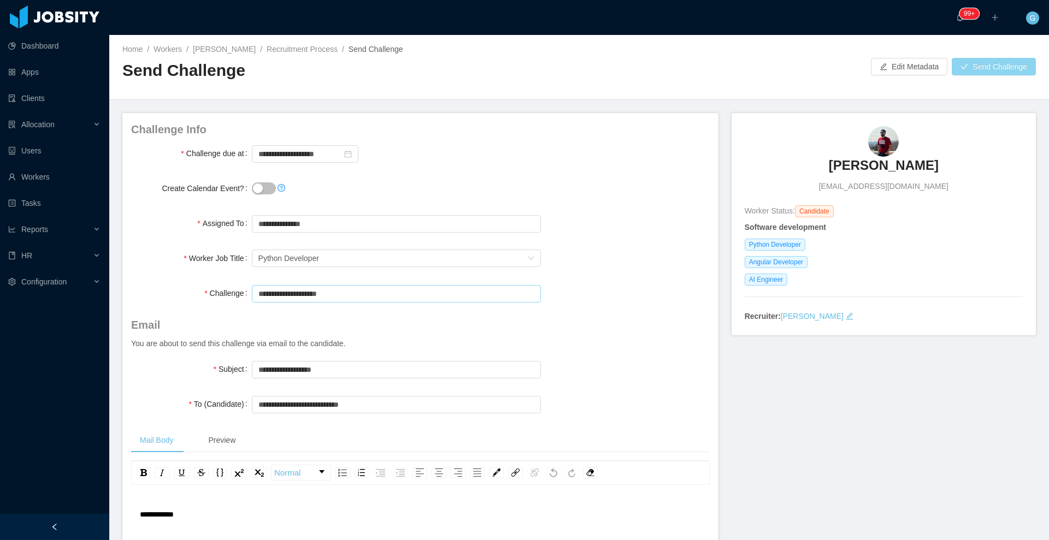
type input "**********"
click at [1009, 74] on button "Send Challenge" at bounding box center [993, 66] width 84 height 17
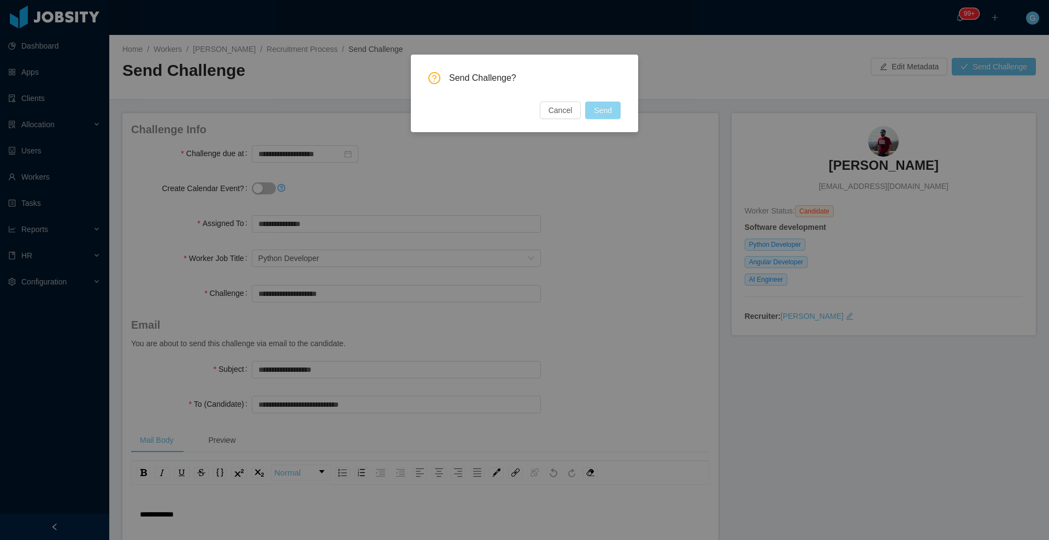
click at [619, 108] on button "Send" at bounding box center [603, 110] width 36 height 17
click at [619, 108] on div "Cancel Send" at bounding box center [574, 110] width 93 height 17
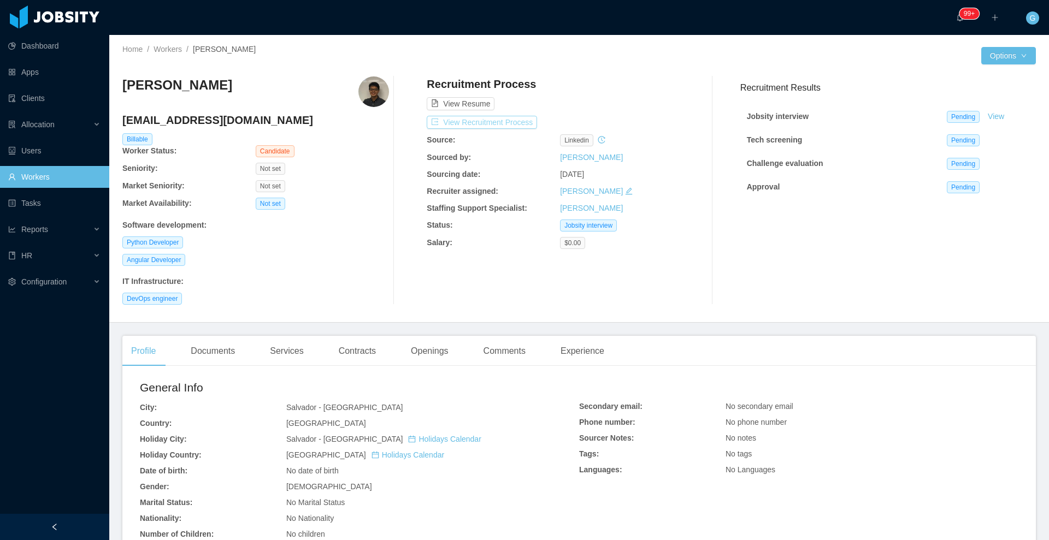
click at [508, 127] on button "View Recruitment Process" at bounding box center [482, 122] width 110 height 13
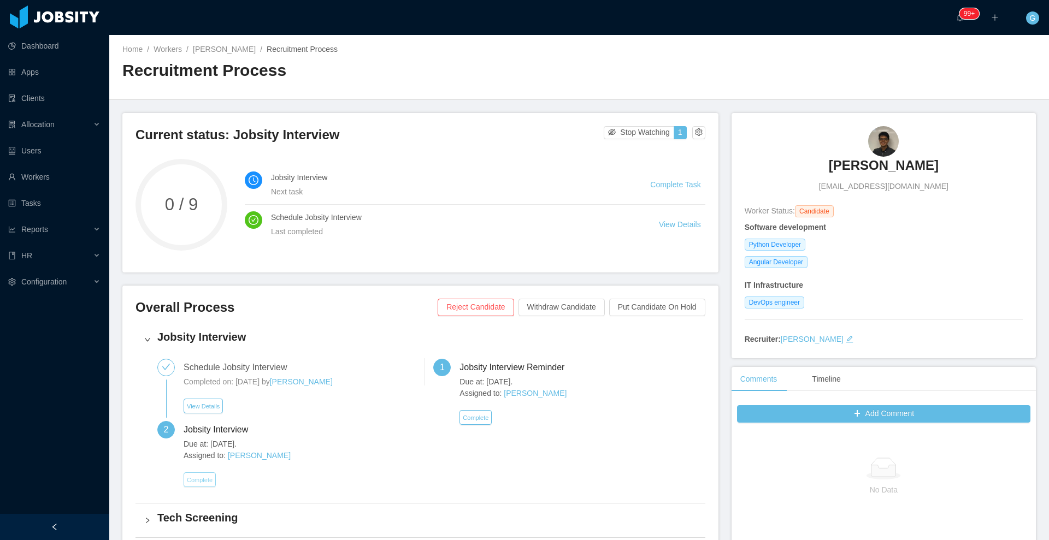
click at [210, 486] on button "Complete" at bounding box center [200, 479] width 32 height 15
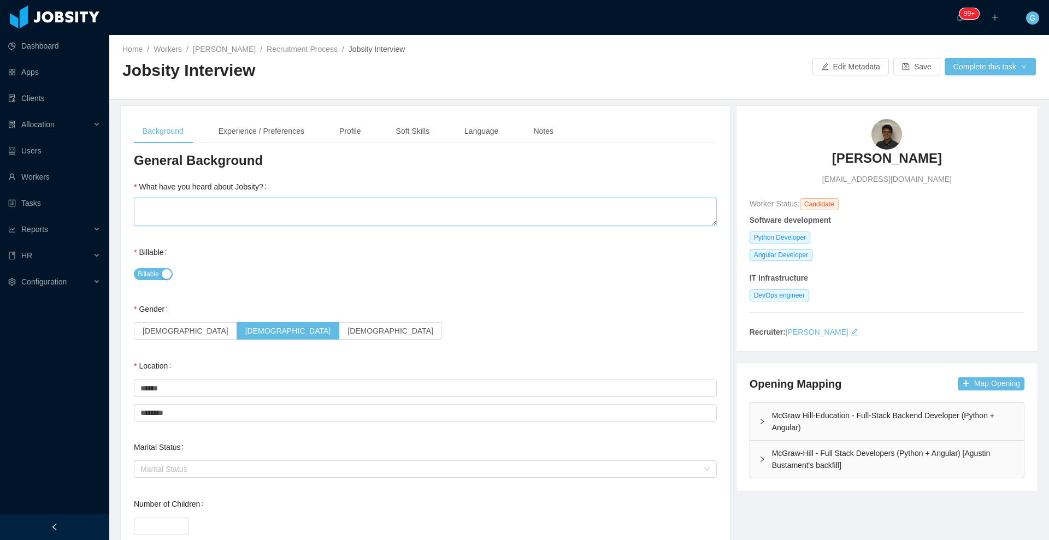
click at [380, 214] on textarea "What have you heard about Jobsity?" at bounding box center [425, 212] width 583 height 28
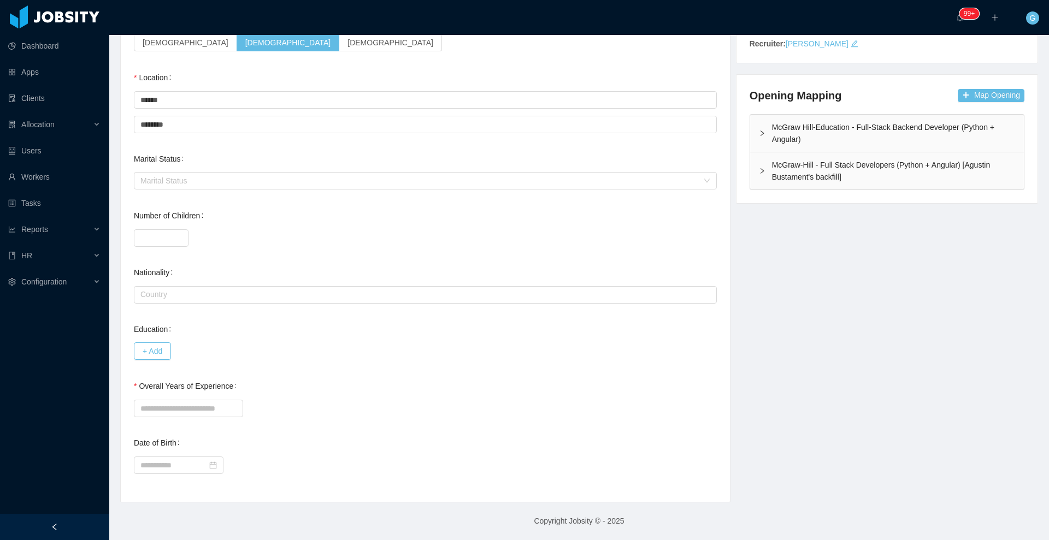
scroll to position [288, 0]
type textarea "*"
drag, startPoint x: 158, startPoint y: 419, endPoint x: 161, endPoint y: 410, distance: 9.3
click at [161, 410] on div at bounding box center [425, 409] width 583 height 22
click at [161, 410] on input "Overall Years of Experience" at bounding box center [188, 408] width 109 height 17
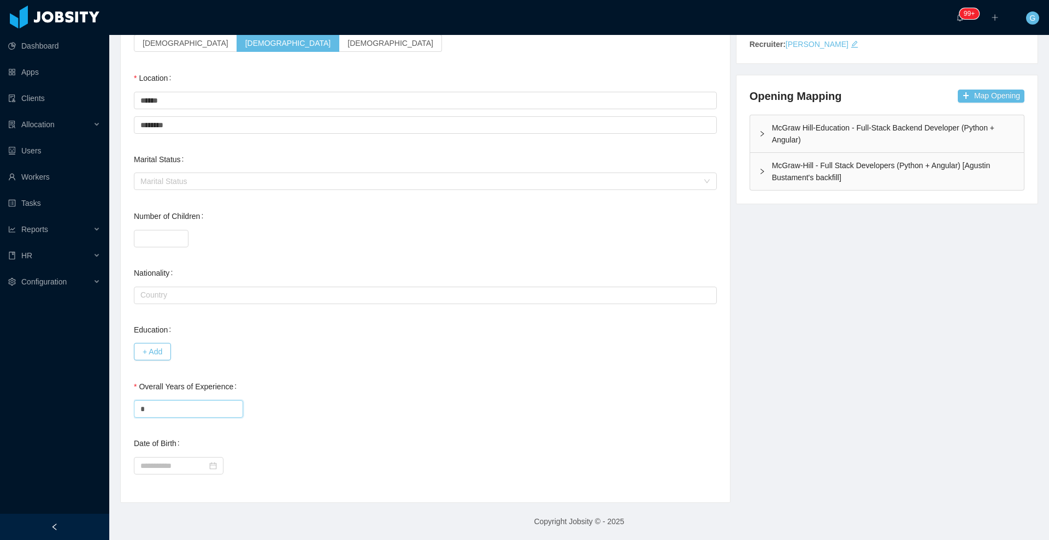
scroll to position [0, 0]
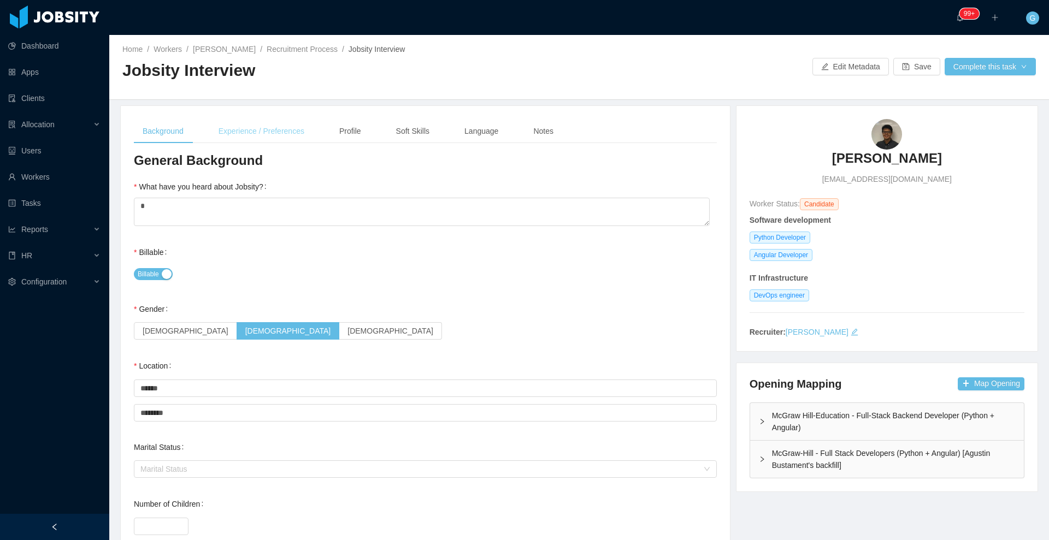
type input "*"
click at [258, 125] on div "Experience / Preferences" at bounding box center [261, 131] width 103 height 25
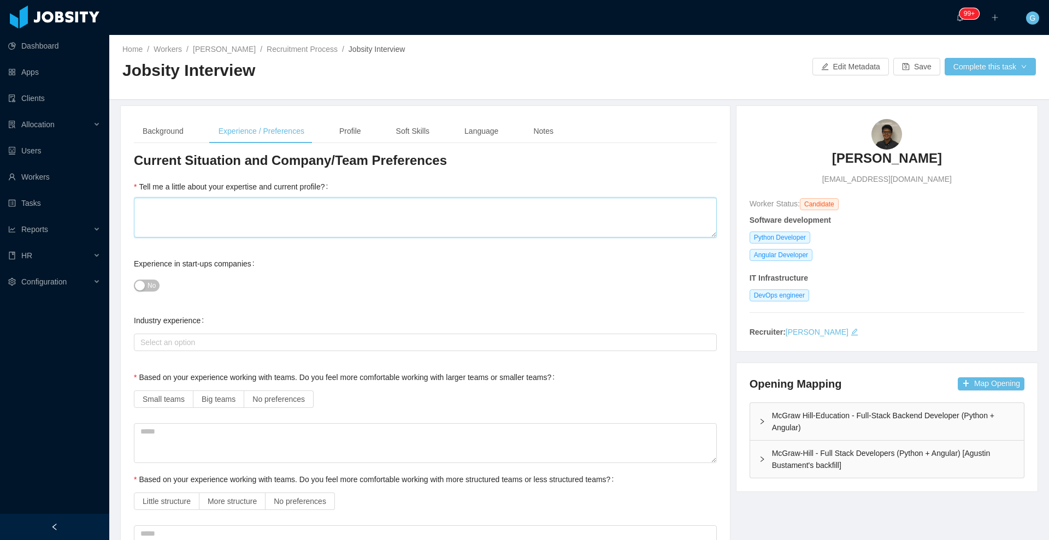
click at [240, 215] on textarea "Tell me a little about your expertise and current profile?" at bounding box center [425, 218] width 583 height 40
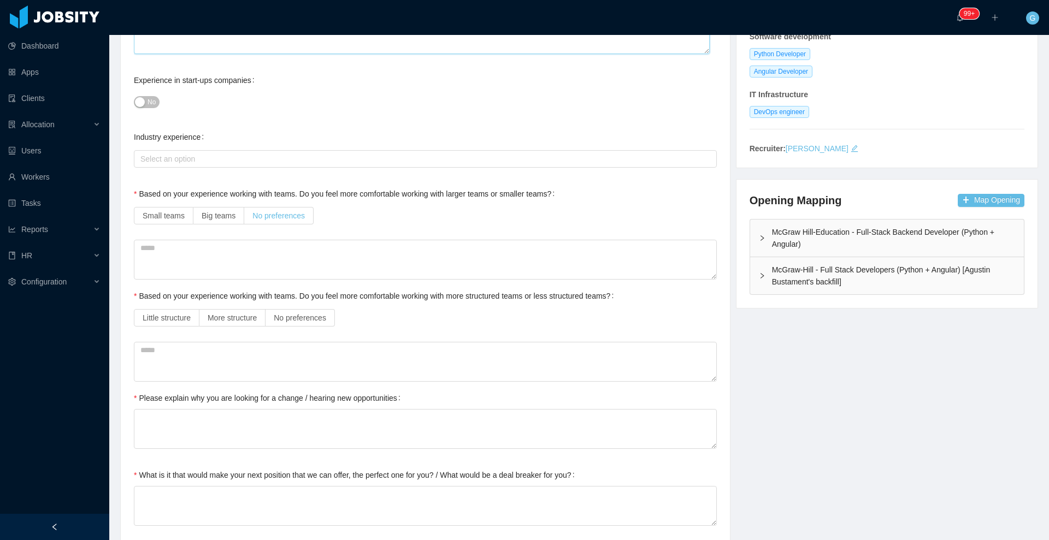
type textarea "*"
click at [253, 214] on span "No preferences" at bounding box center [278, 215] width 52 height 9
click at [287, 315] on span "No preferences" at bounding box center [300, 318] width 52 height 9
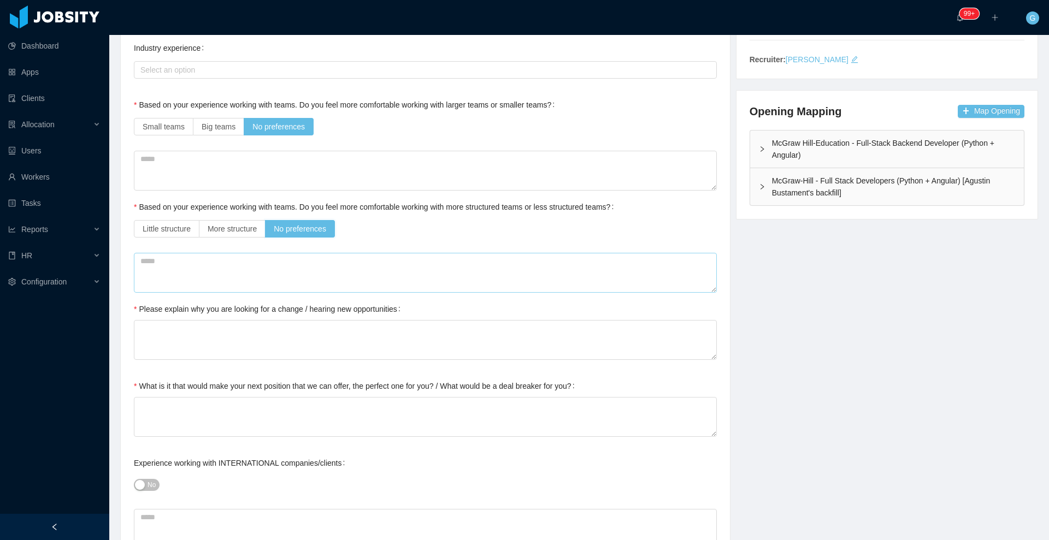
scroll to position [280, 0]
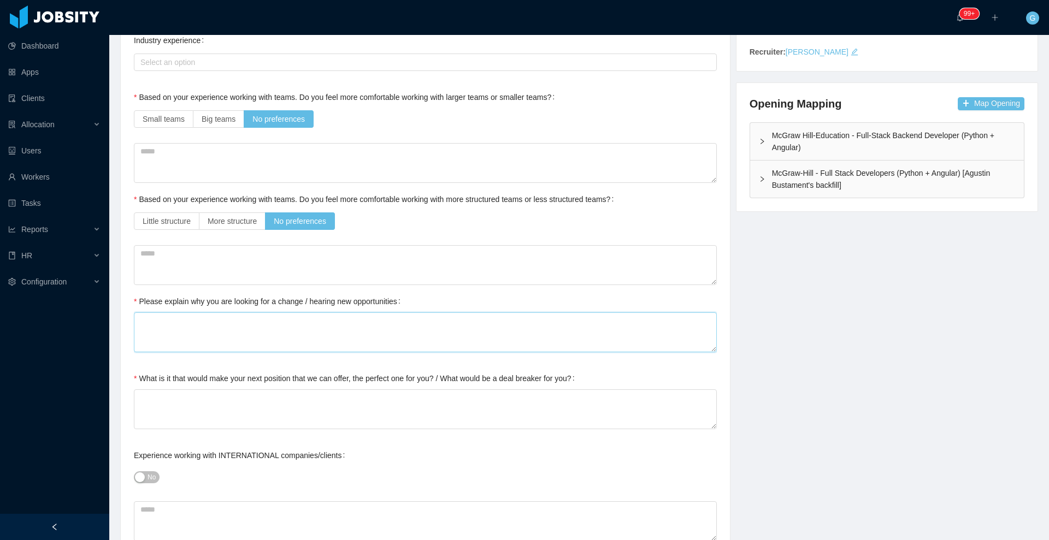
click at [252, 325] on textarea "Please explain why you are looking for a change / hearing new opportunities" at bounding box center [425, 332] width 583 height 40
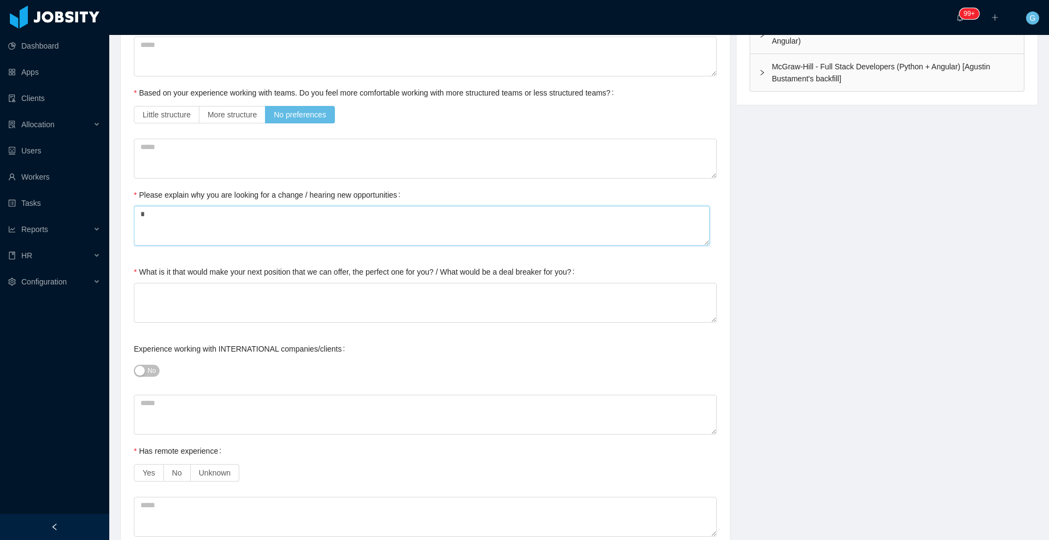
scroll to position [387, 0]
type textarea "*"
click at [252, 325] on div "Current Situation and Company/Team Preferences Tell me a little about your expe…" at bounding box center [425, 437] width 583 height 1345
click at [251, 310] on textarea "What is it that would make your next position that we can offer, the perfect on…" at bounding box center [425, 302] width 583 height 40
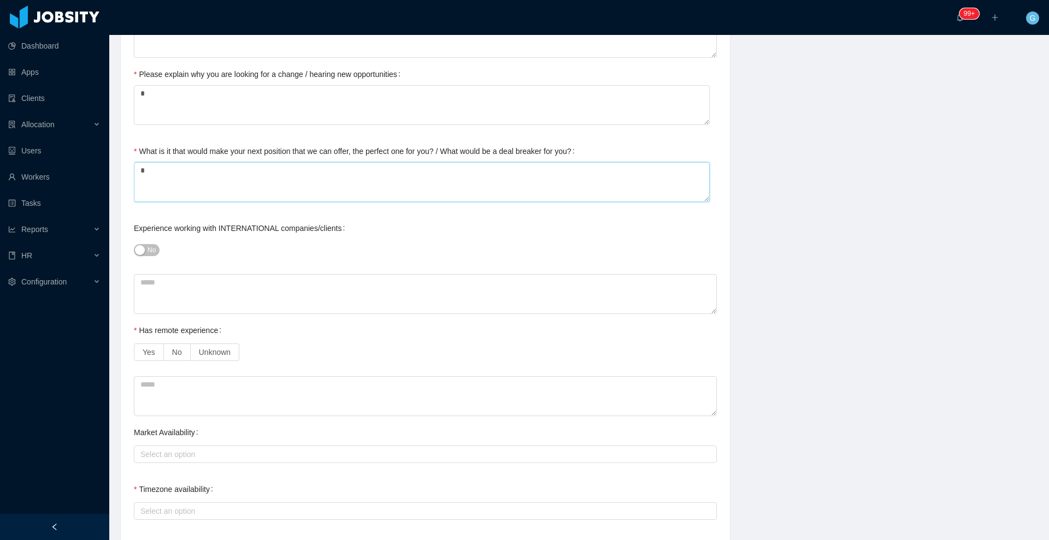
scroll to position [529, 0]
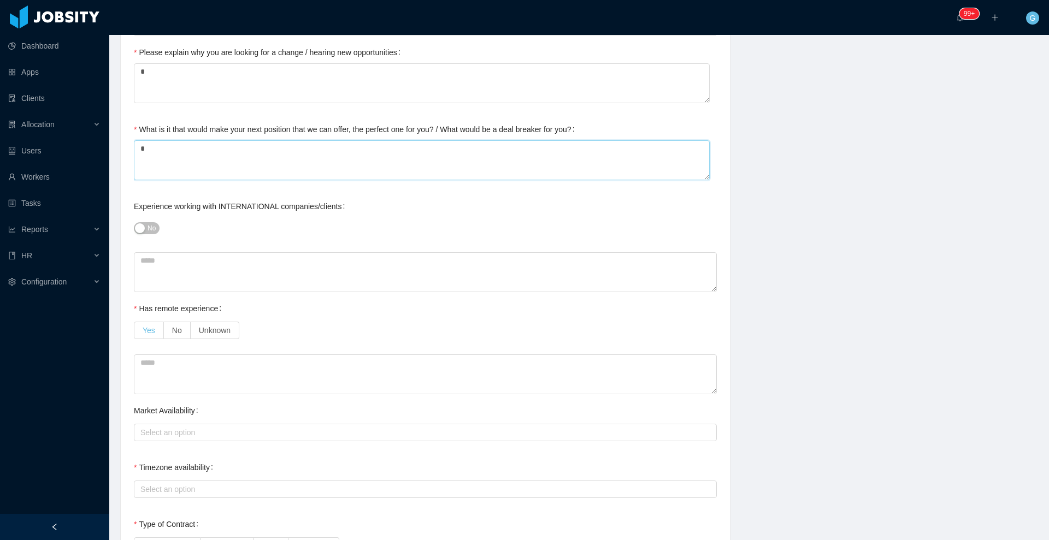
type textarea "*"
click at [150, 333] on span "Yes" at bounding box center [149, 330] width 13 height 9
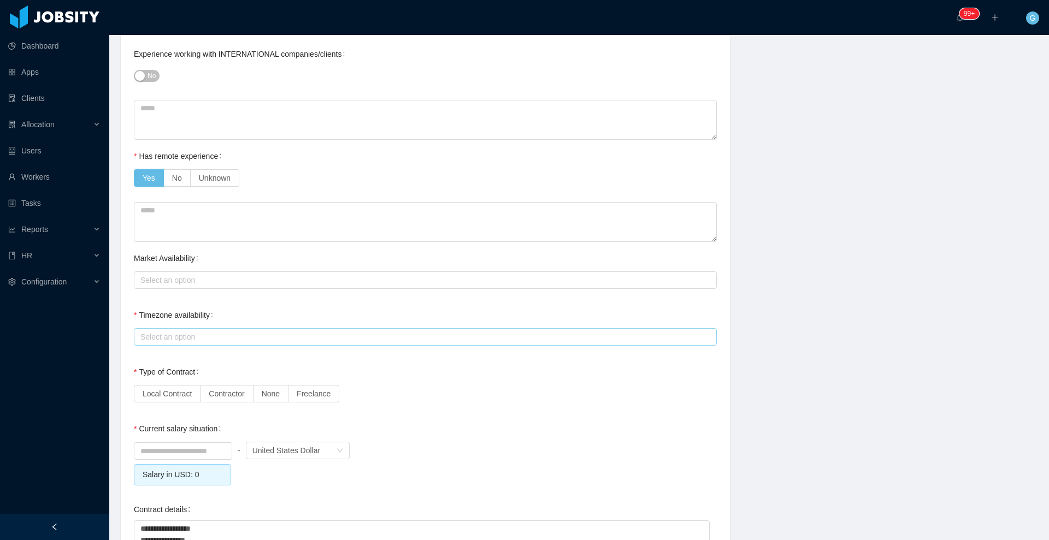
click at [200, 333] on div "Select an option" at bounding box center [422, 337] width 565 height 11
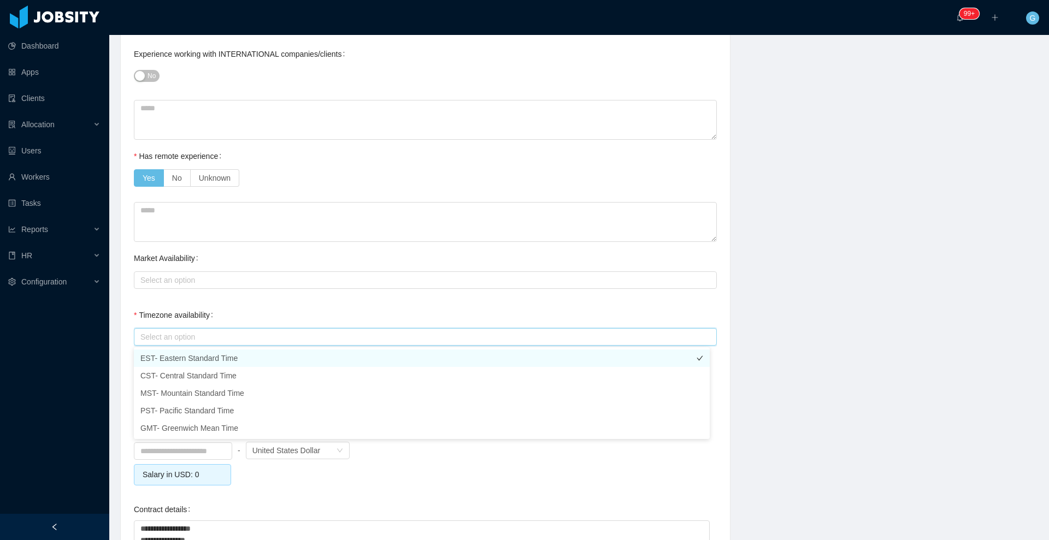
click at [185, 357] on li "EST- Eastern Standard Time" at bounding box center [422, 358] width 576 height 17
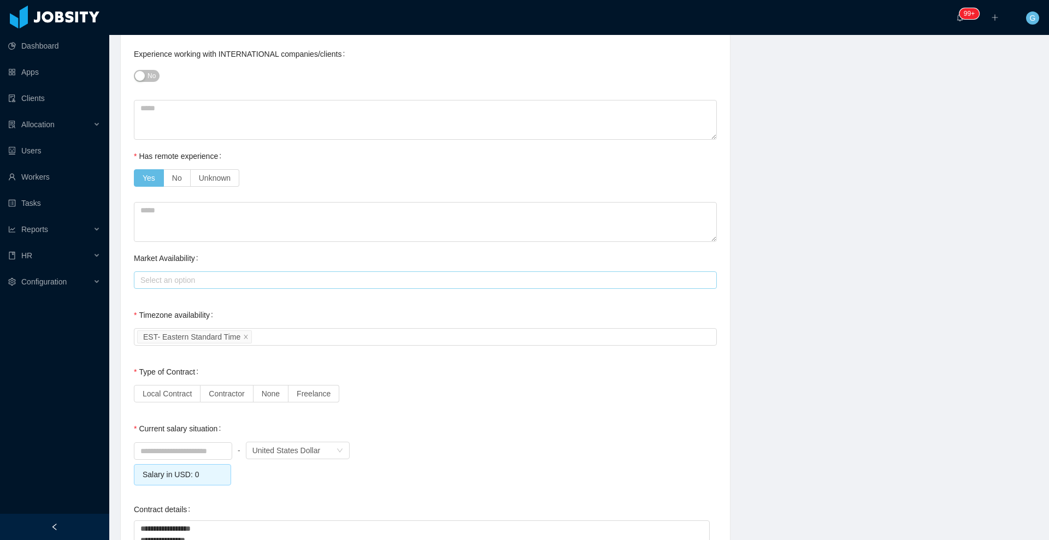
click at [187, 286] on div "Select an option" at bounding box center [423, 280] width 573 height 16
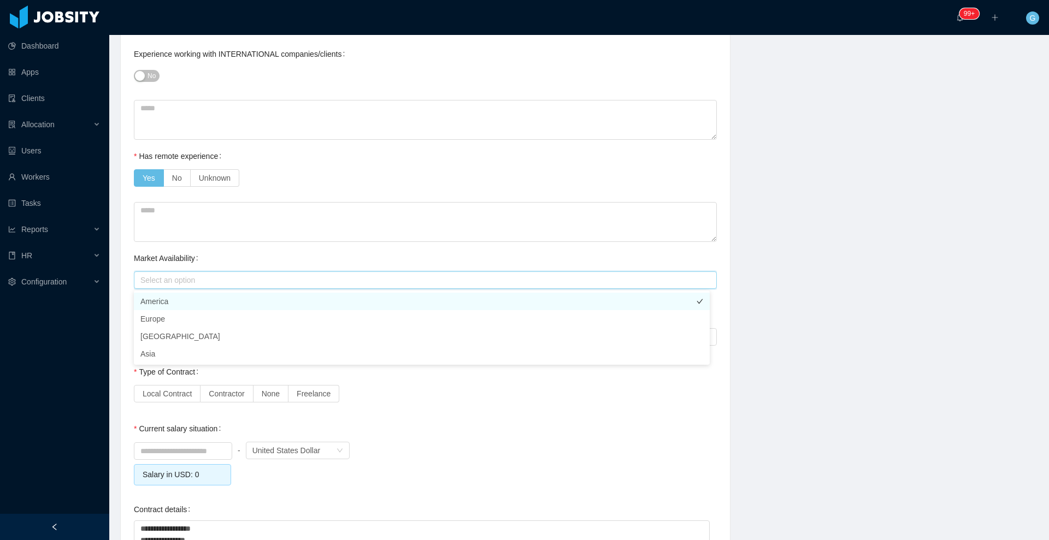
click at [184, 298] on li "America" at bounding box center [422, 301] width 576 height 17
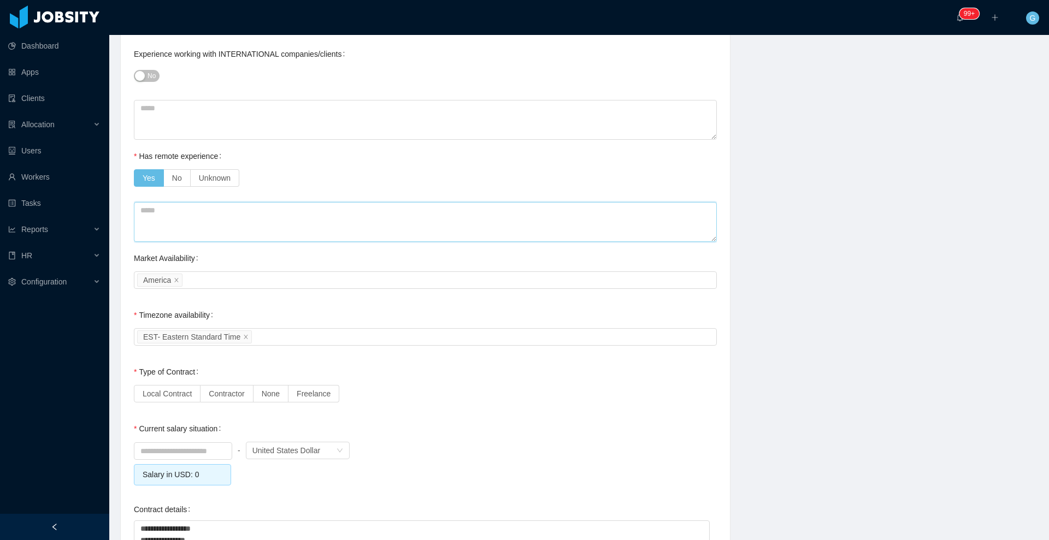
click at [210, 202] on textarea at bounding box center [425, 222] width 583 height 40
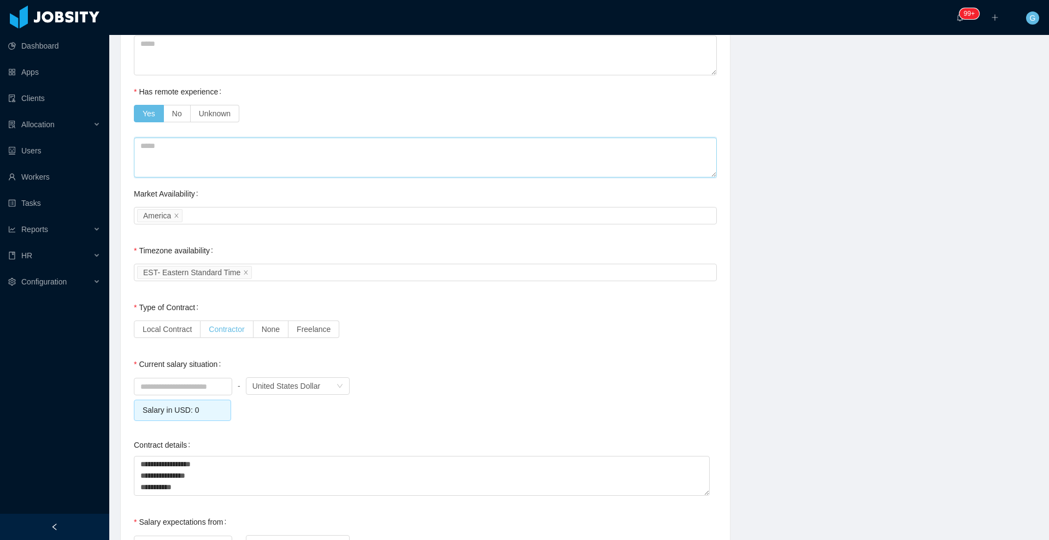
scroll to position [747, 0]
click at [215, 330] on span "Contractor" at bounding box center [227, 328] width 36 height 9
click at [183, 378] on input at bounding box center [182, 385] width 97 height 16
type input "*"
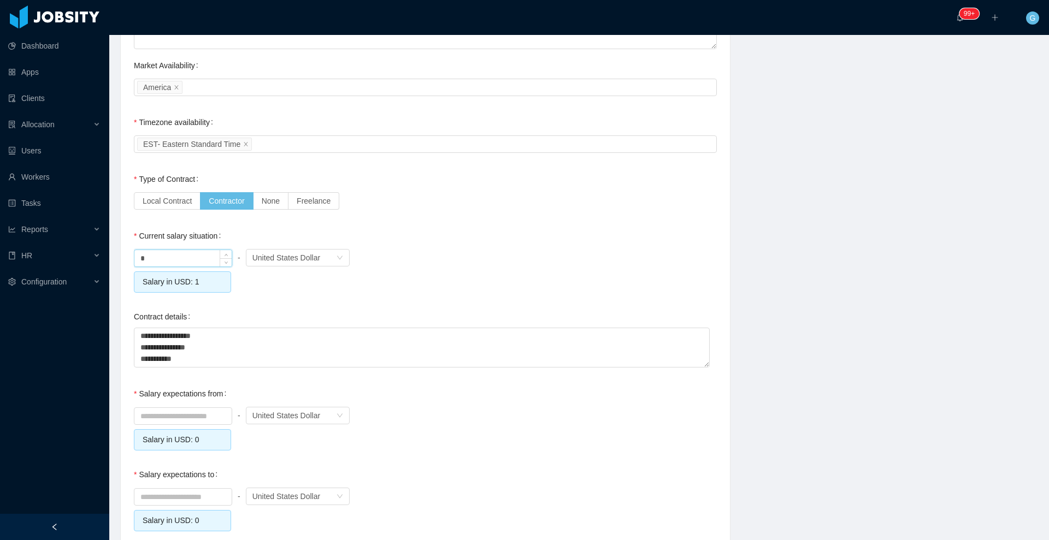
scroll to position [880, 0]
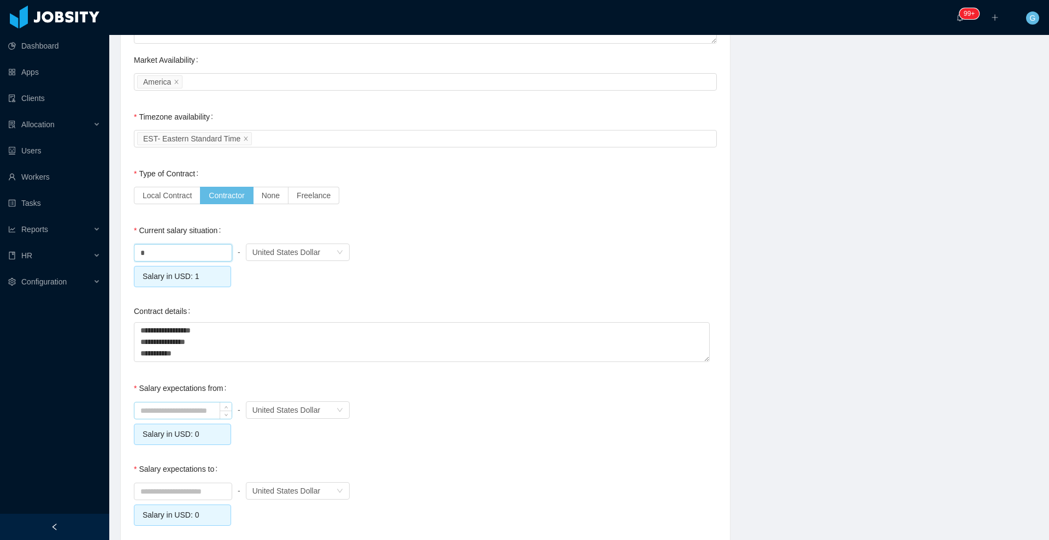
type input "****"
click at [173, 411] on input at bounding box center [182, 411] width 97 height 16
type input "*"
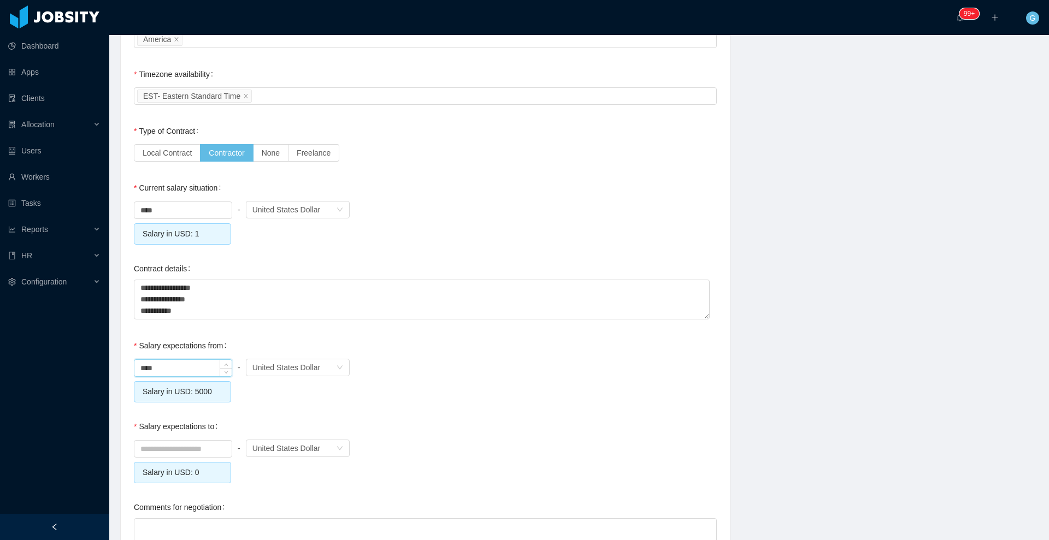
scroll to position [925, 0]
type input "*******"
click at [167, 452] on input at bounding box center [182, 447] width 97 height 16
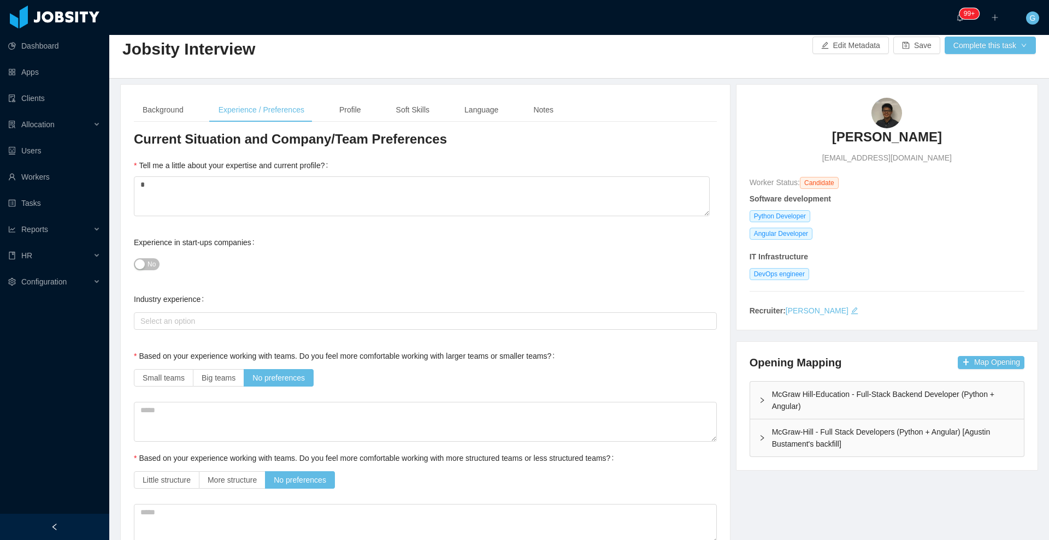
scroll to position [0, 0]
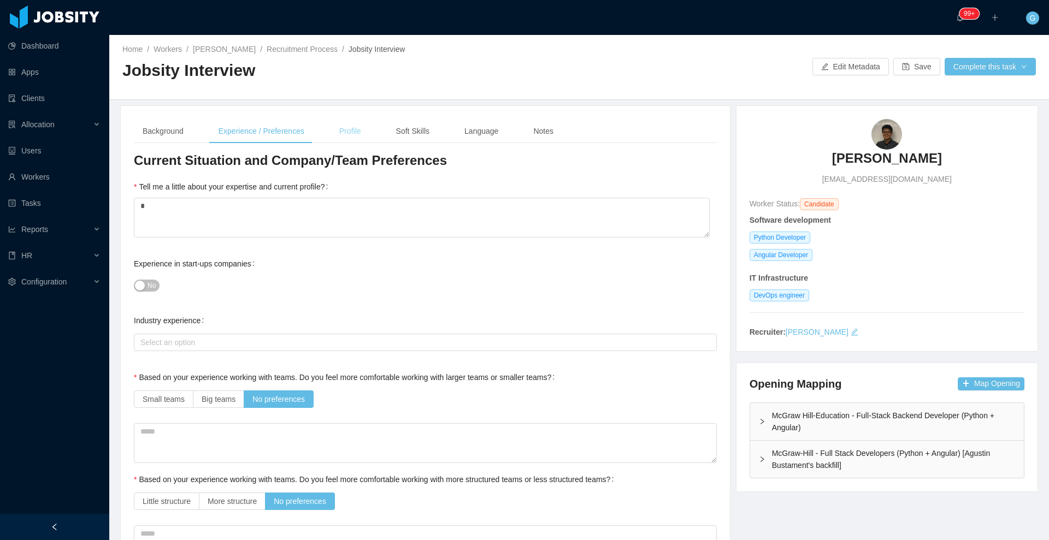
type input "*******"
click at [335, 126] on div "Profile" at bounding box center [349, 131] width 39 height 25
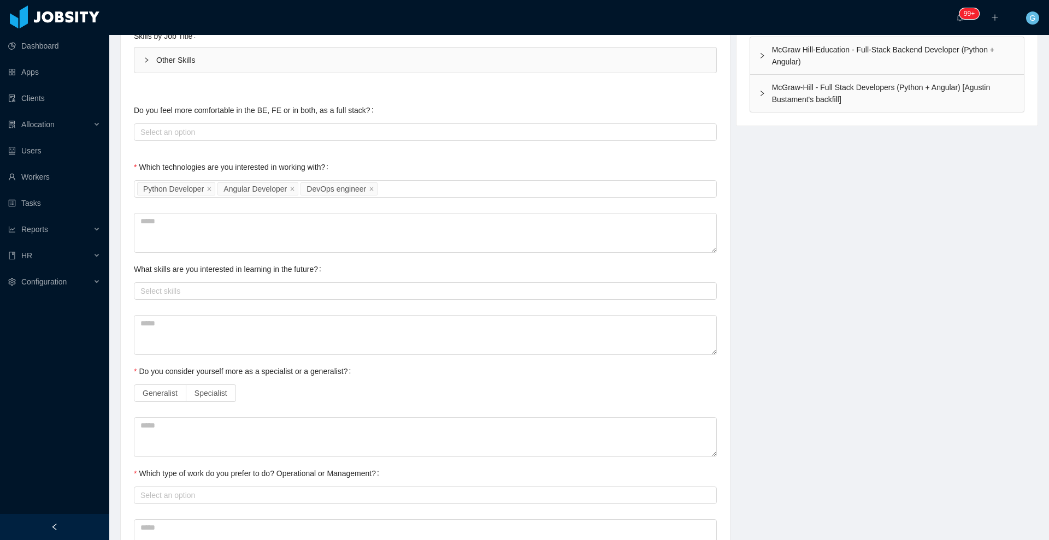
scroll to position [371, 0]
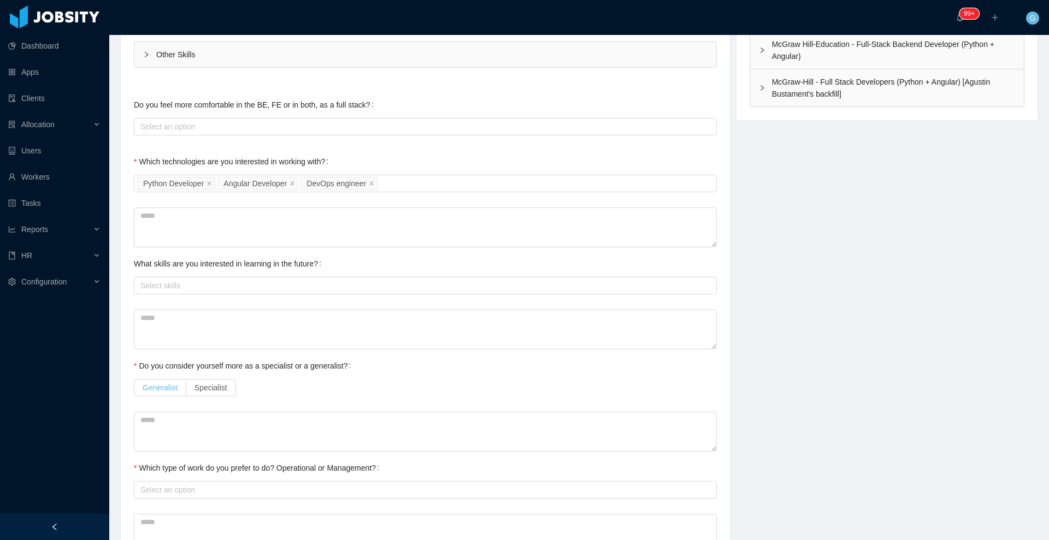
click at [173, 383] on span "Generalist" at bounding box center [160, 387] width 35 height 9
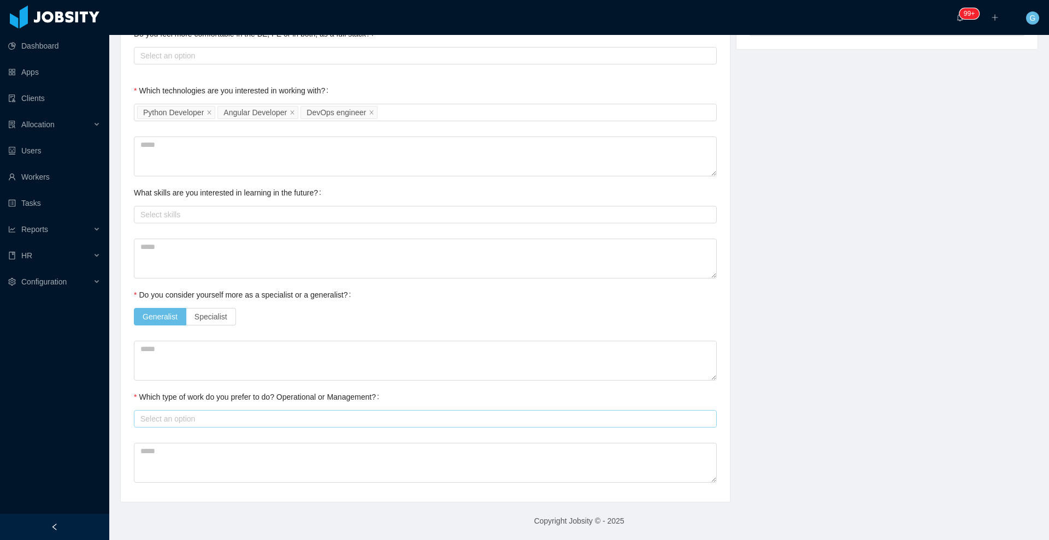
click at [173, 421] on div "Select an option" at bounding box center [422, 418] width 565 height 11
click at [171, 431] on li "Operational" at bounding box center [422, 439] width 576 height 17
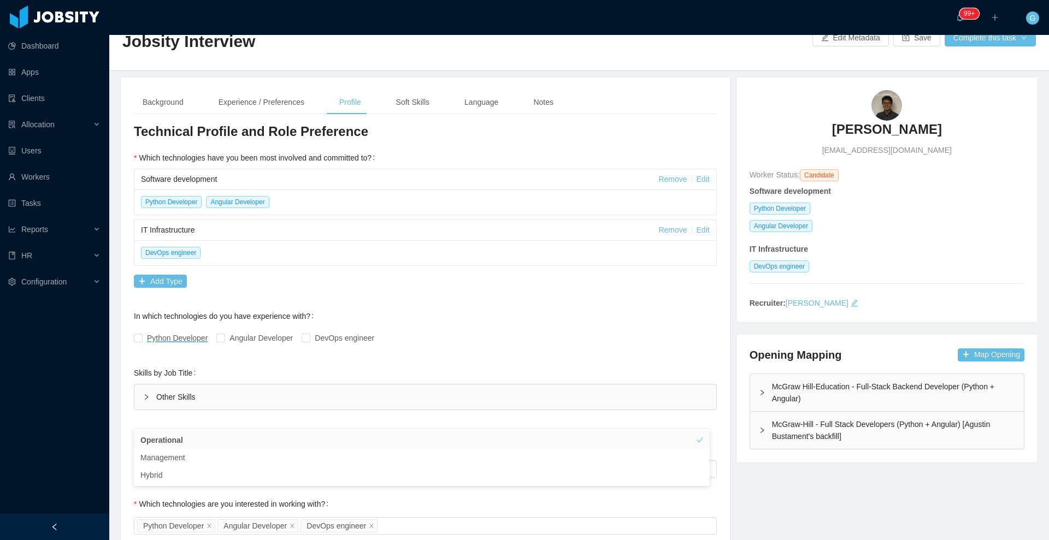
scroll to position [0, 0]
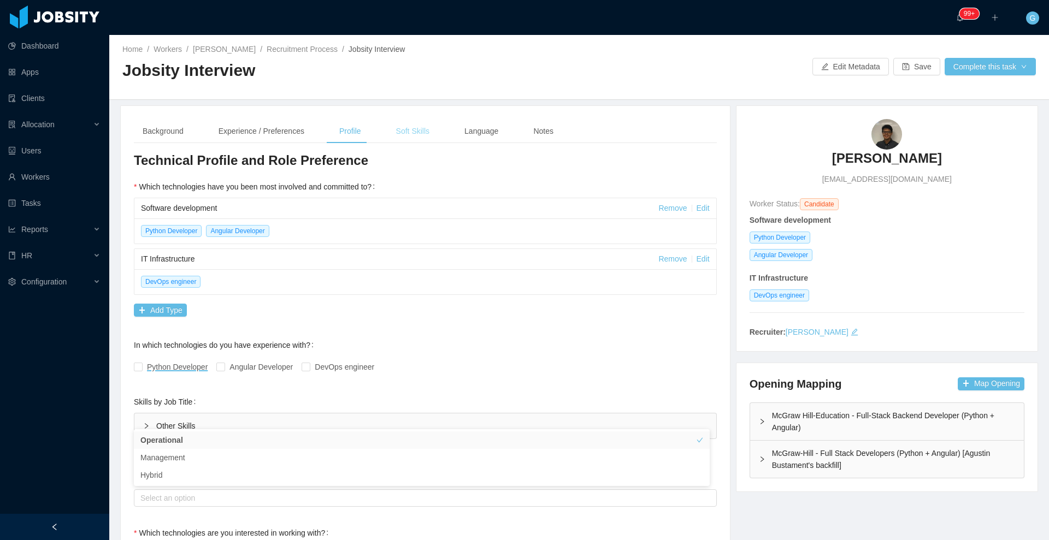
click at [401, 119] on div "Soft Skills" at bounding box center [412, 131] width 51 height 25
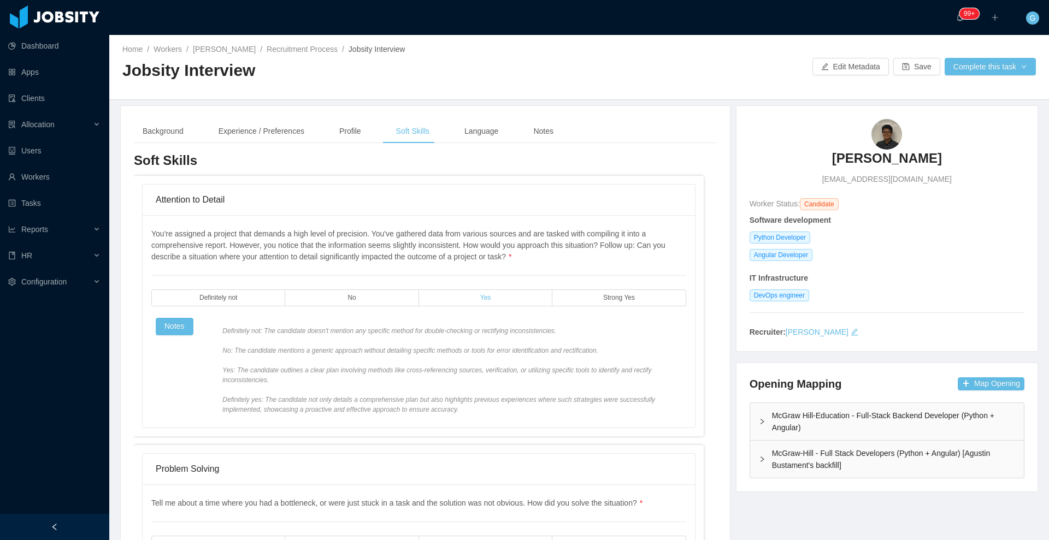
click at [492, 302] on label "Yes" at bounding box center [485, 297] width 133 height 17
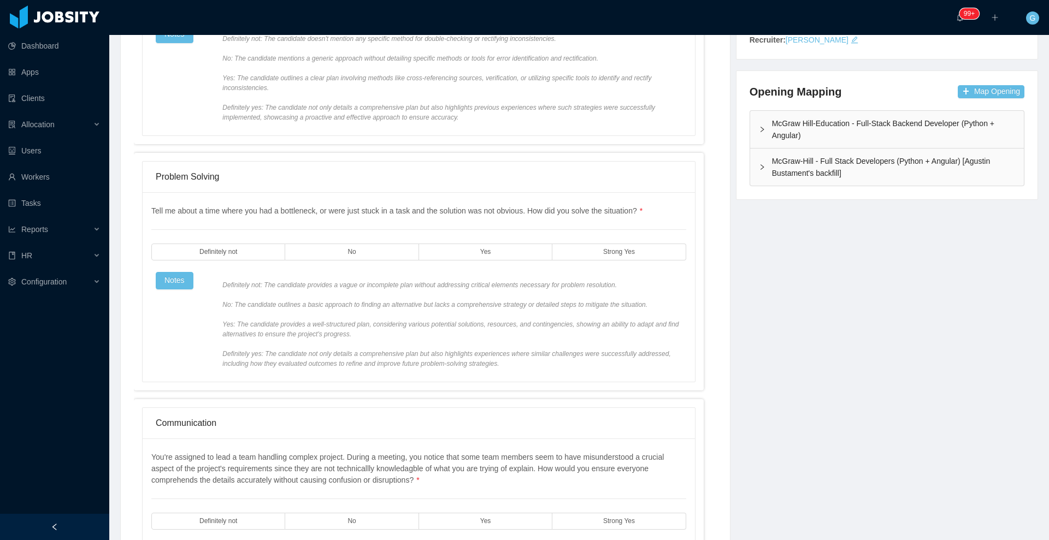
scroll to position [294, 0]
click at [495, 252] on label "Yes" at bounding box center [485, 250] width 133 height 17
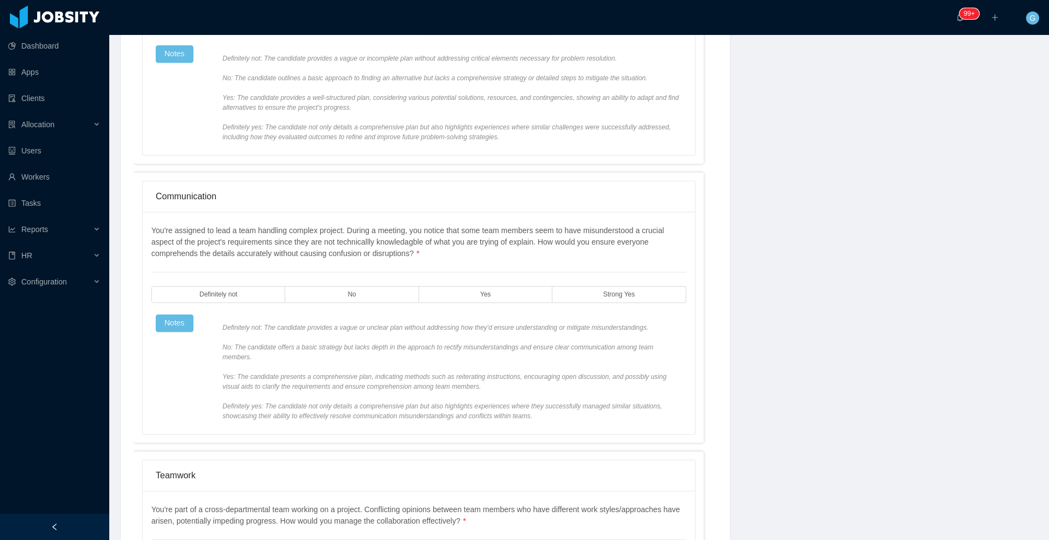
scroll to position [521, 0]
drag, startPoint x: 484, startPoint y: 304, endPoint x: 488, endPoint y: 295, distance: 9.8
click at [488, 295] on div "You're assigned to lead a team handling complex project. During a meeting, you …" at bounding box center [418, 321] width 535 height 196
click at [488, 295] on label "Yes" at bounding box center [485, 292] width 133 height 17
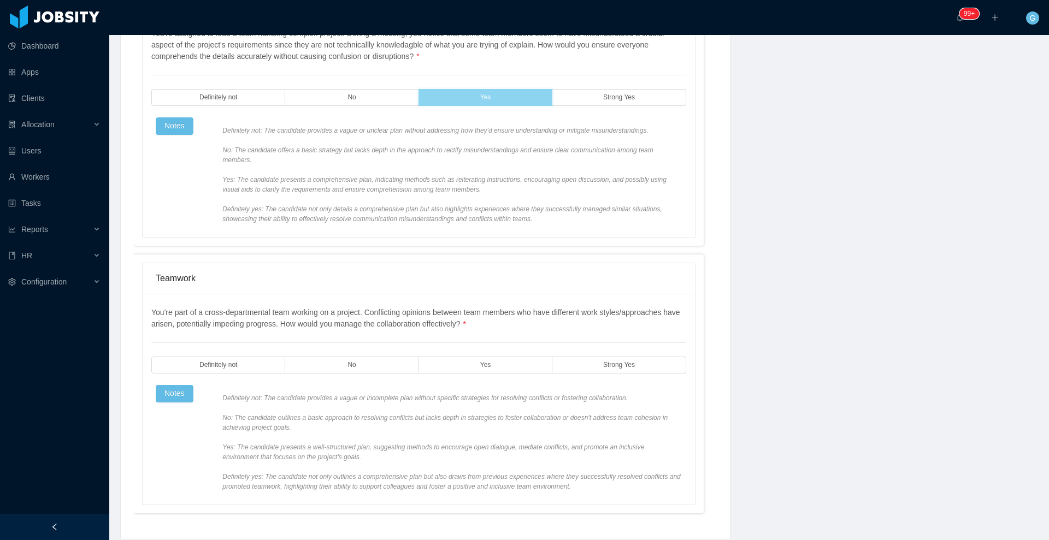
scroll to position [742, 0]
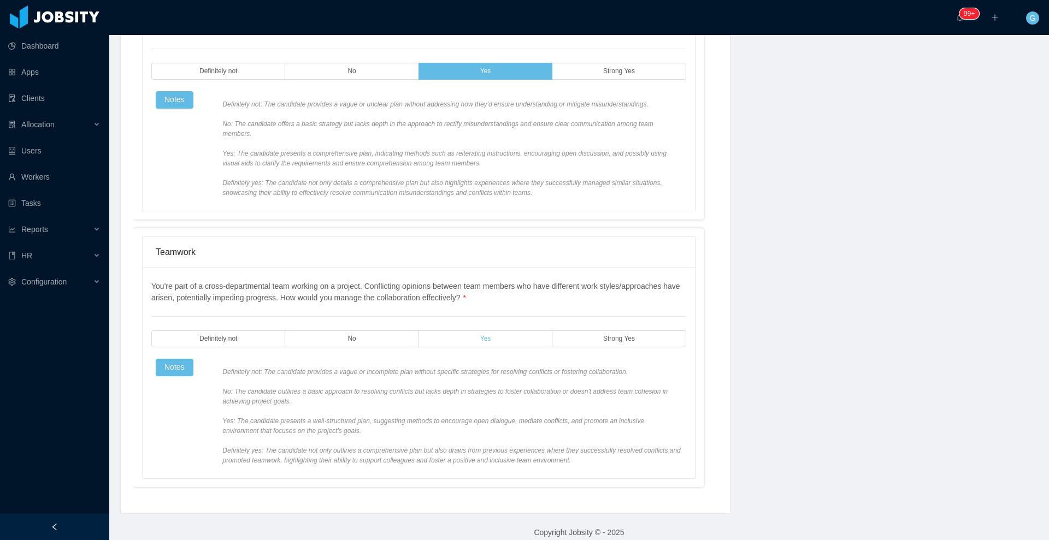
click at [486, 333] on label "Yes" at bounding box center [485, 338] width 133 height 17
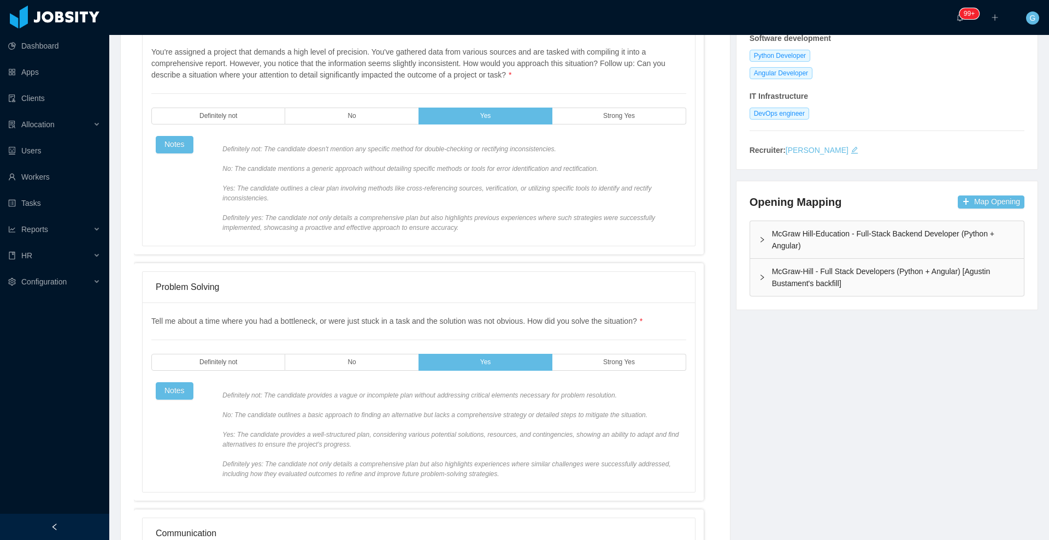
scroll to position [0, 0]
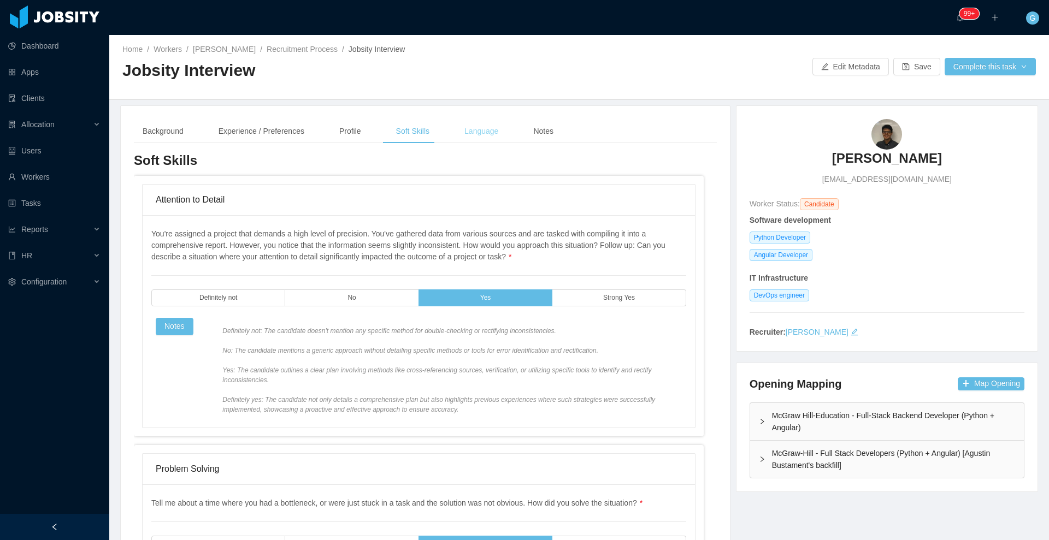
click at [484, 131] on div "Language" at bounding box center [481, 131] width 51 height 25
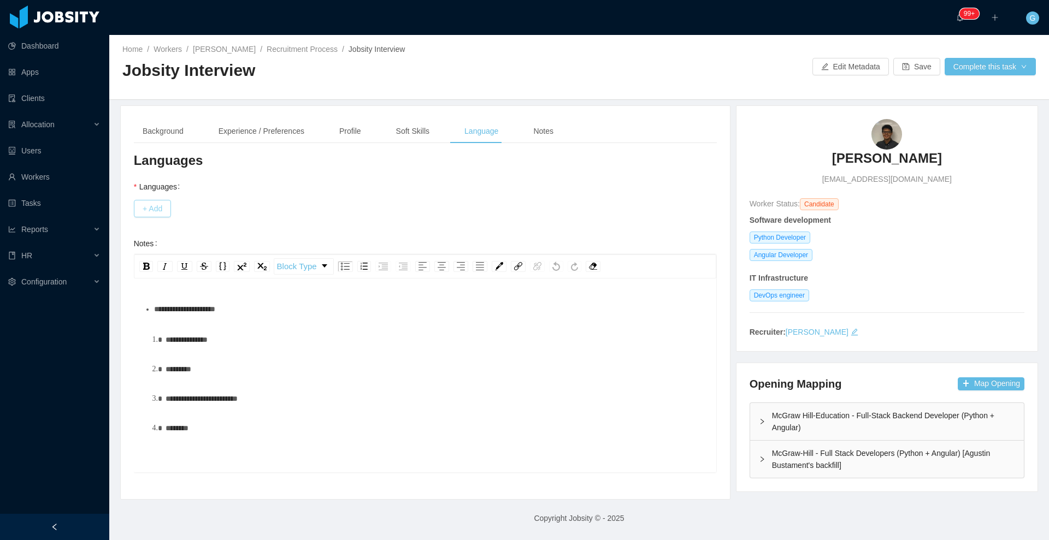
click at [146, 211] on button "+ Add" at bounding box center [152, 208] width 37 height 17
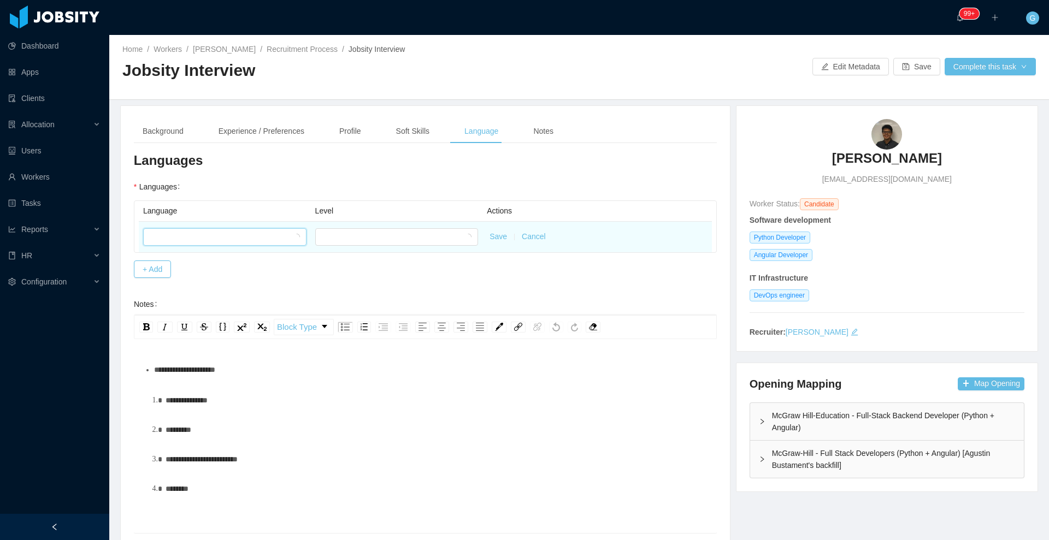
click at [194, 231] on div at bounding box center [221, 237] width 143 height 16
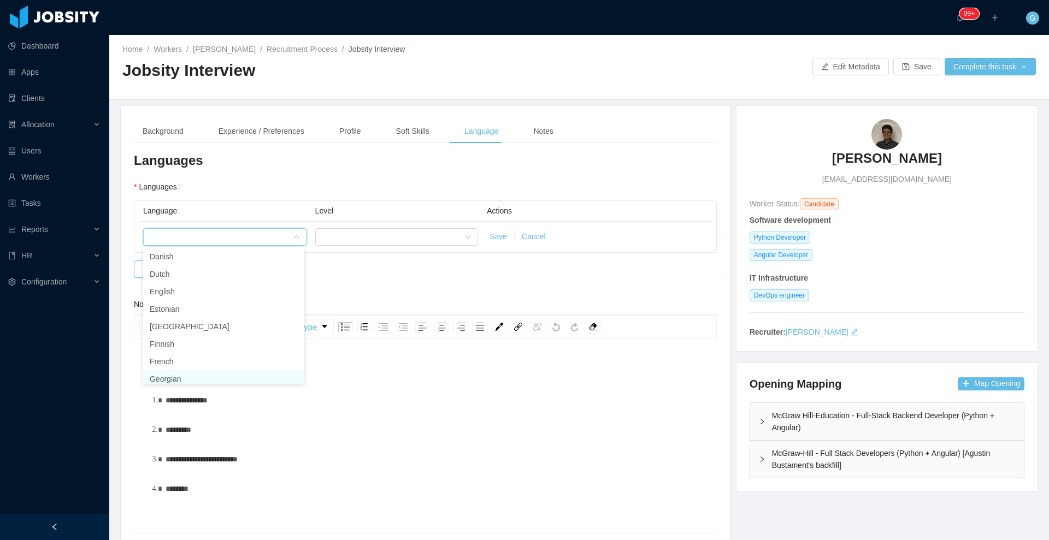
scroll to position [215, 0]
click at [167, 281] on li "English" at bounding box center [223, 287] width 161 height 17
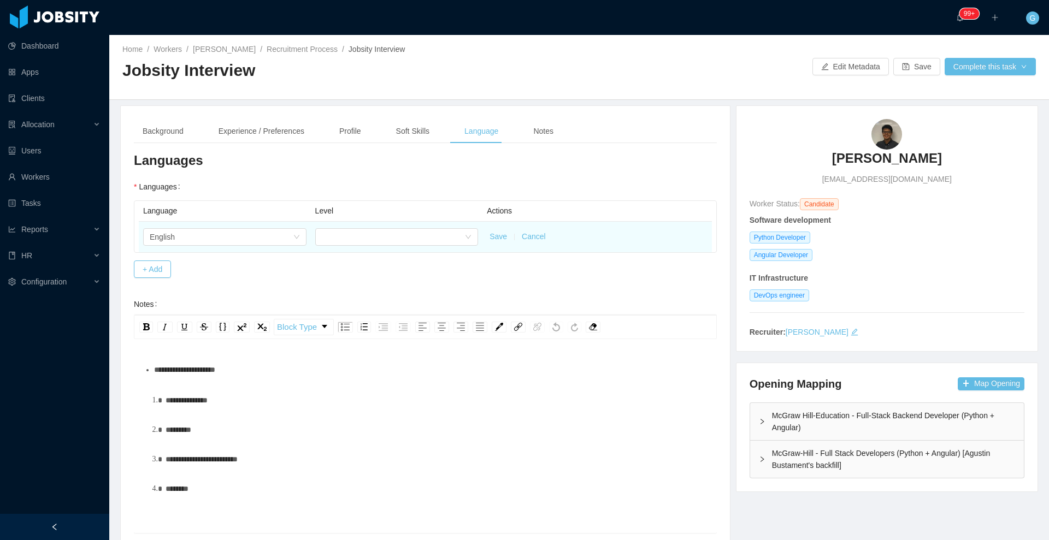
click at [339, 226] on div at bounding box center [396, 237] width 163 height 22
click at [341, 231] on div at bounding box center [393, 237] width 143 height 16
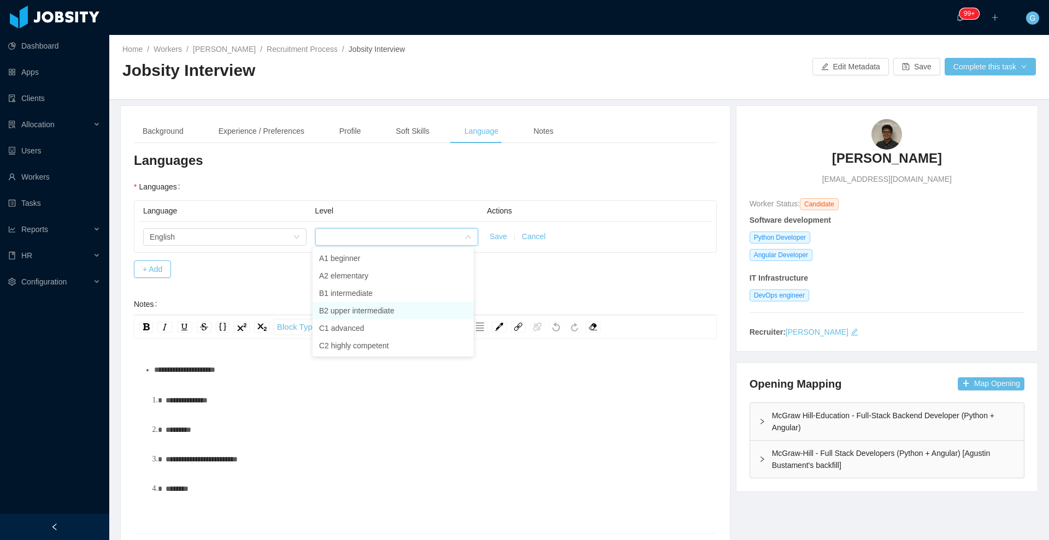
click at [342, 314] on li "B2 upper intermediate" at bounding box center [392, 310] width 161 height 17
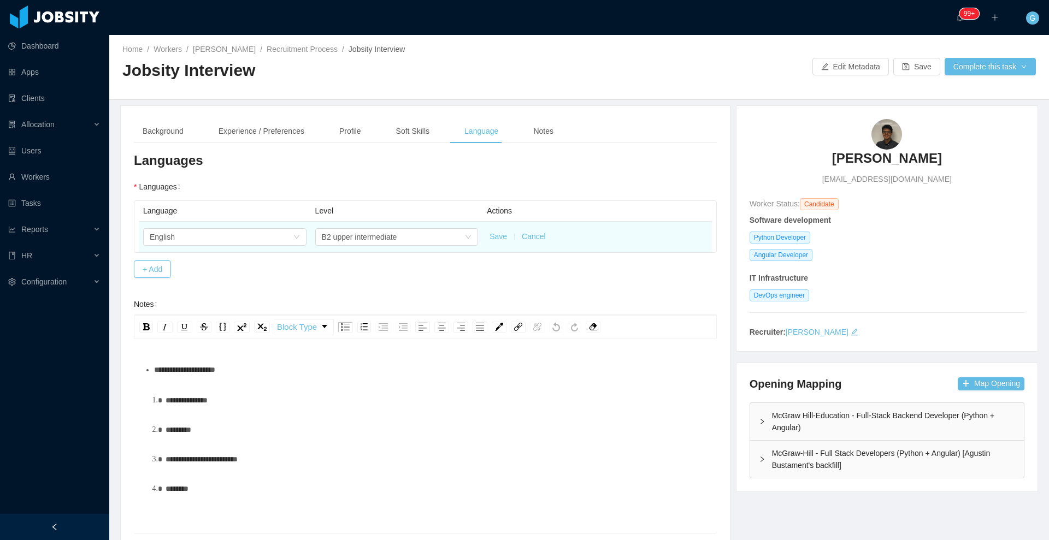
click at [489, 236] on button "Save" at bounding box center [497, 236] width 17 height 11
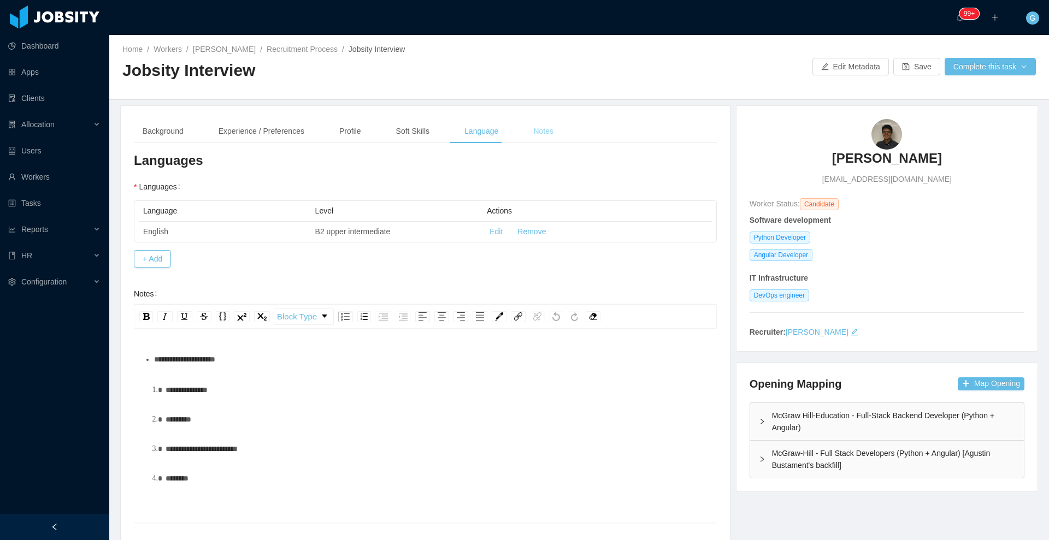
click at [537, 137] on div "Notes" at bounding box center [543, 131] width 38 height 25
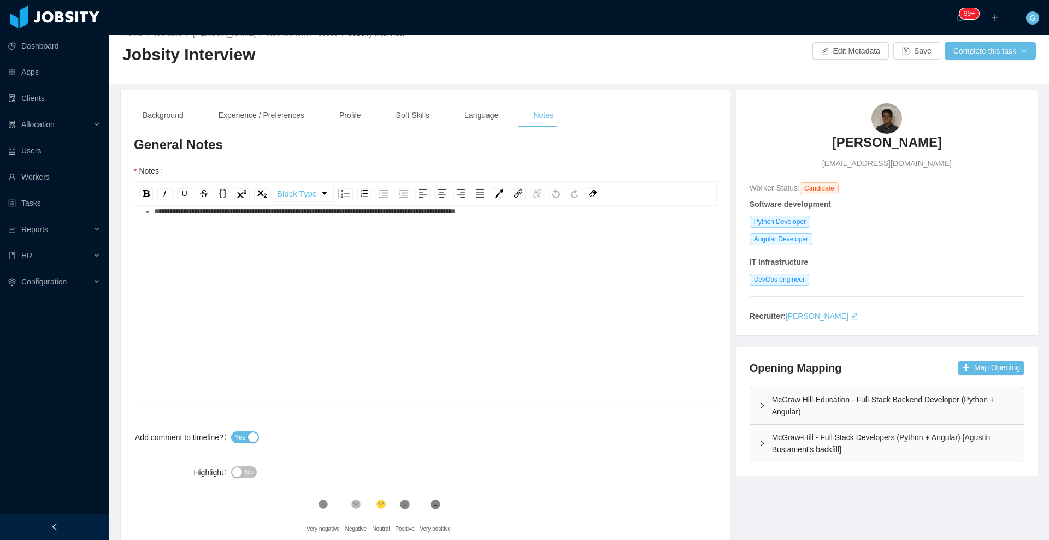
scroll to position [0, 0]
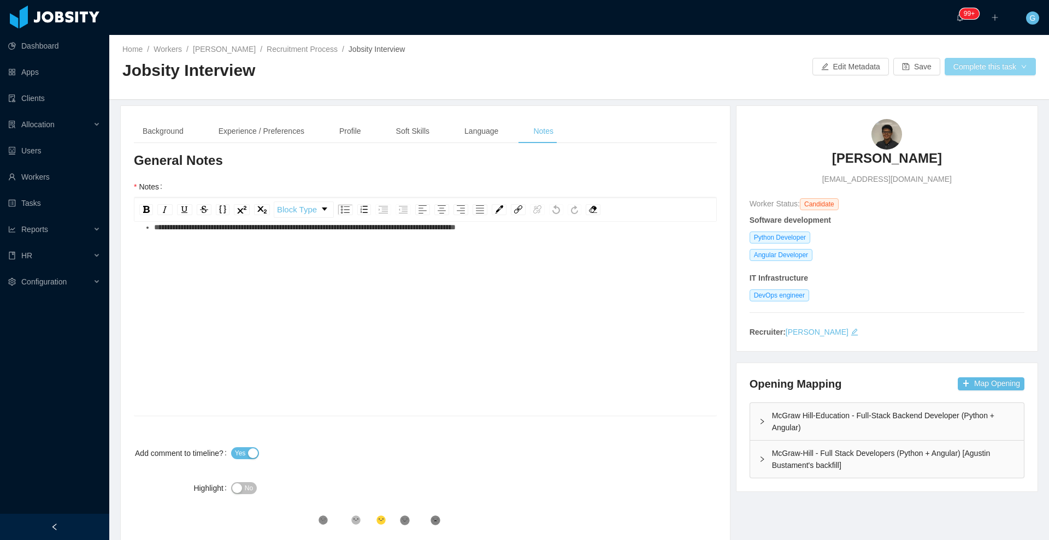
click at [991, 62] on button "Complete this task" at bounding box center [989, 66] width 91 height 17
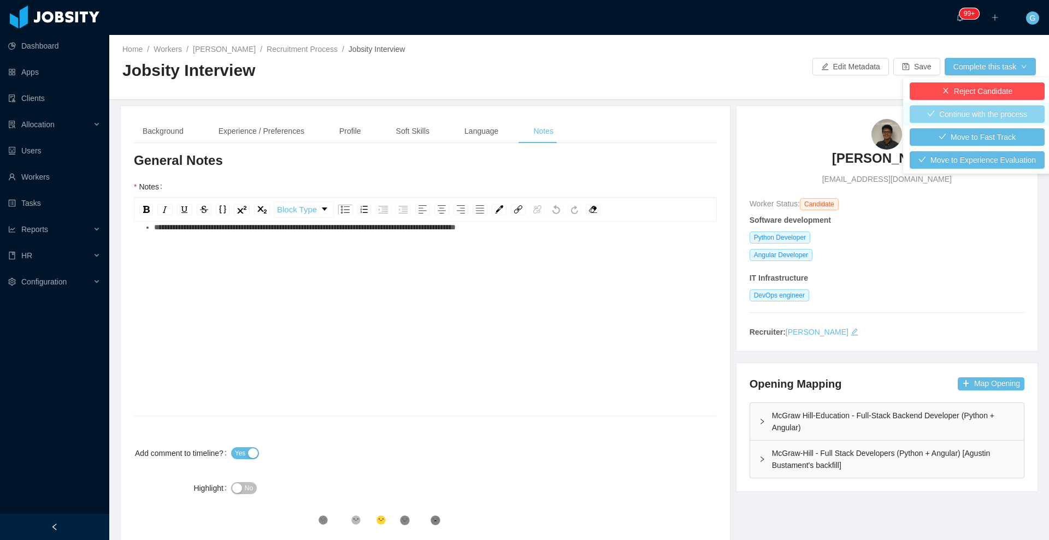
click at [946, 117] on button "Continue with the process" at bounding box center [976, 113] width 135 height 17
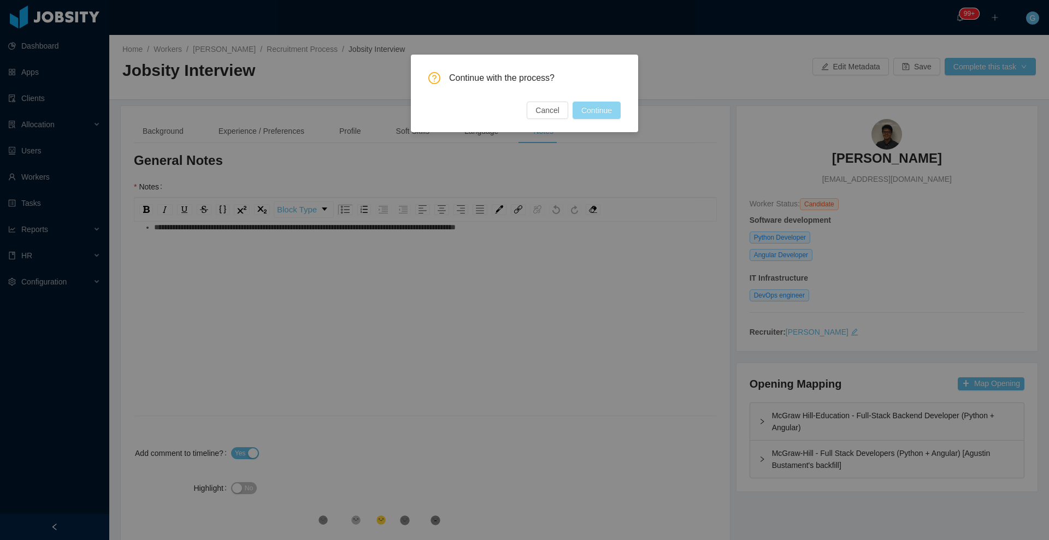
click at [612, 118] on button "Continue" at bounding box center [596, 110] width 48 height 17
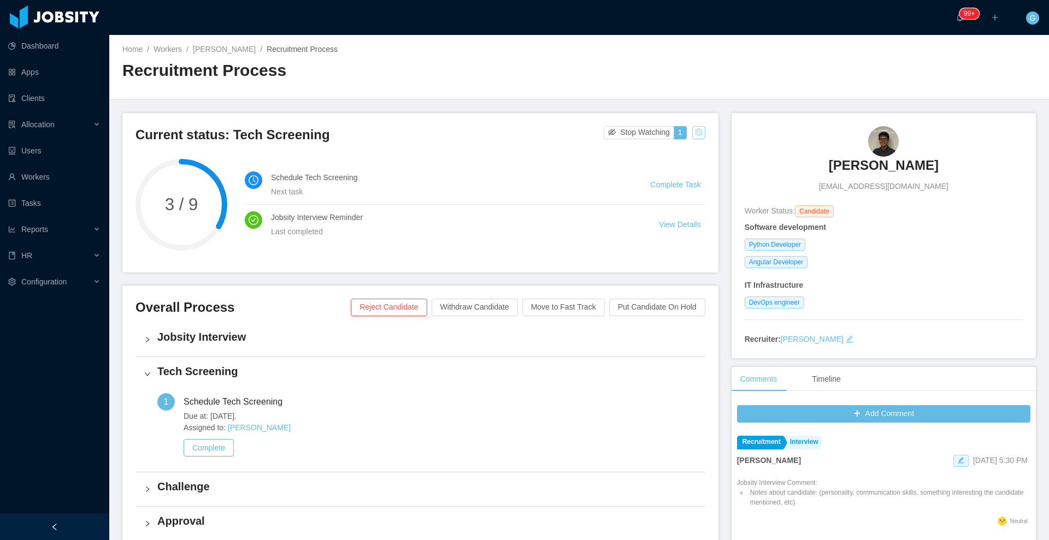
click at [693, 128] on button "button" at bounding box center [698, 132] width 13 height 13
click at [682, 165] on div "Change status" at bounding box center [667, 167] width 49 height 12
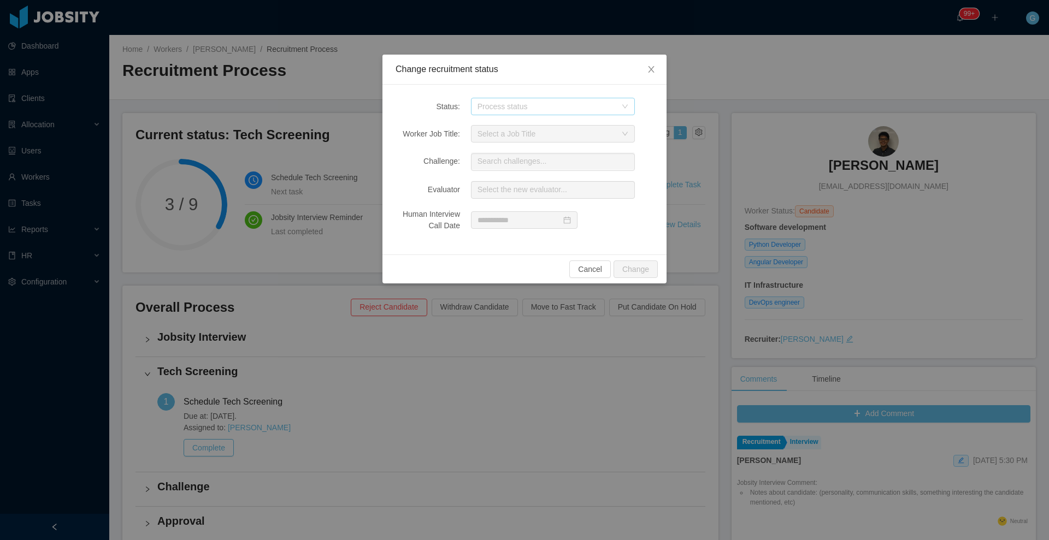
click at [534, 101] on div "Process status" at bounding box center [546, 106] width 139 height 11
click at [512, 181] on li "Challenge" at bounding box center [552, 180] width 164 height 17
click at [632, 267] on button "Change" at bounding box center [635, 269] width 44 height 17
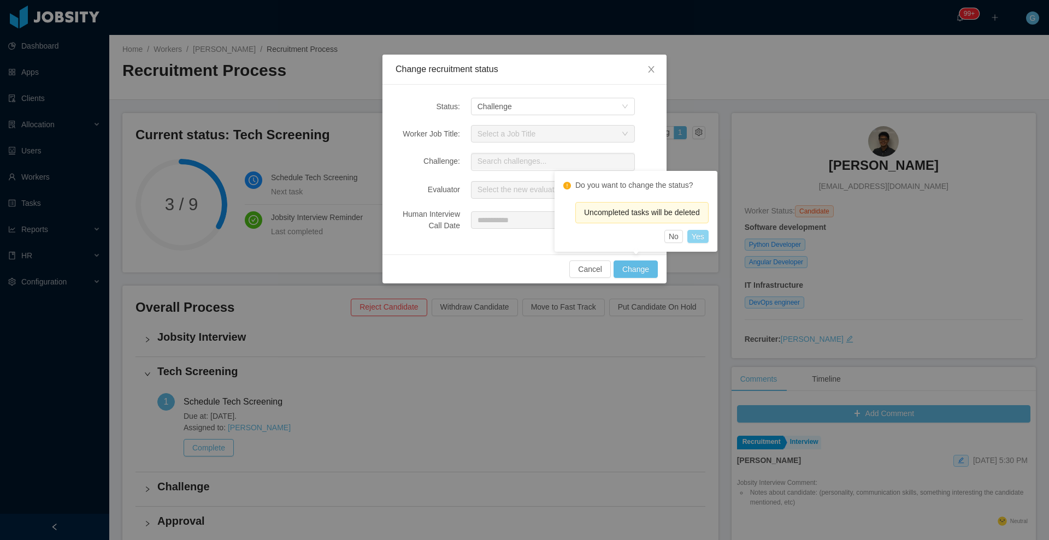
click at [700, 238] on button "Yes" at bounding box center [697, 236] width 21 height 13
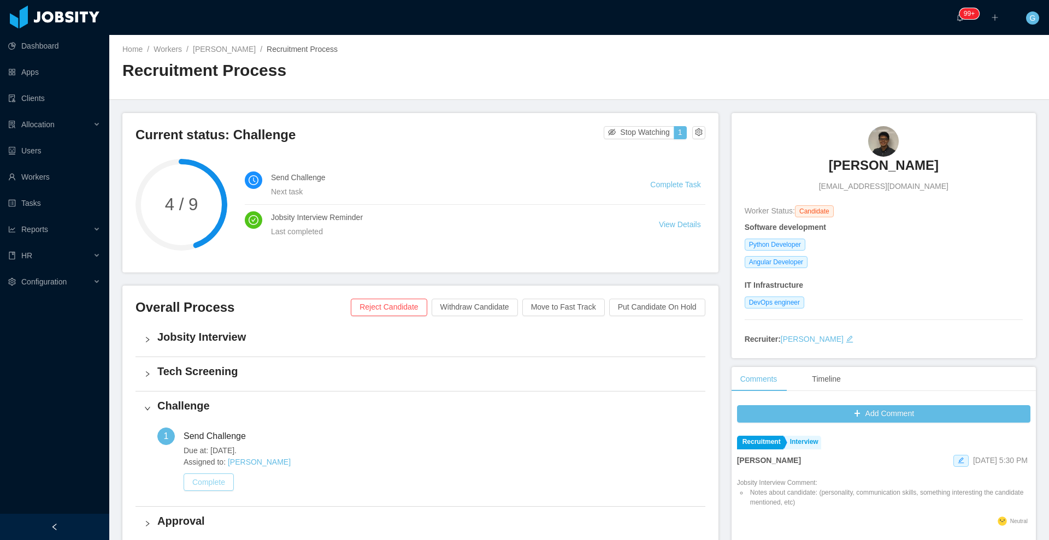
click at [204, 487] on button "Complete" at bounding box center [209, 482] width 50 height 17
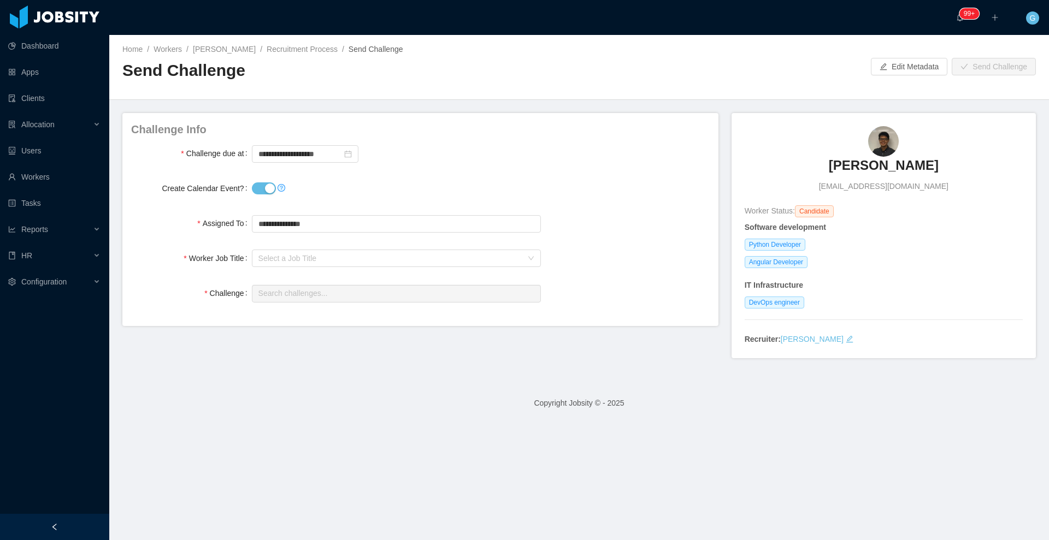
click at [253, 187] on button "Create Calendar Event?" at bounding box center [264, 188] width 24 height 12
click at [271, 158] on input "**********" at bounding box center [305, 153] width 107 height 17
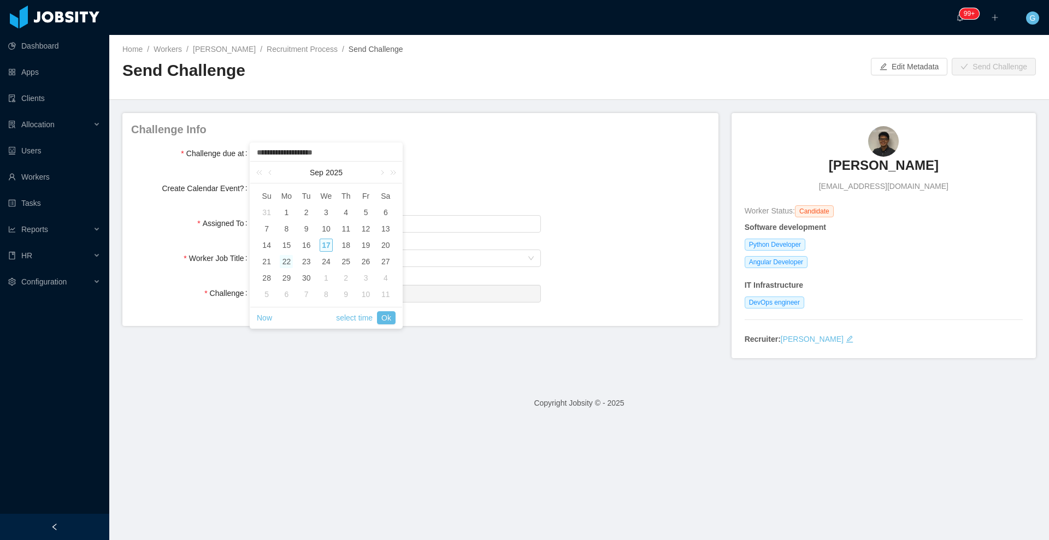
click at [292, 263] on div "22" at bounding box center [286, 261] width 13 height 13
type input "**********"
click at [344, 309] on link "select time" at bounding box center [354, 317] width 37 height 21
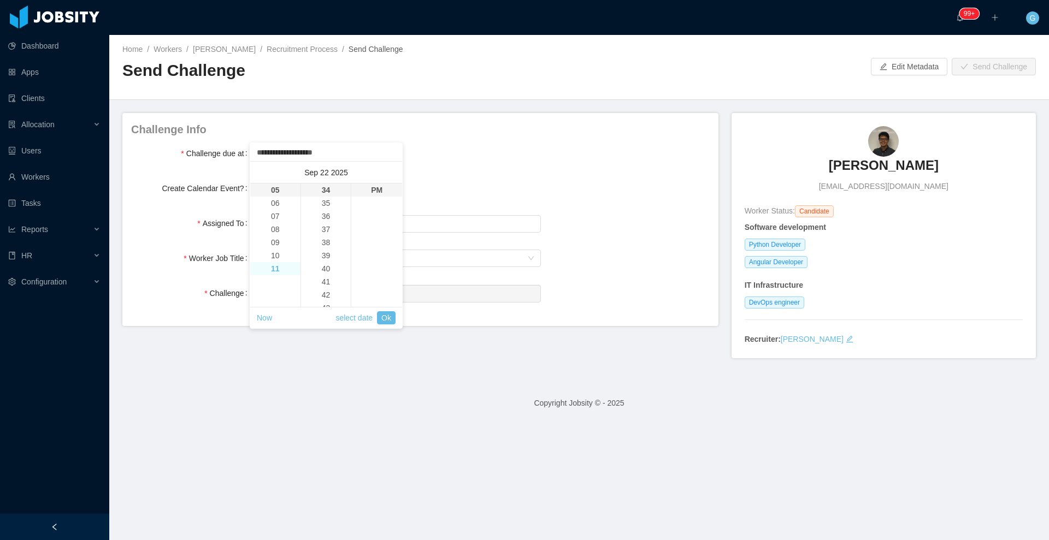
click at [279, 263] on li "11" at bounding box center [275, 268] width 50 height 13
type input "**********"
click at [328, 194] on li "59" at bounding box center [326, 190] width 50 height 13
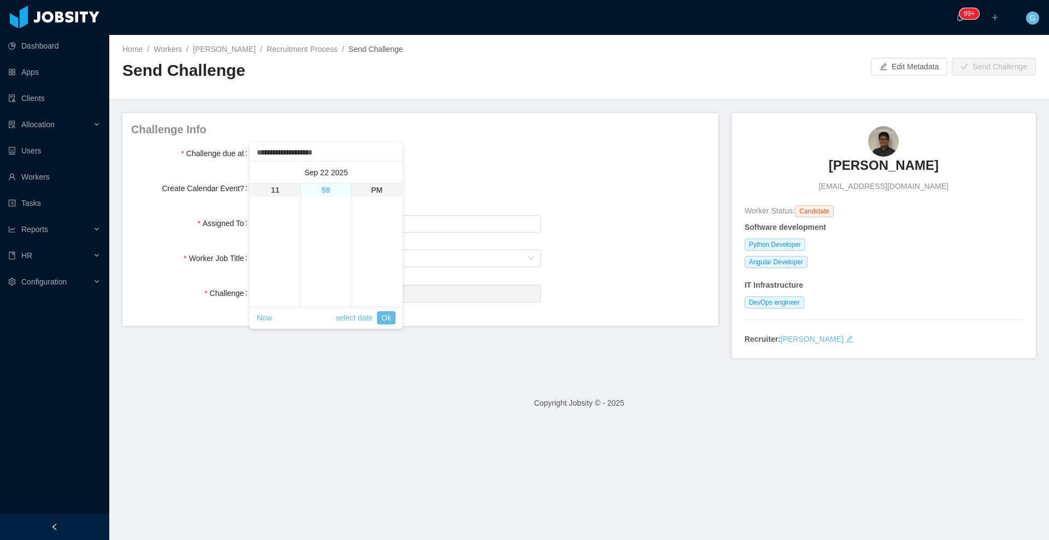
type input "**********"
click at [386, 322] on link "Ok" at bounding box center [386, 317] width 19 height 13
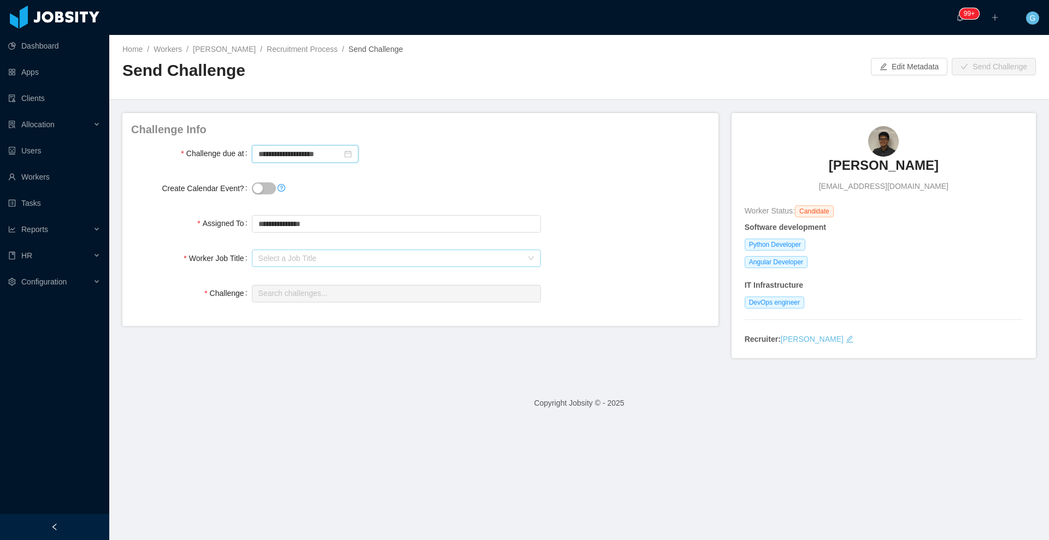
click at [321, 258] on div "Select a Job Title" at bounding box center [390, 258] width 264 height 11
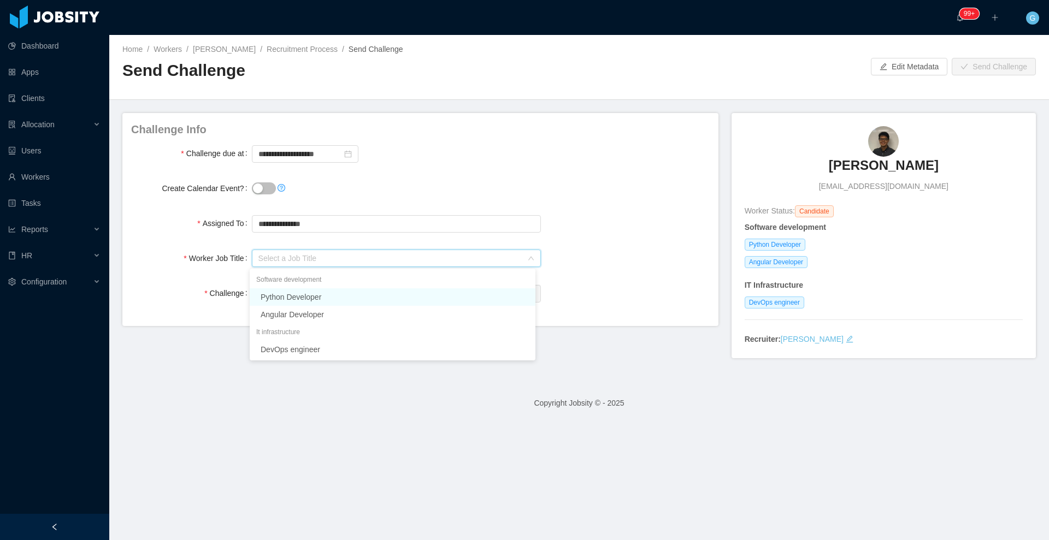
click at [291, 292] on li "Python Developer" at bounding box center [393, 296] width 286 height 17
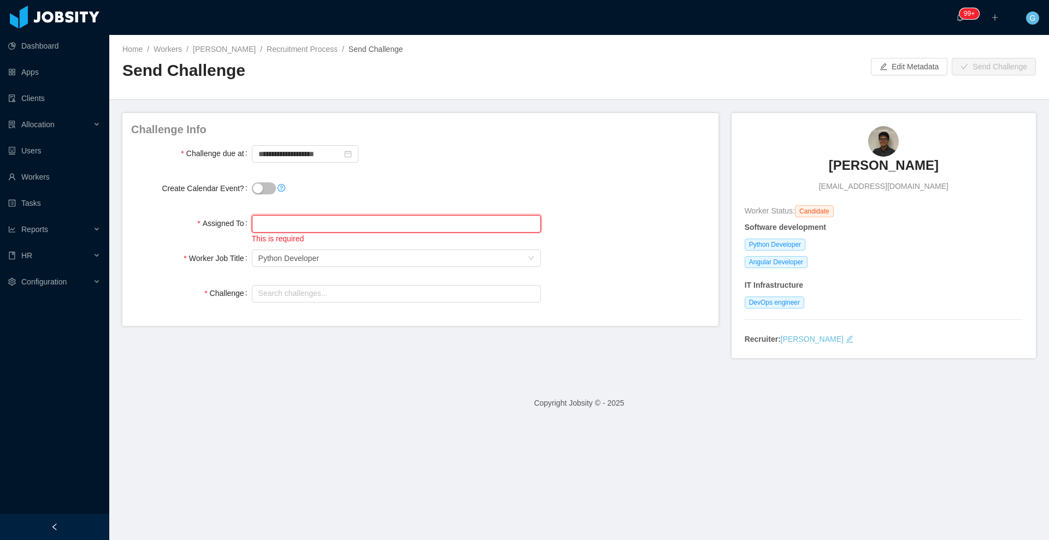
click at [339, 220] on input "text" at bounding box center [396, 223] width 289 height 17
drag, startPoint x: 199, startPoint y: 287, endPoint x: 274, endPoint y: 287, distance: 74.8
click at [274, 287] on div "Challenge Search challenges..." at bounding box center [420, 293] width 578 height 22
click at [274, 287] on input "text" at bounding box center [396, 293] width 289 height 17
click at [274, 227] on input "text" at bounding box center [396, 223] width 289 height 17
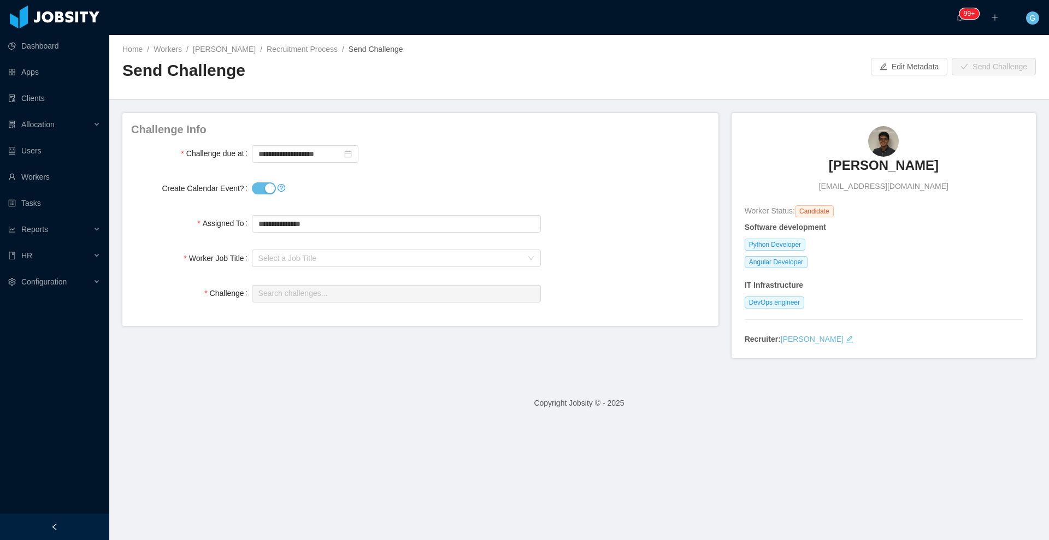
click at [259, 181] on div at bounding box center [396, 189] width 289 height 22
click at [259, 184] on button "Create Calendar Event?" at bounding box center [264, 188] width 24 height 12
click at [268, 159] on input "**********" at bounding box center [305, 153] width 107 height 17
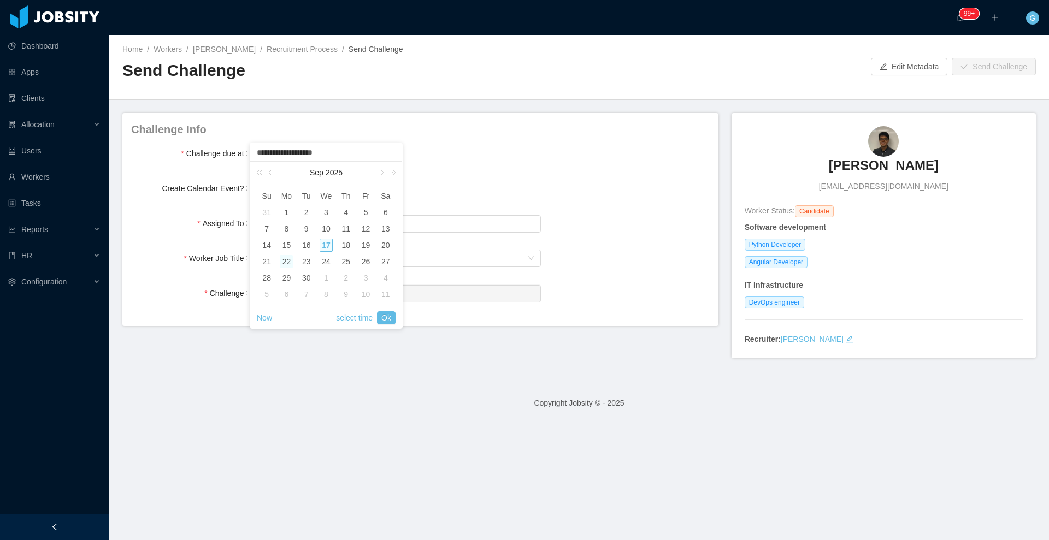
click at [289, 256] on div "22" at bounding box center [286, 261] width 13 height 13
type input "**********"
click at [358, 318] on link "select time" at bounding box center [354, 317] width 37 height 21
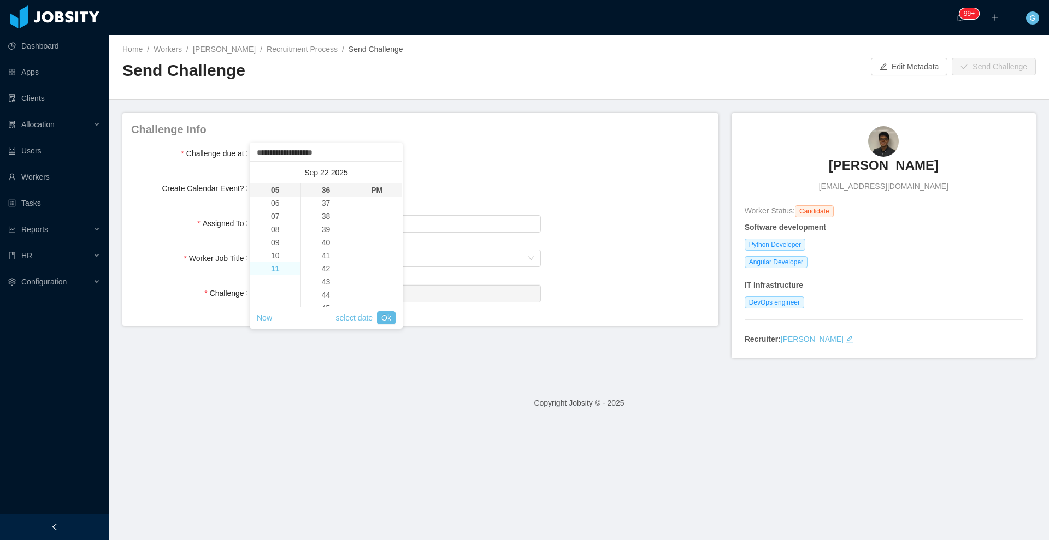
click at [278, 270] on li "11" at bounding box center [275, 268] width 50 height 13
type input "**********"
click at [322, 192] on li "59" at bounding box center [326, 190] width 50 height 13
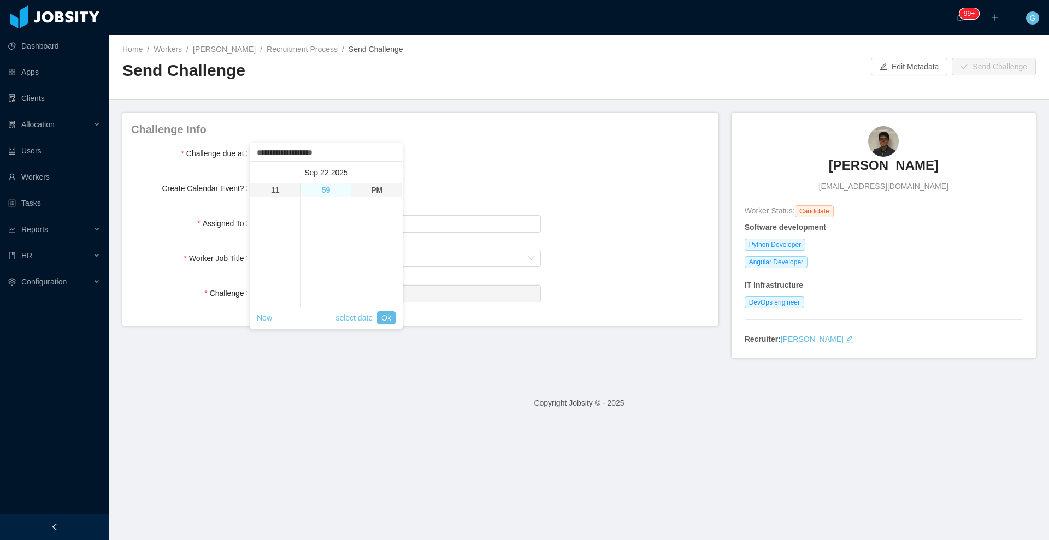
type input "**********"
click at [385, 313] on link "Ok" at bounding box center [386, 317] width 19 height 13
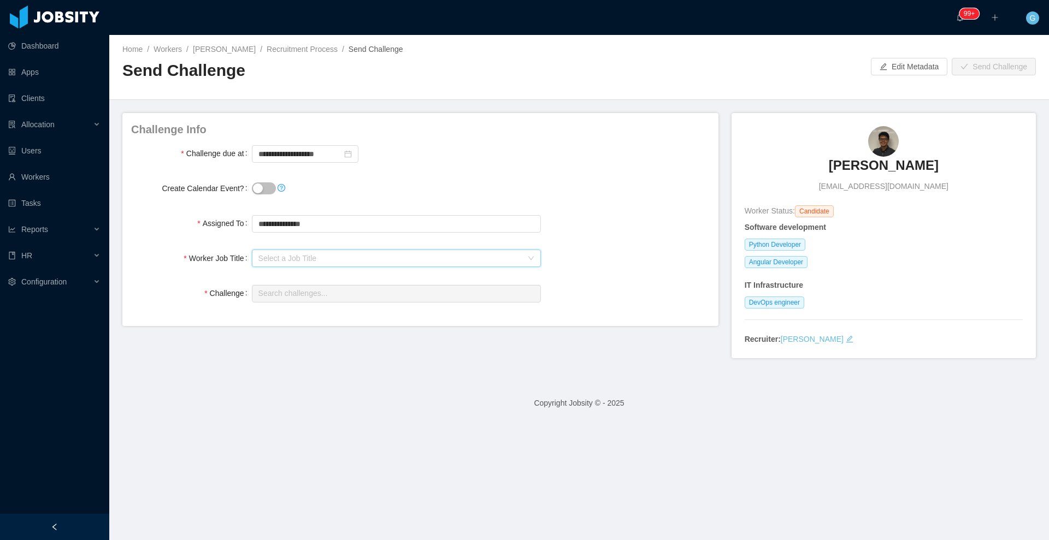
click at [297, 250] on div "Select a Job Title" at bounding box center [392, 258] width 269 height 16
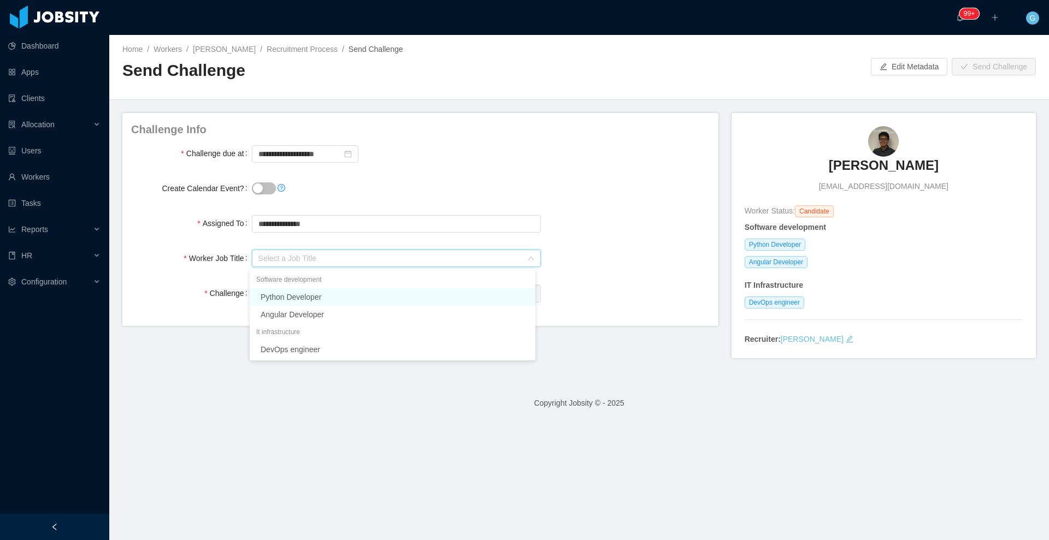
click at [311, 298] on li "Python Developer" at bounding box center [393, 296] width 286 height 17
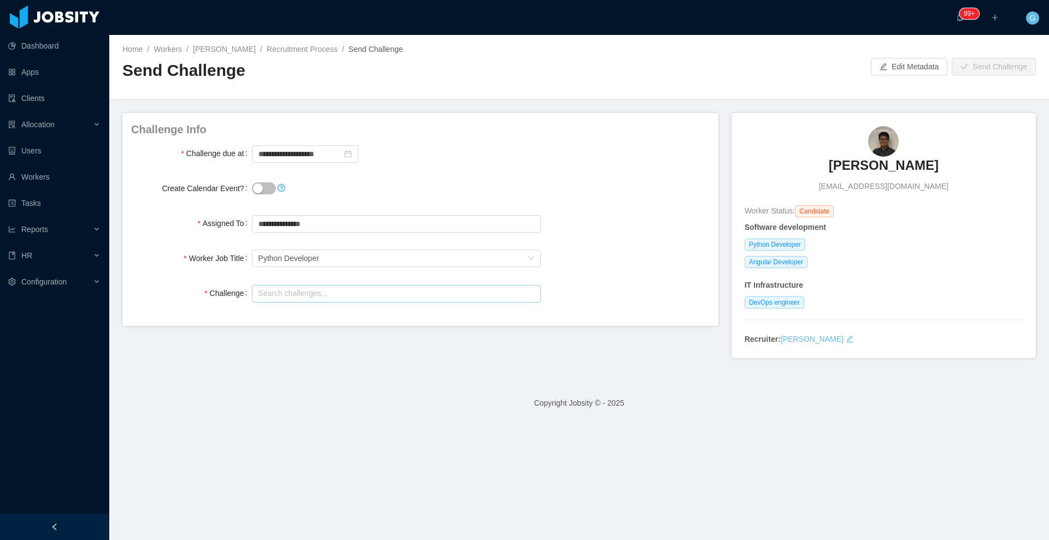
click at [297, 287] on input "text" at bounding box center [396, 293] width 289 height 17
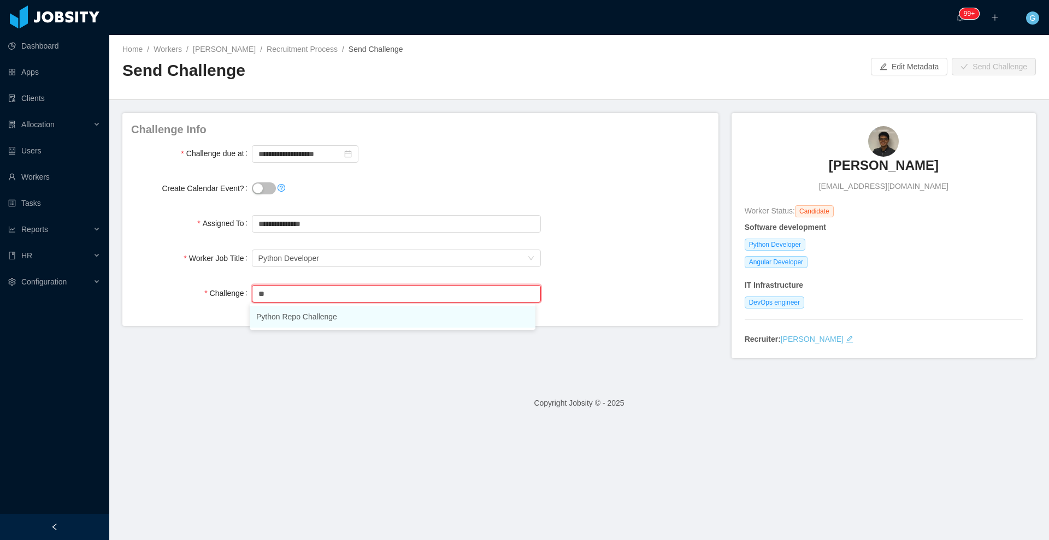
click at [283, 314] on li "Python Repo Challenge" at bounding box center [393, 317] width 286 height 22
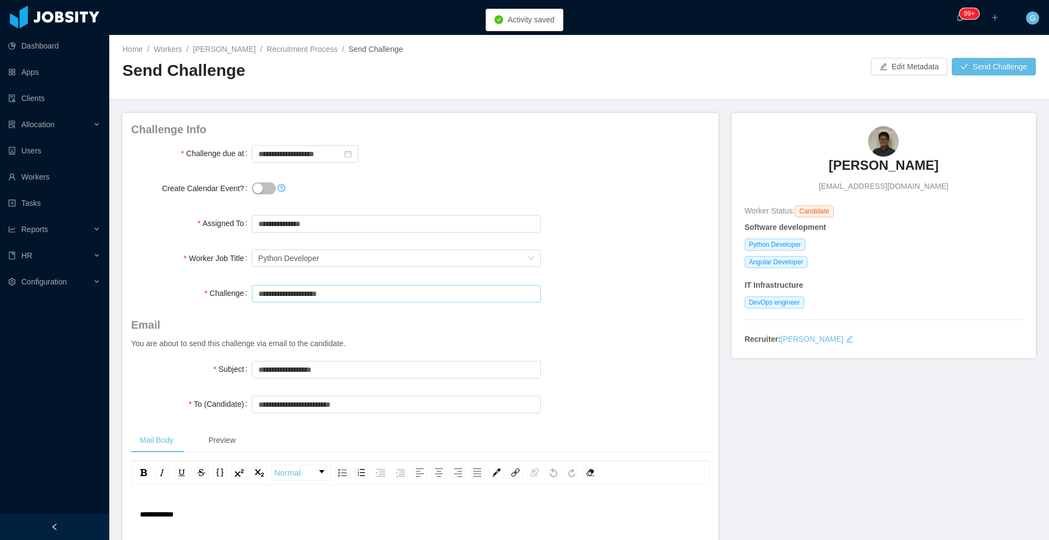
type input "**********"
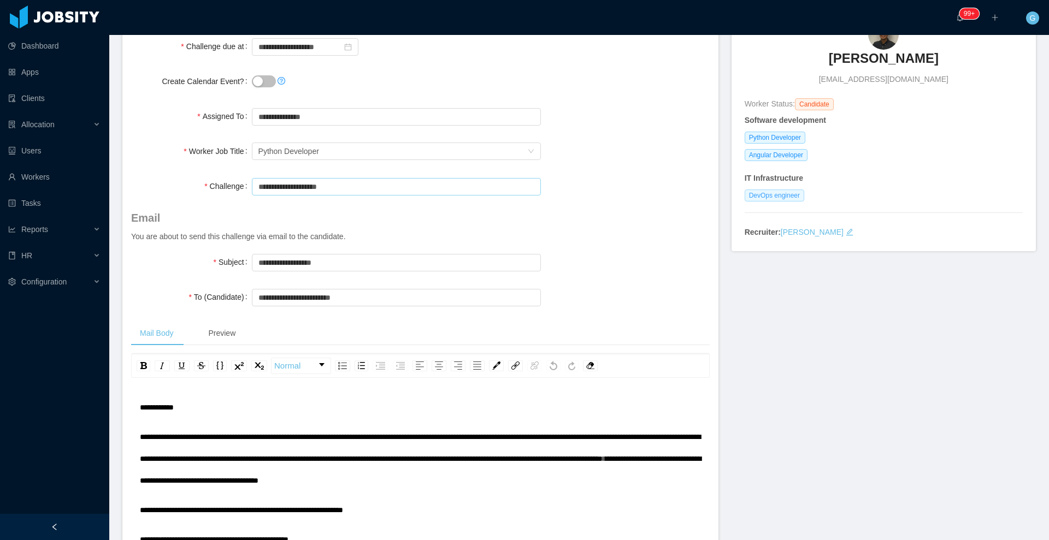
scroll to position [0, 0]
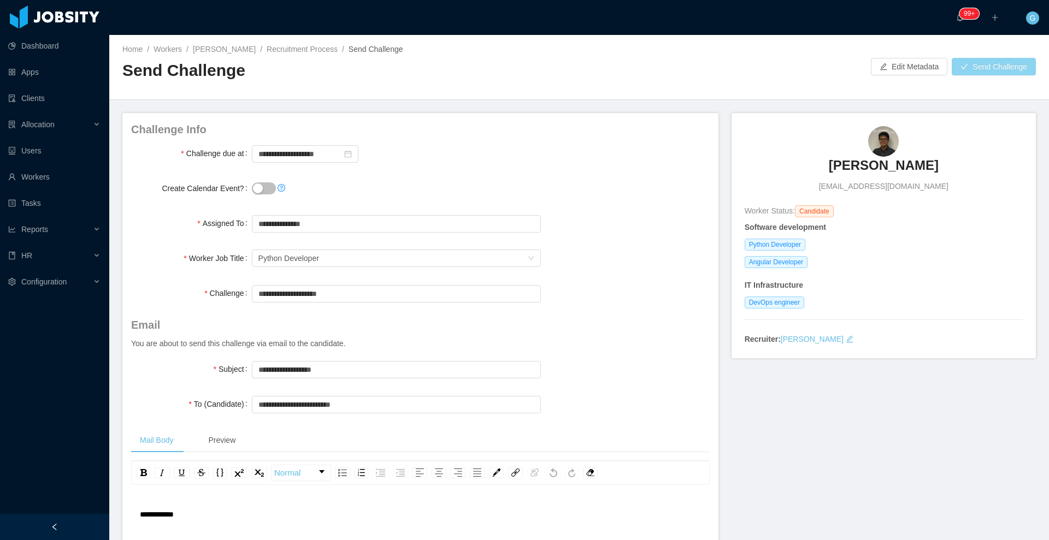
click at [1017, 60] on button "Send Challenge" at bounding box center [993, 66] width 84 height 17
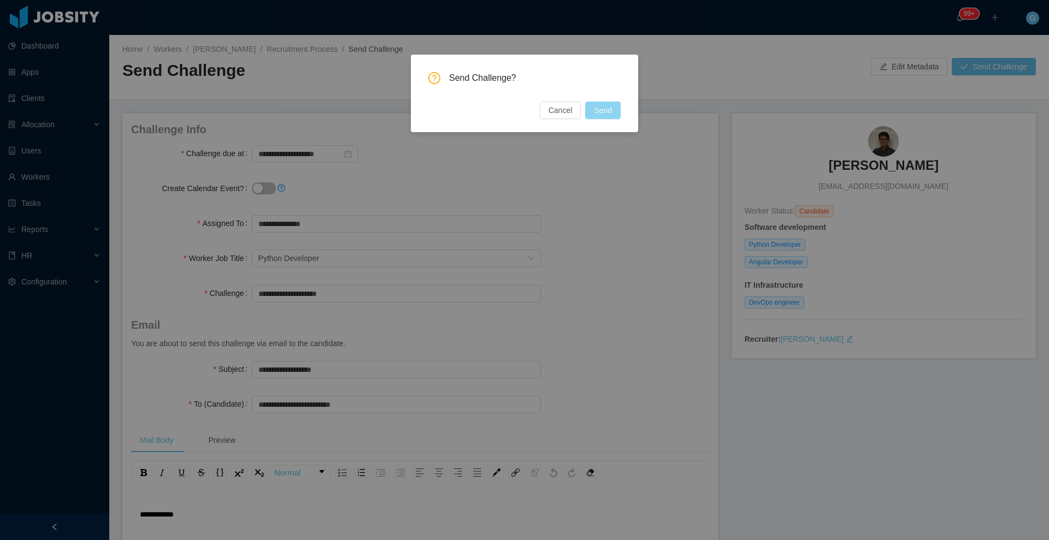
click at [617, 109] on button "Send" at bounding box center [603, 110] width 36 height 17
